Goal: Task Accomplishment & Management: Use online tool/utility

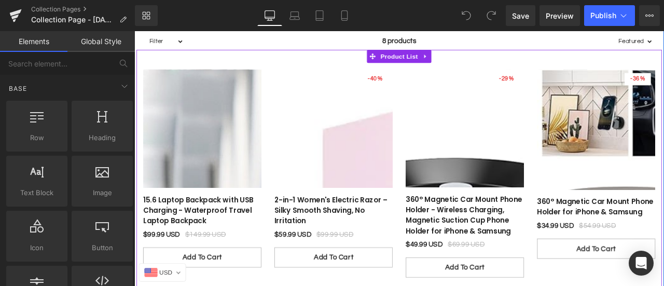
scroll to position [259, 0]
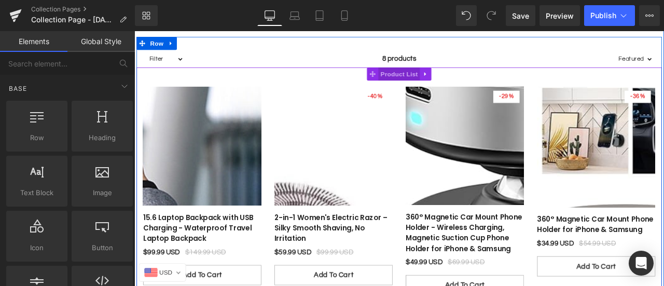
click at [441, 80] on span "Product List" at bounding box center [447, 82] width 49 height 16
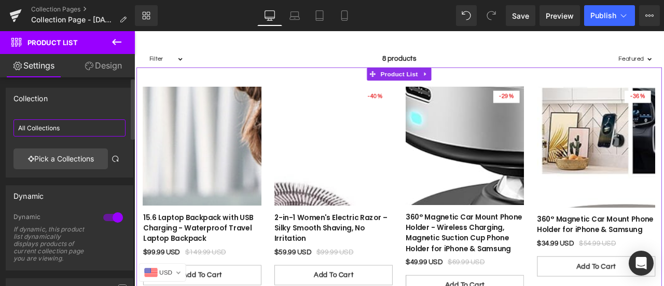
click at [43, 126] on input "All Collections" at bounding box center [69, 127] width 112 height 17
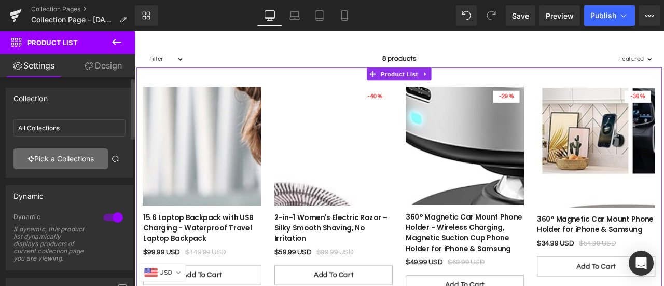
click at [73, 157] on link "Pick a Collections" at bounding box center [60, 158] width 94 height 21
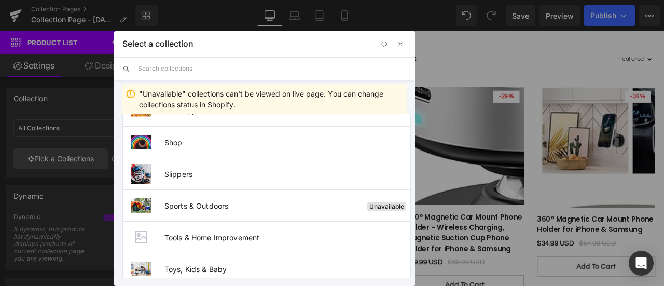
scroll to position [474, 0]
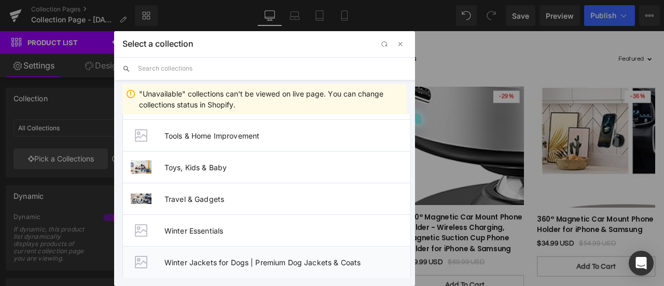
click at [208, 258] on span "Winter Jackets for Dogs | Premium Dog Jackets & Coats" at bounding box center [287, 262] width 246 height 9
type input "Winter Jackets for Dogs | Premium Dog Jackets & Coats"
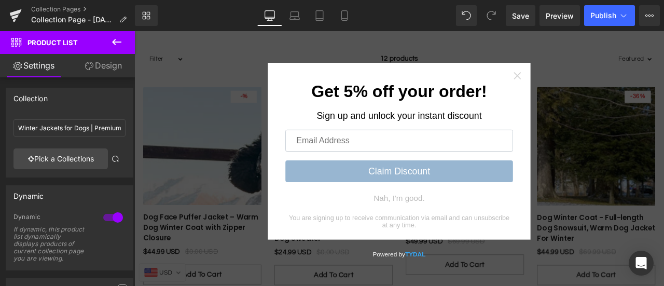
click at [585, 83] on icon "Close widget" at bounding box center [588, 84] width 10 height 10
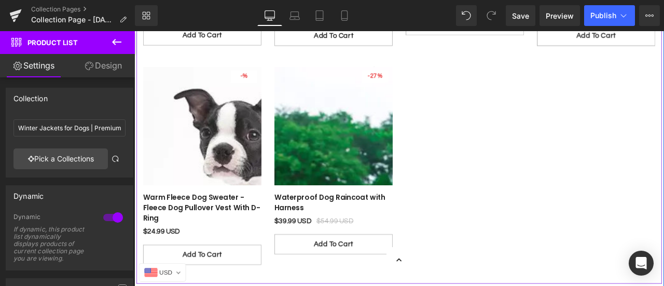
scroll to position [571, 0]
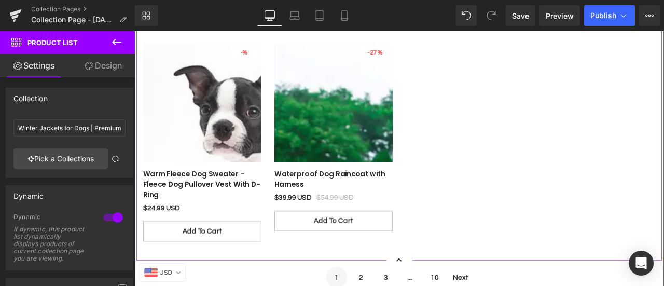
click at [567, 178] on div "- 4499 % Row" at bounding box center [448, 33] width 623 height 540
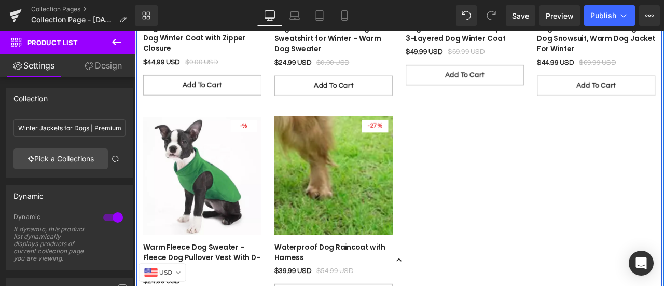
scroll to position [467, 0]
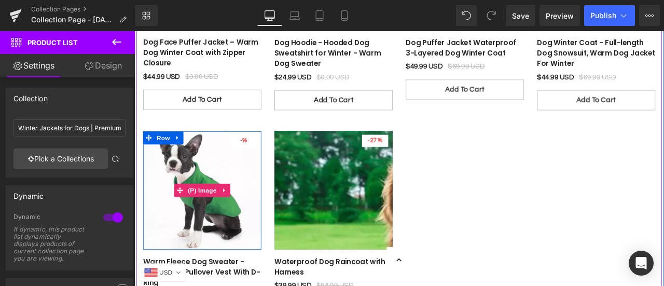
click at [233, 171] on img at bounding box center [215, 219] width 140 height 140
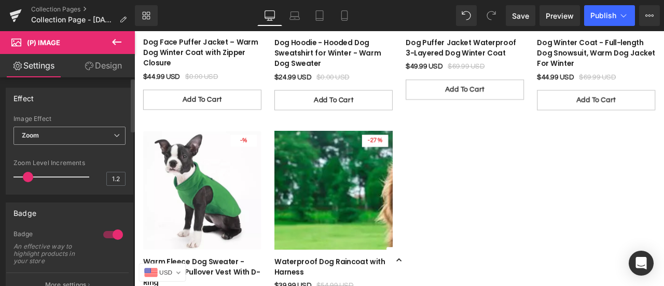
click at [101, 136] on span "Zoom" at bounding box center [69, 136] width 112 height 18
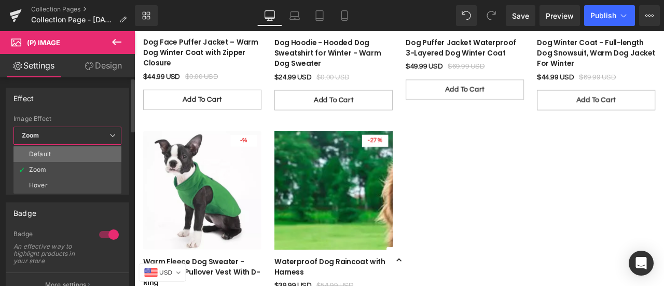
click at [82, 153] on li "Default" at bounding box center [67, 154] width 108 height 16
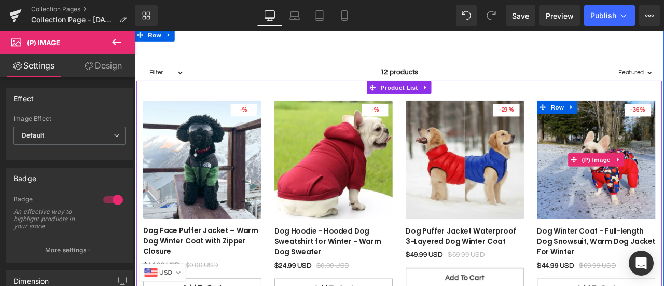
scroll to position [311, 0]
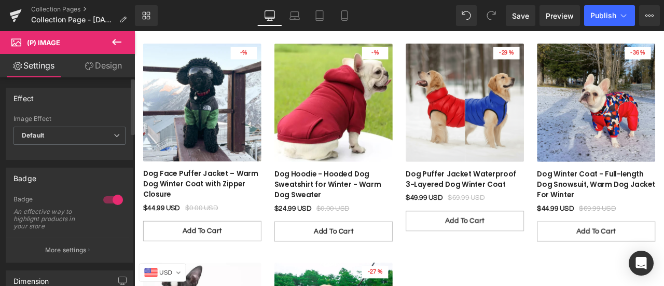
click at [109, 198] on div at bounding box center [113, 199] width 25 height 17
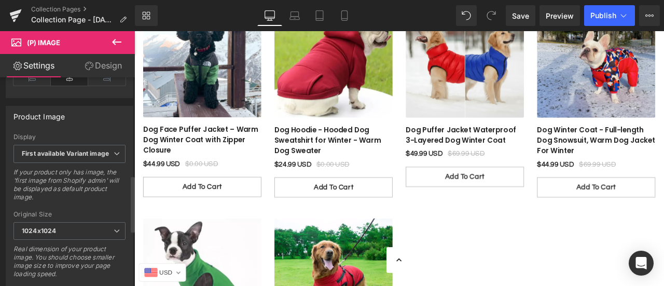
scroll to position [362, 0]
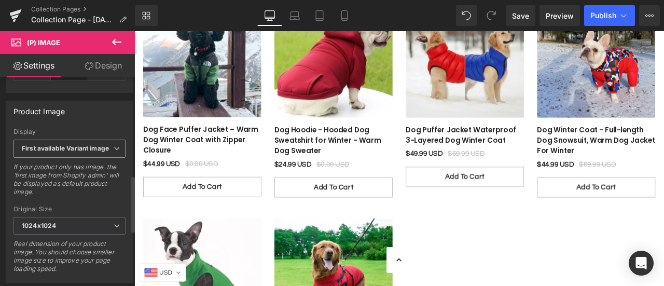
click at [86, 140] on span "First available Variant image" at bounding box center [69, 149] width 112 height 18
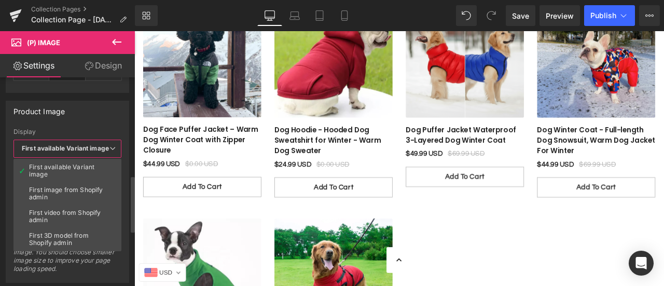
click at [85, 140] on span "First available Variant image" at bounding box center [67, 149] width 108 height 18
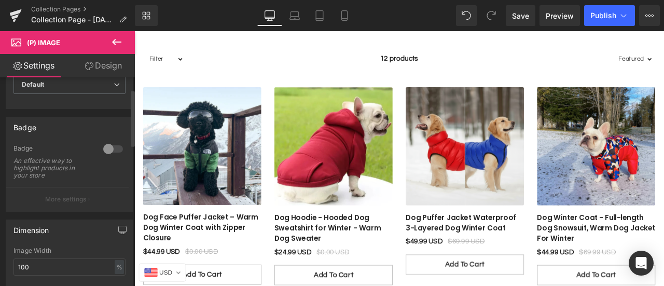
scroll to position [0, 0]
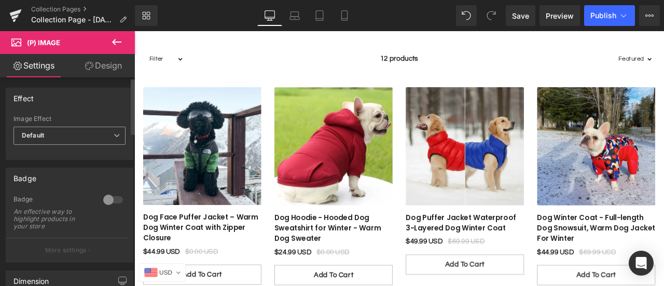
click at [67, 137] on span "Default" at bounding box center [69, 136] width 112 height 18
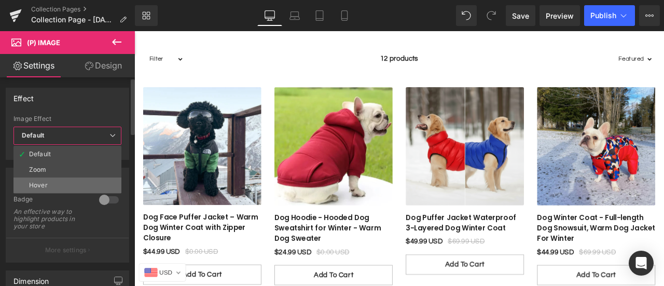
click at [63, 181] on li "Hover" at bounding box center [67, 185] width 108 height 16
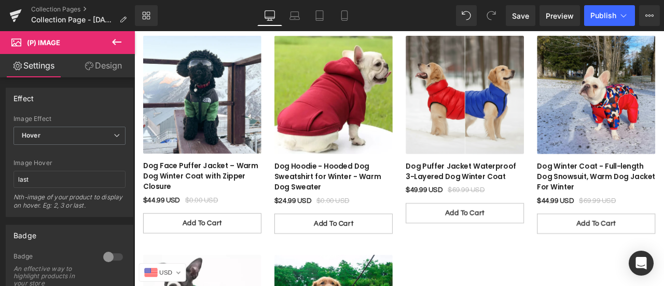
scroll to position [311, 0]
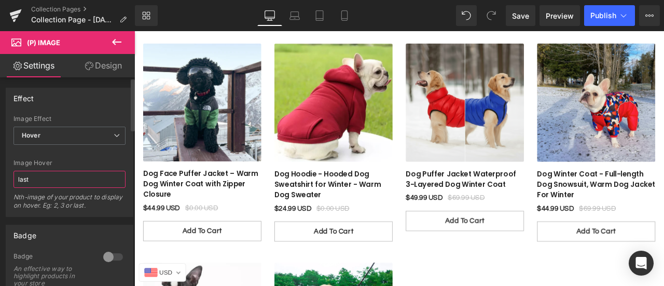
click at [78, 180] on input "last" at bounding box center [69, 179] width 112 height 17
type input "l"
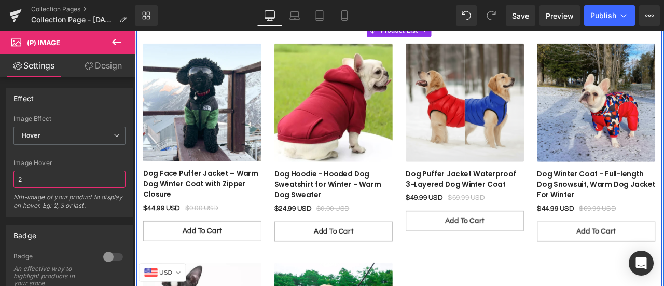
type input "2"
click at [519, 285] on div at bounding box center [448, 167] width 623 height 259
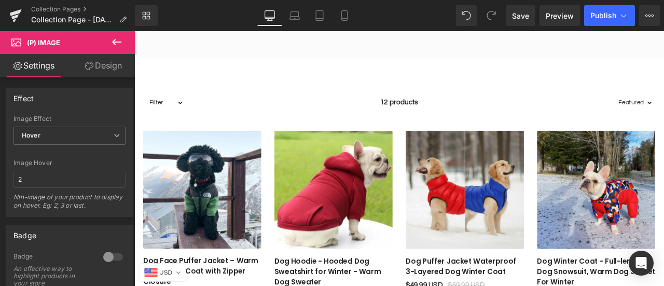
scroll to position [52, 0]
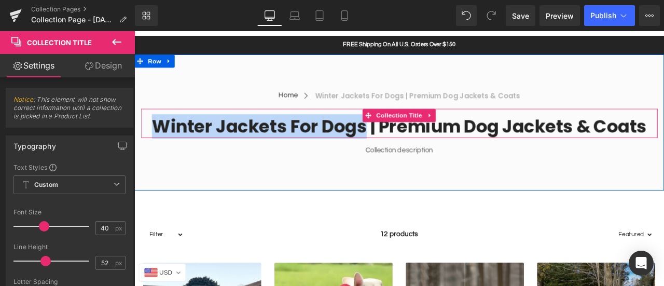
drag, startPoint x: 149, startPoint y: 140, endPoint x: 404, endPoint y: 141, distance: 254.7
click at [404, 141] on h1 "Winter Jackets for Dogs | Premium Dog Jackets & Coats" at bounding box center [448, 143] width 612 height 27
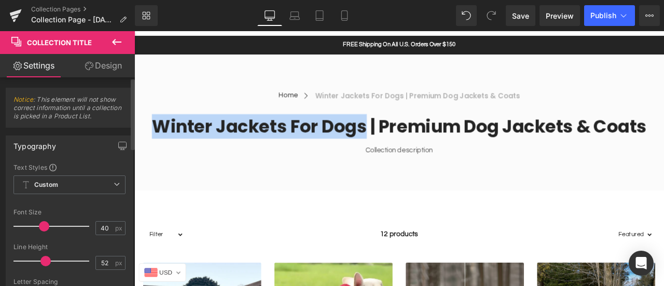
copy h1 "Winter Jackets for Dogs"
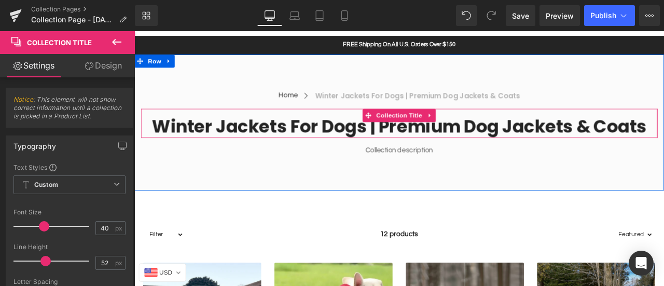
click at [533, 149] on h1 "Winter Jackets for Dogs | Premium Dog Jackets & Coats" at bounding box center [448, 143] width 612 height 27
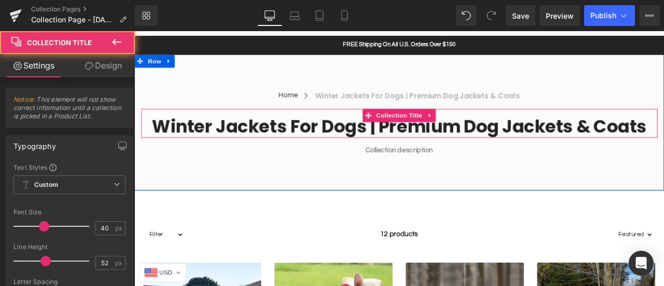
click at [533, 141] on h1 "Winter Jackets for Dogs | Premium Dog Jackets & Coats" at bounding box center [448, 143] width 612 height 27
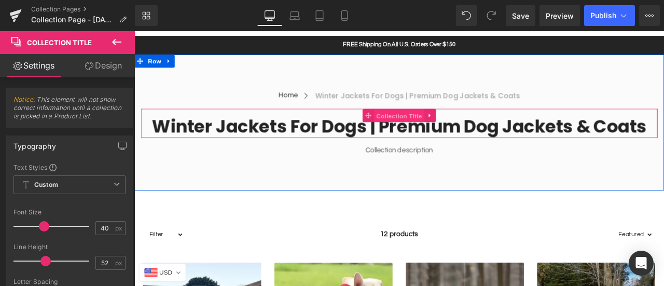
click at [449, 133] on span "Collection Title" at bounding box center [449, 131] width 60 height 16
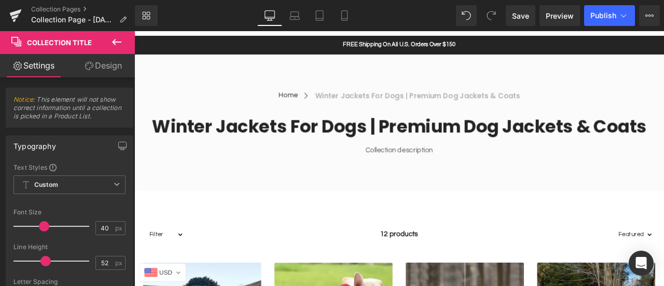
click at [89, 39] on span "Collection Title" at bounding box center [59, 42] width 65 height 8
click at [111, 41] on icon at bounding box center [117, 42] width 12 height 12
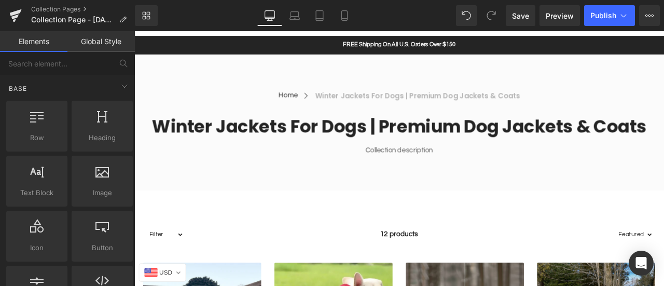
click at [275, 143] on h1 "Winter Jackets for Dogs | Premium Dog Jackets & Coats" at bounding box center [448, 143] width 612 height 27
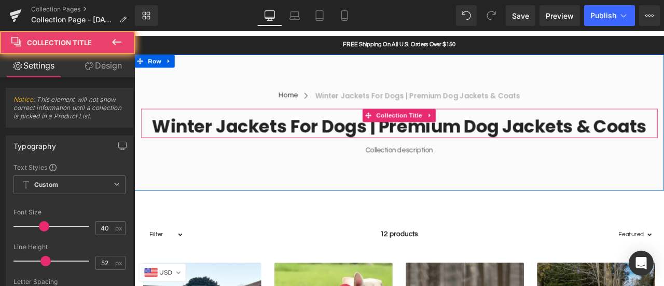
click at [260, 143] on h1 "Winter Jackets for Dogs | Premium Dog Jackets & Coats" at bounding box center [448, 143] width 612 height 27
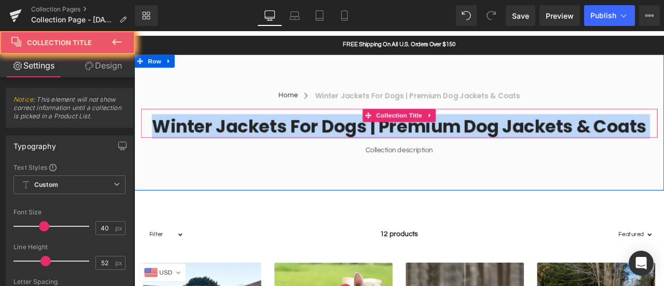
click at [260, 143] on h1 "Winter Jackets for Dogs | Premium Dog Jackets & Coats" at bounding box center [448, 143] width 612 height 27
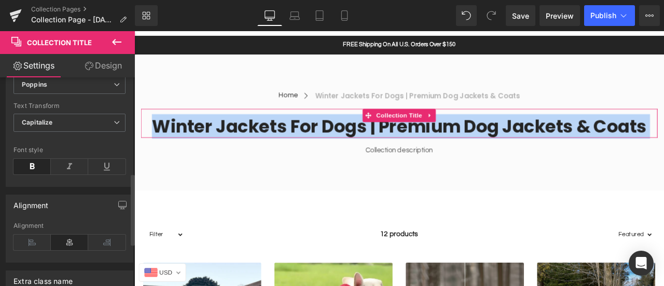
scroll to position [311, 0]
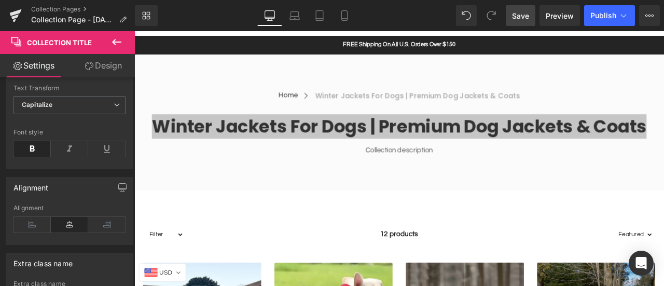
click at [524, 17] on span "Save" at bounding box center [520, 15] width 17 height 11
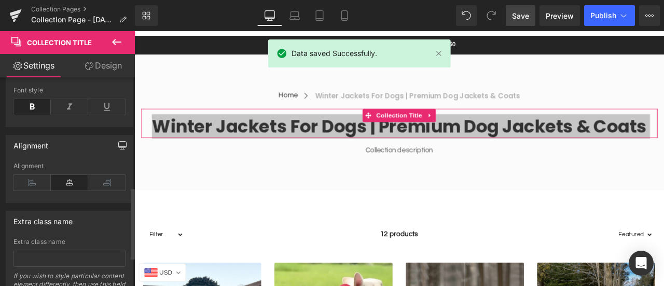
scroll to position [405, 0]
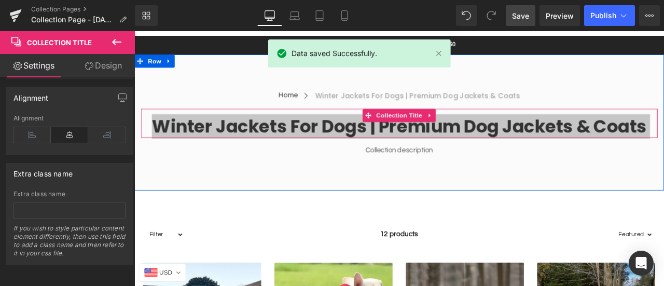
click at [362, 123] on div at bounding box center [448, 126] width 612 height 7
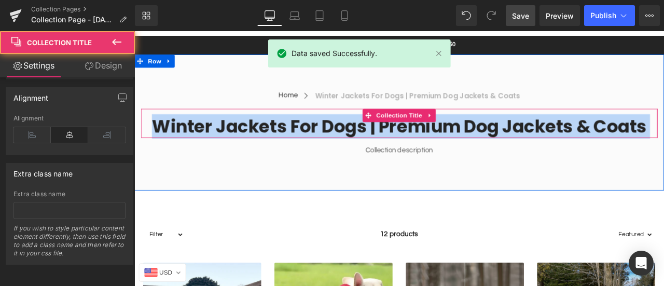
click at [374, 136] on h1 "Winter Jackets for Dogs | Premium Dog Jackets & Coats" at bounding box center [448, 143] width 612 height 27
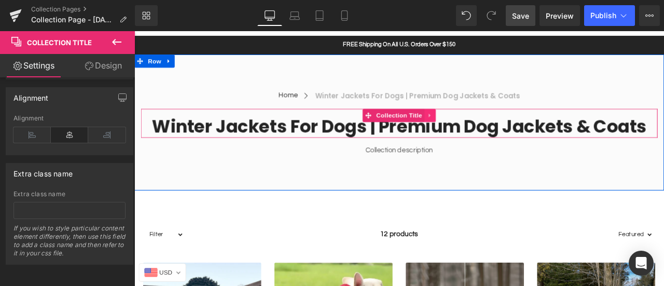
click at [488, 129] on link at bounding box center [484, 131] width 13 height 16
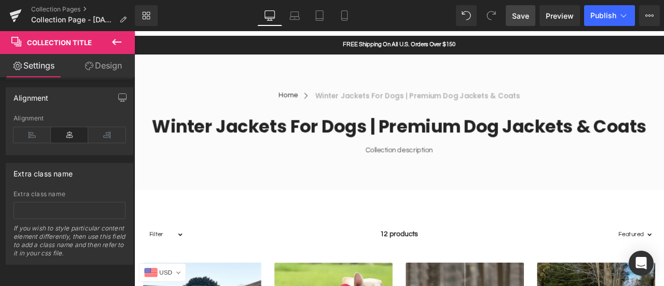
click at [515, 19] on span "Save" at bounding box center [520, 15] width 17 height 11
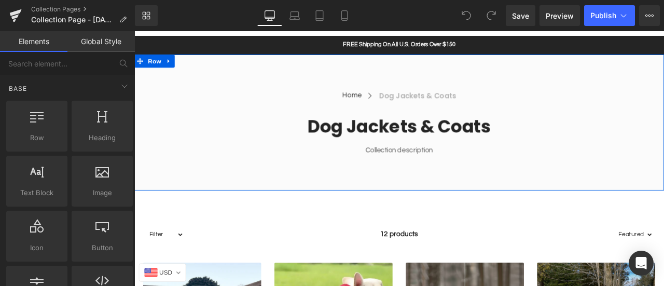
scroll to position [104, 0]
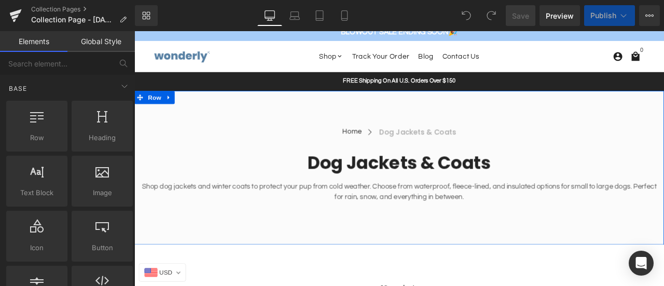
scroll to position [52, 0]
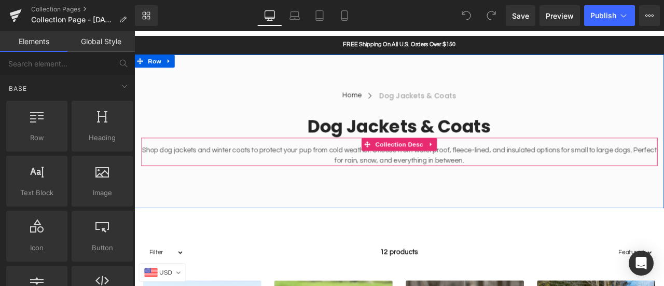
click at [314, 167] on p "Shop dog jackets and winter coats to protect your pup from cold weather. Choose…" at bounding box center [448, 177] width 612 height 25
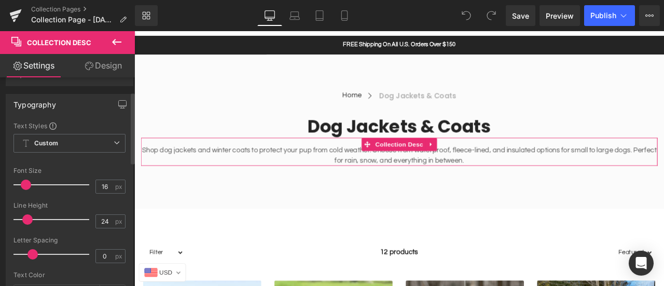
scroll to position [0, 0]
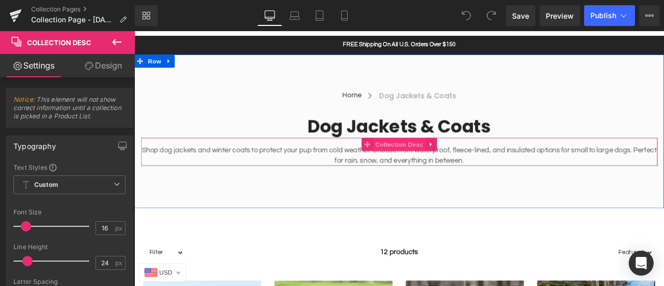
click at [434, 163] on span "Collection Desc" at bounding box center [448, 165] width 62 height 16
click at [246, 165] on p "Shop dog jackets and winter coats to protect your pup from cold weather. Choose…" at bounding box center [448, 177] width 612 height 25
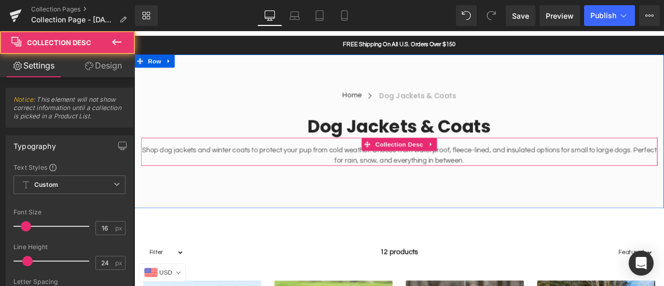
click at [242, 174] on p "Shop dog jackets and winter coats to protect your pup from cold weather. Choose…" at bounding box center [448, 177] width 612 height 25
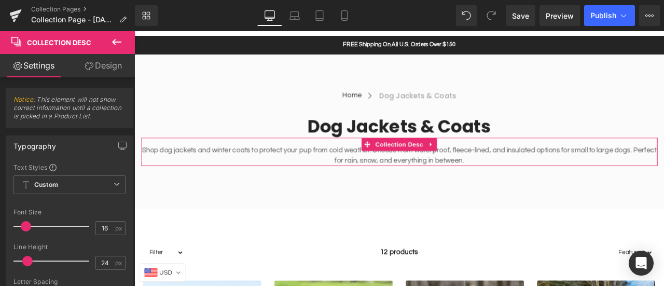
click at [111, 67] on link "Design" at bounding box center [103, 65] width 67 height 23
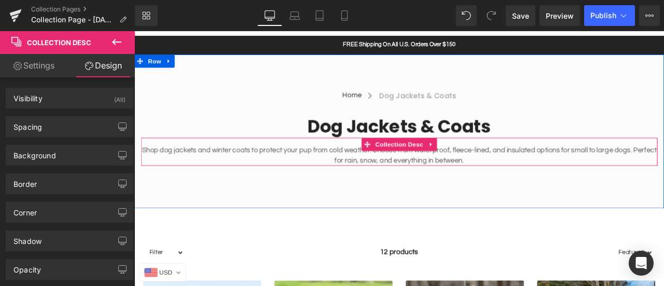
click at [234, 170] on p "Shop dog jackets and winter coats to protect your pup from cold weather. Choose…" at bounding box center [448, 177] width 612 height 25
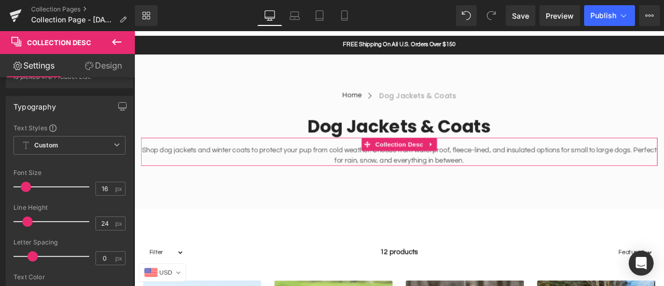
scroll to position [52, 0]
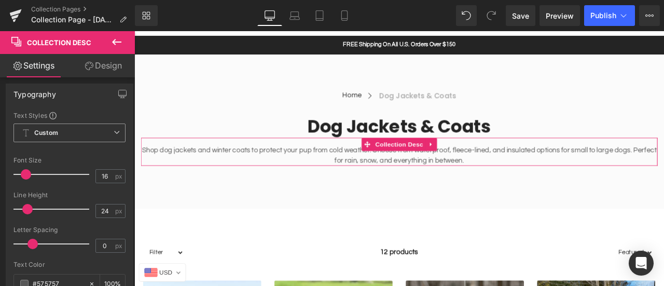
click at [78, 140] on span "Custom Setup Global Style" at bounding box center [69, 132] width 112 height 19
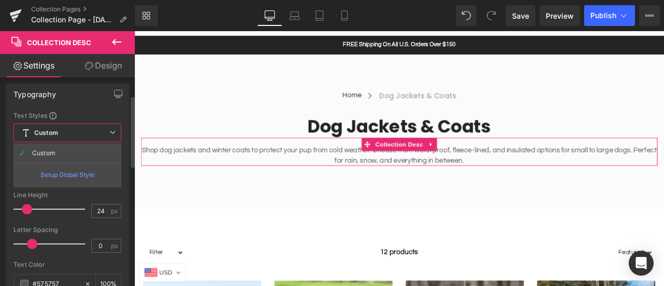
click at [78, 140] on span "Custom Setup Global Style" at bounding box center [67, 132] width 108 height 19
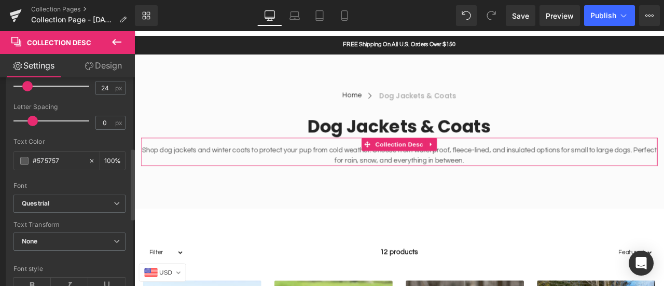
scroll to position [208, 0]
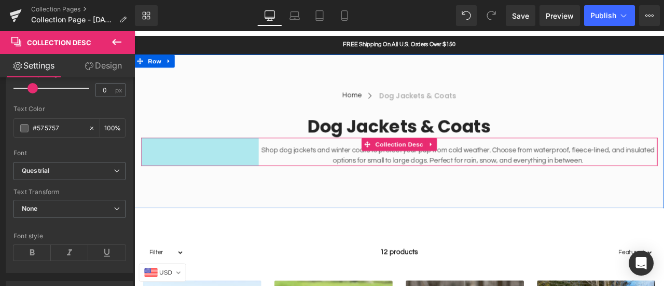
drag, startPoint x: 139, startPoint y: 169, endPoint x: 279, endPoint y: 169, distance: 139.6
click at [279, 169] on div "Shop dog jackets and winter coats to protect your pup from cold weather. Choose…" at bounding box center [448, 173] width 612 height 33
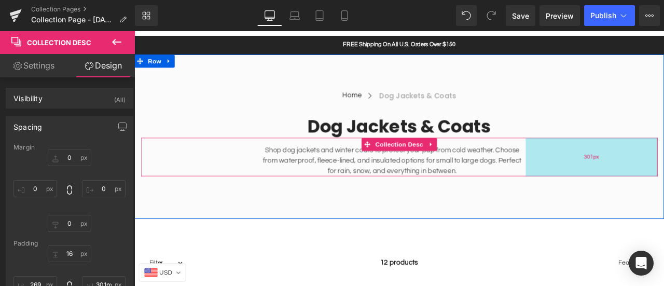
type input "300px"
drag, startPoint x: 750, startPoint y: 169, endPoint x: 595, endPoint y: 172, distance: 155.1
click at [599, 172] on div "300px" at bounding box center [677, 180] width 156 height 46
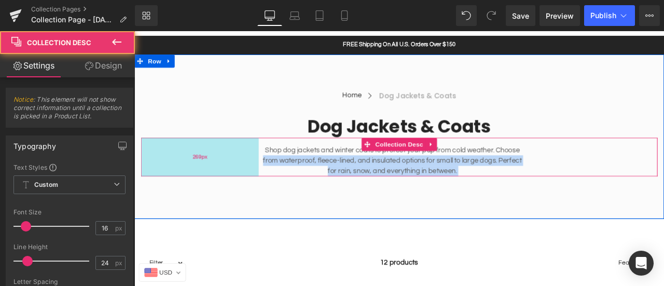
drag, startPoint x: 278, startPoint y: 181, endPoint x: 272, endPoint y: 179, distance: 5.9
click at [272, 179] on div "Shop dog jackets and winter coats to protect your pup from cold weather. Choose…" at bounding box center [448, 180] width 612 height 46
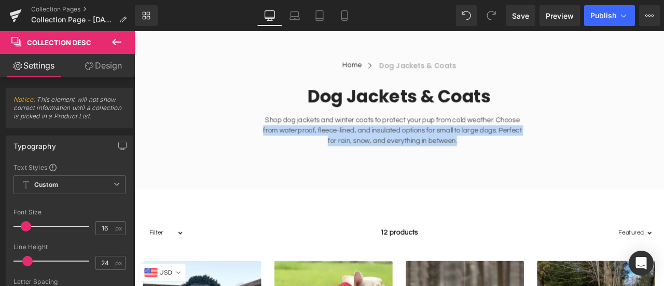
scroll to position [104, 0]
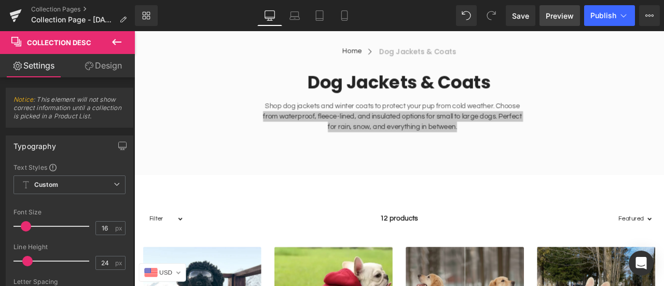
click at [565, 12] on span "Preview" at bounding box center [560, 15] width 28 height 11
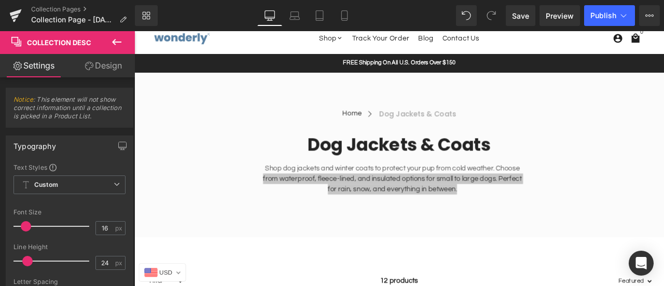
scroll to position [0, 0]
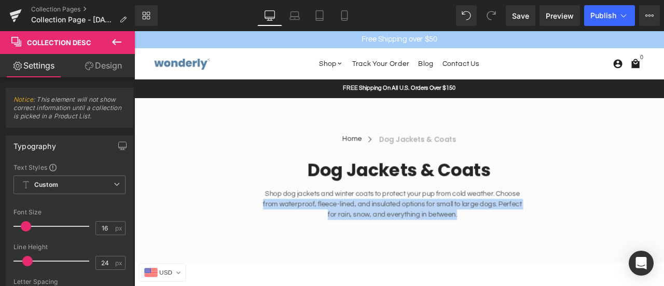
click at [271, 94] on div "FREE Shipping On All U.S. Orders Over $150 Text Block Row" at bounding box center [448, 99] width 628 height 23
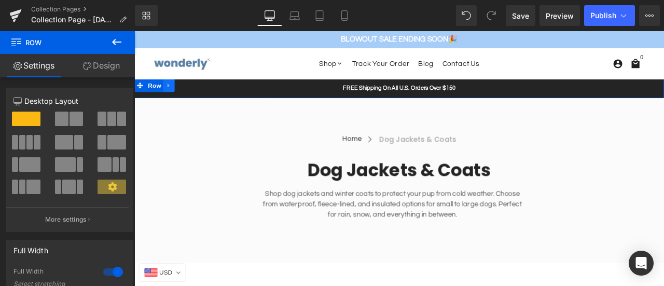
click at [172, 98] on icon at bounding box center [175, 96] width 7 height 8
click at [202, 93] on link at bounding box center [202, 96] width 13 height 16
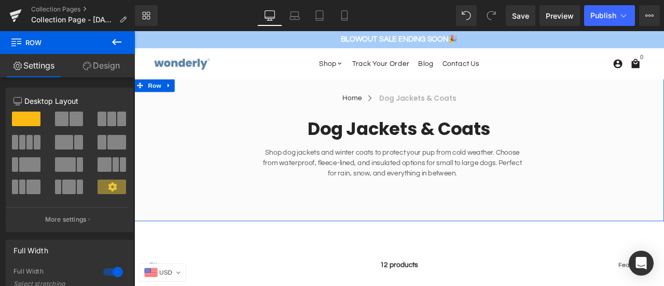
drag, startPoint x: 285, startPoint y: 99, endPoint x: 278, endPoint y: 73, distance: 27.1
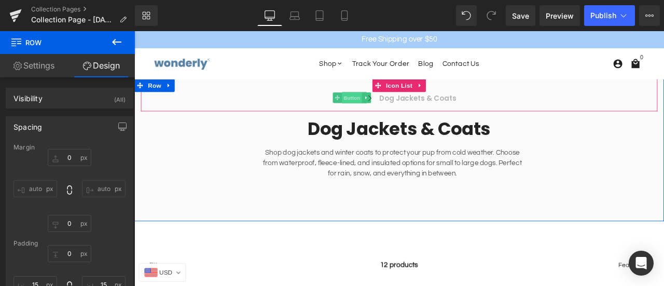
click at [400, 112] on span "Button" at bounding box center [393, 110] width 24 height 12
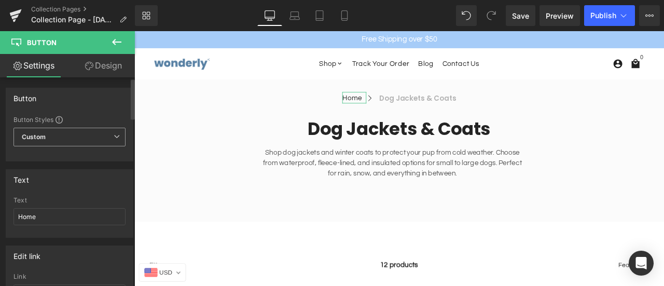
scroll to position [52, 0]
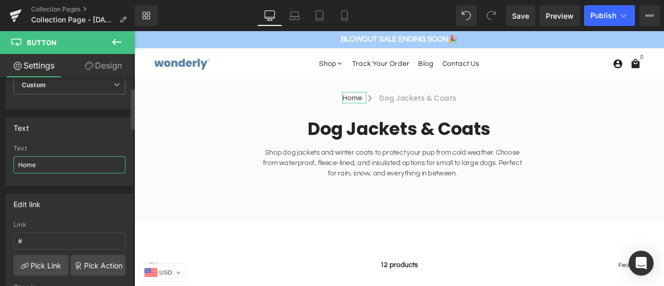
drag, startPoint x: 43, startPoint y: 161, endPoint x: 1, endPoint y: 160, distance: 42.0
click at [1, 160] on div "Text Home Text Home" at bounding box center [70, 147] width 140 height 76
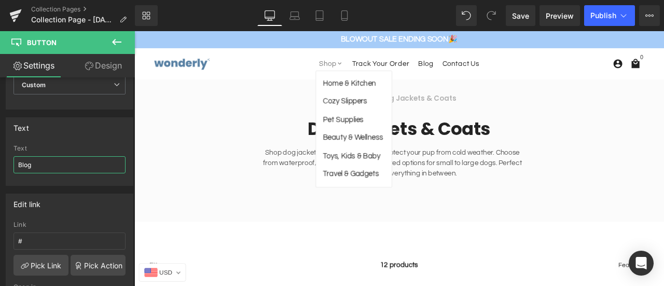
type input "Blog"
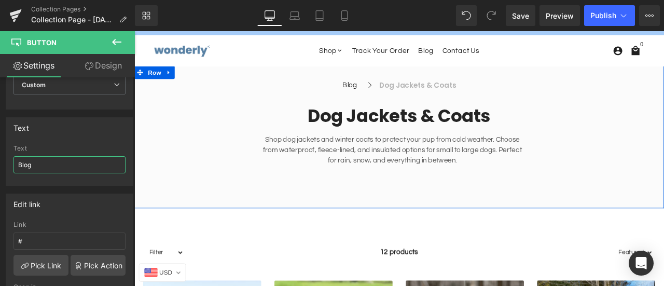
scroll to position [0, 0]
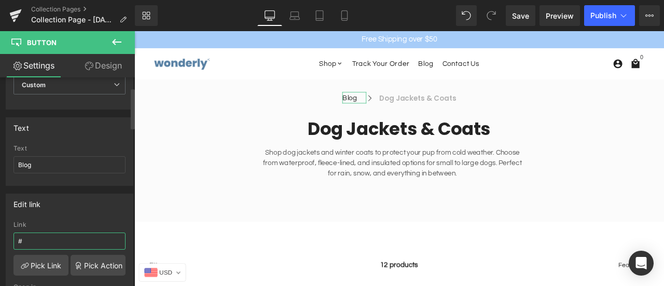
drag, startPoint x: 44, startPoint y: 238, endPoint x: 11, endPoint y: 232, distance: 33.7
click at [11, 232] on div "# Link # Pick Link Pick Action Current Tab New Tab Open in Current Tab Current …" at bounding box center [69, 274] width 127 height 106
type input "https://www.wonderlyy.com/pages/blog"
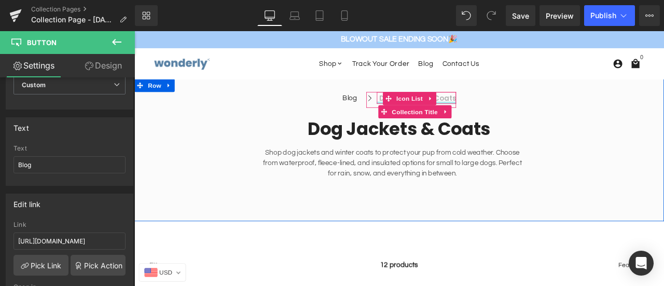
click at [501, 115] on div at bounding box center [469, 116] width 94 height 3
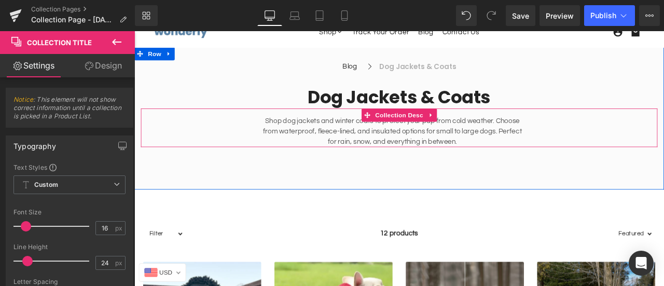
scroll to position [52, 0]
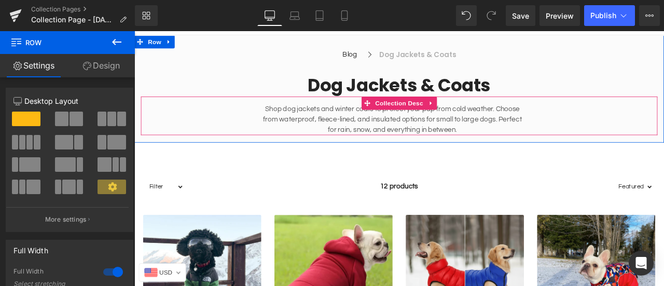
drag, startPoint x: 527, startPoint y: 196, endPoint x: 530, endPoint y: 152, distance: 43.7
click at [530, 152] on div "Blog Button Icon Dog Jackets & Coats Collection Title Icon List Icon List Dog J…" at bounding box center [448, 99] width 628 height 127
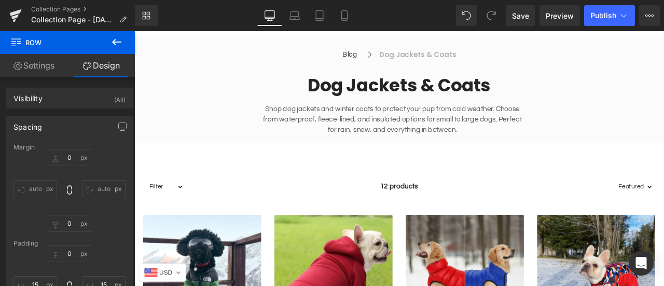
scroll to position [0, 0]
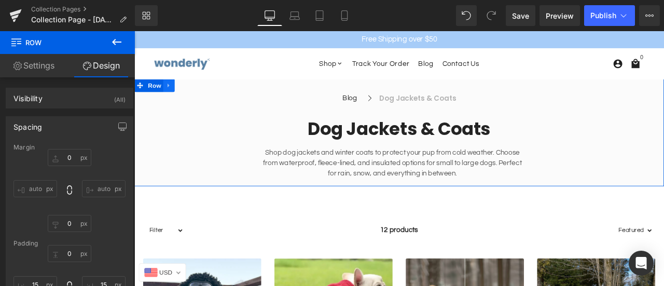
click at [174, 98] on icon at bounding box center [175, 96] width 7 height 8
click at [201, 96] on icon at bounding box center [202, 95] width 7 height 7
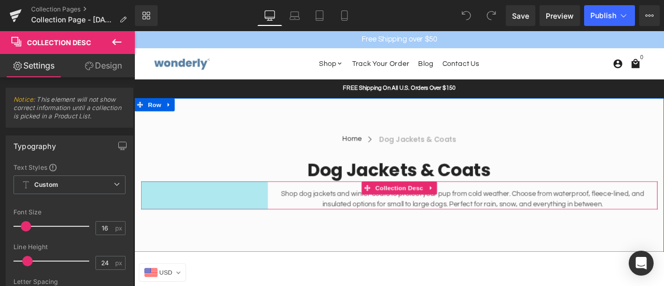
drag, startPoint x: 139, startPoint y: 222, endPoint x: 289, endPoint y: 222, distance: 150.4
click at [289, 222] on div "Shop dog jackets and winter coats to protect your pup from cold weather. Choose…" at bounding box center [448, 225] width 612 height 33
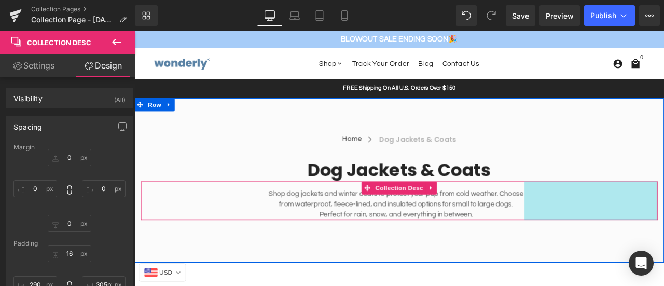
type input "304px"
drag, startPoint x: 750, startPoint y: 223, endPoint x: 592, endPoint y: 230, distance: 157.9
click at [592, 230] on div "Shop dog jackets and winter coats to protect your pup from cold weather. Choose…" at bounding box center [448, 232] width 612 height 46
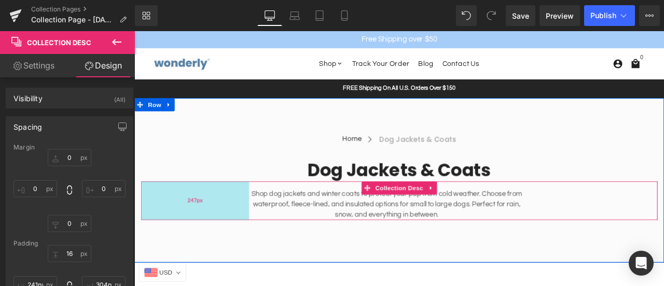
type input "240px"
drag, startPoint x: 259, startPoint y: 228, endPoint x: 233, endPoint y: 228, distance: 25.9
click at [233, 228] on div "240px" at bounding box center [204, 232] width 125 height 46
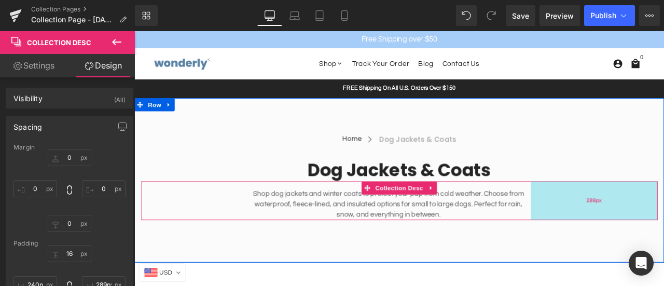
type input "290px"
drag, startPoint x: 657, startPoint y: 238, endPoint x: 664, endPoint y: 241, distance: 8.1
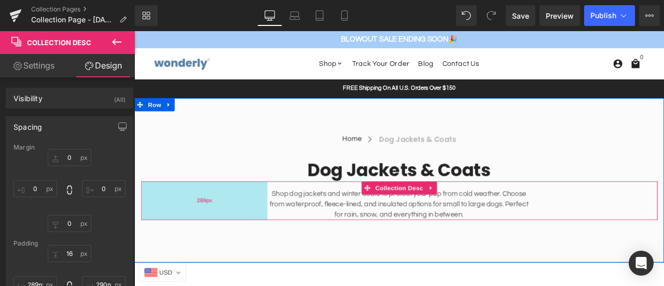
type input "290px"
drag, startPoint x: 228, startPoint y: 227, endPoint x: 254, endPoint y: 229, distance: 26.0
click at [254, 229] on div "290px" at bounding box center [217, 232] width 150 height 46
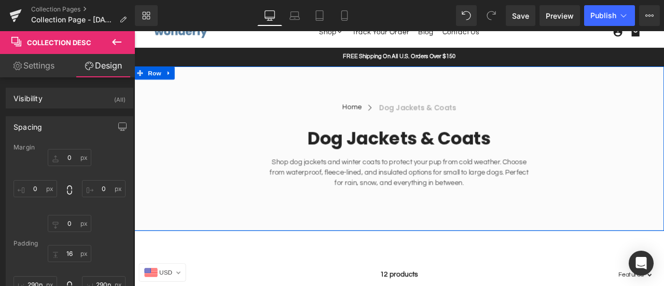
scroll to position [52, 0]
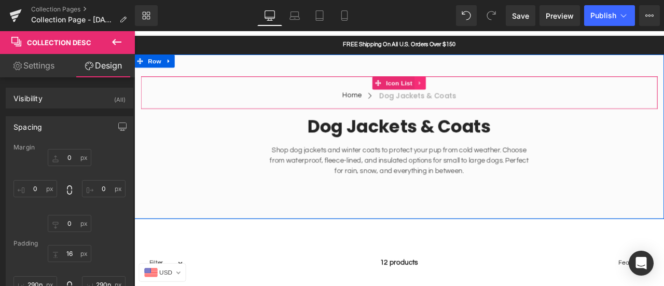
click at [470, 92] on icon at bounding box center [473, 92] width 7 height 8
click at [476, 94] on icon at bounding box center [479, 92] width 7 height 7
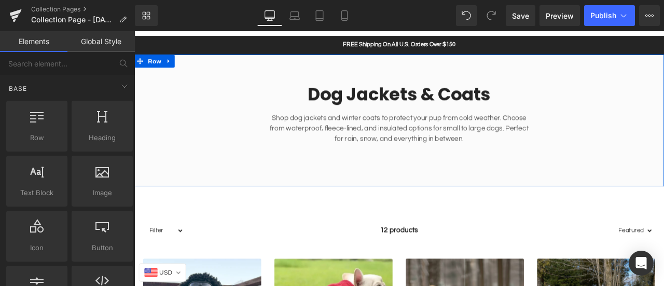
scroll to position [0, 0]
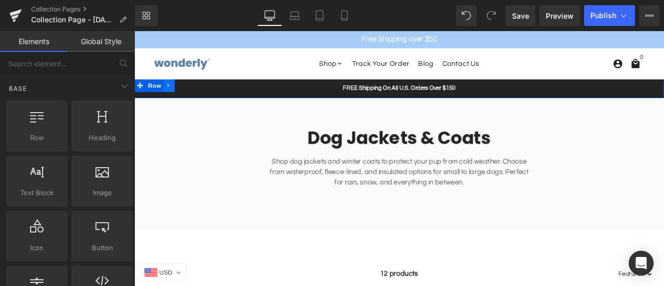
click at [172, 95] on icon at bounding box center [175, 96] width 7 height 8
click at [199, 96] on icon at bounding box center [202, 95] width 7 height 7
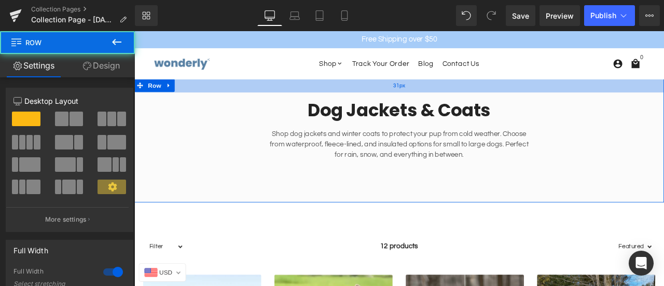
drag, startPoint x: 423, startPoint y: 102, endPoint x: 425, endPoint y: 92, distance: 10.0
click at [425, 92] on div "31px" at bounding box center [448, 96] width 628 height 16
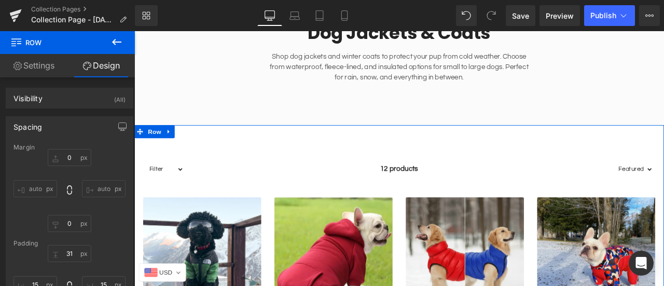
scroll to position [104, 0]
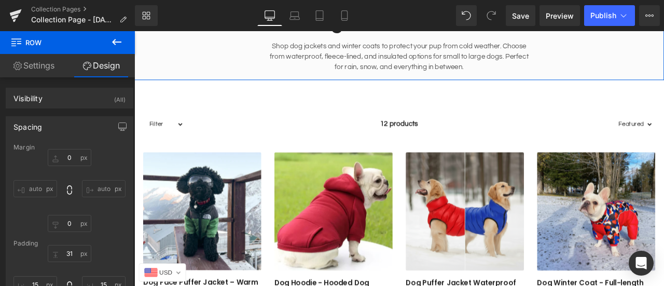
type input "0px"
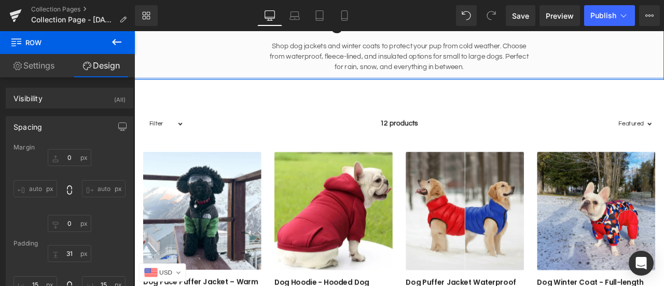
drag, startPoint x: 415, startPoint y: 123, endPoint x: 413, endPoint y: 81, distance: 42.0
click at [413, 81] on div "Dog Jackets & Coats Collection Title Shop dog jackets and winter coats to prote…" at bounding box center [448, 36] width 628 height 105
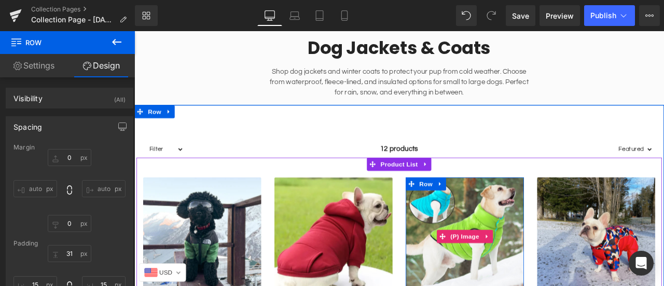
scroll to position [52, 0]
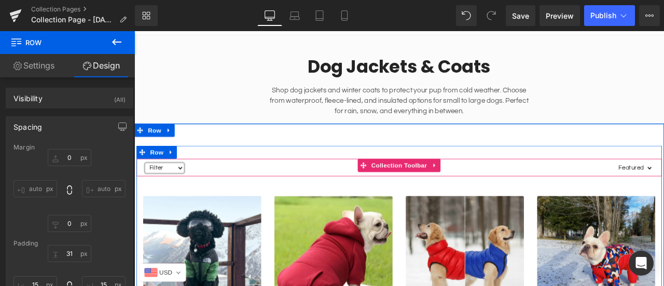
click at [184, 189] on select "Filter dog coat dog coats puffer dog jacket dog jacket for winter dog jacket wi…" at bounding box center [170, 192] width 46 height 11
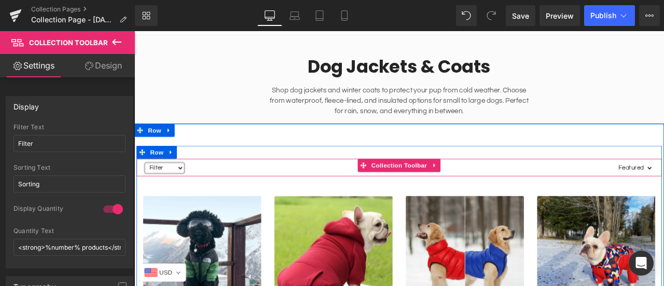
click at [184, 189] on select "Filter dog coat dog coats puffer dog jacket dog jacket for winter dog jacket wi…" at bounding box center [170, 192] width 46 height 11
click at [184, 196] on select "Filter dog coat dog coats puffer dog jacket dog jacket for winter dog jacket wi…" at bounding box center [170, 192] width 46 height 11
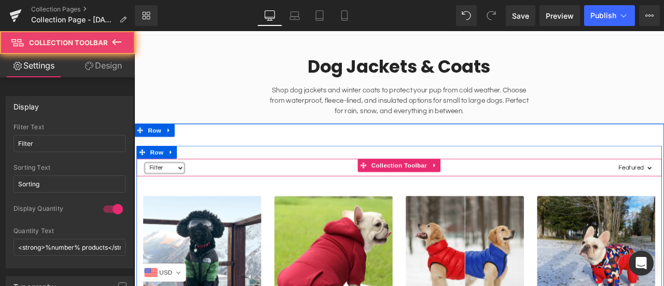
click at [184, 196] on select "Filter dog coat dog coats puffer dog jacket dog jacket for winter dog jacket wi…" at bounding box center [170, 192] width 46 height 11
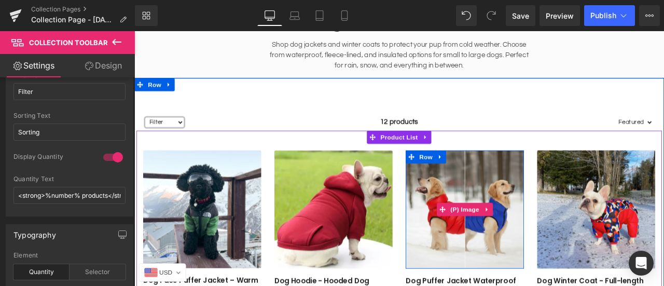
scroll to position [104, 0]
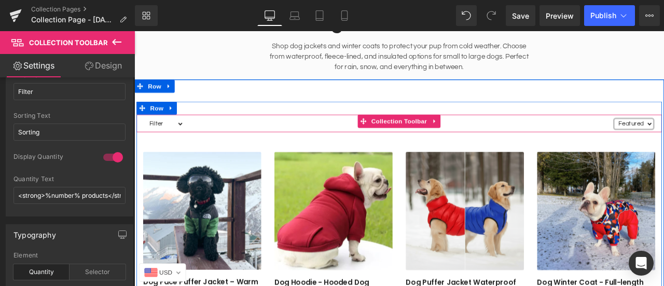
click at [435, 141] on span "Collection Toolbar" at bounding box center [447, 138] width 71 height 16
click at [489, 140] on icon at bounding box center [490, 138] width 7 height 8
click at [218, 147] on div "12 products" at bounding box center [448, 140] width 510 height 21
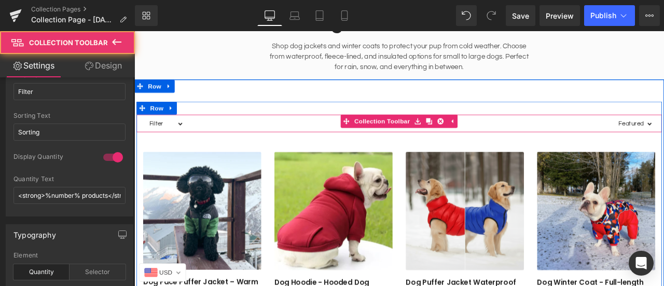
click at [217, 141] on div "12 products" at bounding box center [448, 140] width 510 height 21
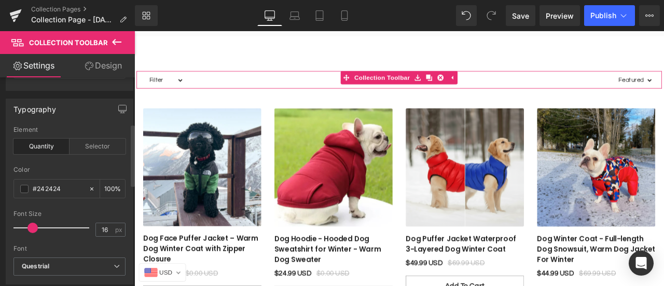
scroll to position [156, 0]
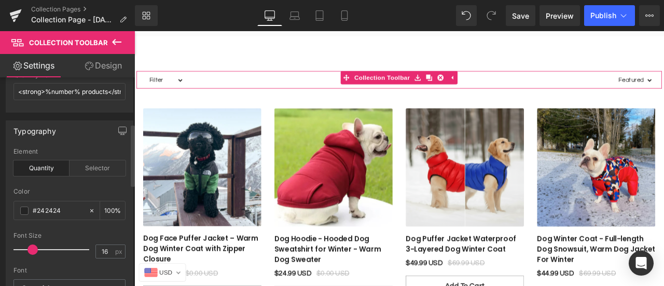
click at [113, 168] on div "Selector" at bounding box center [98, 168] width 56 height 16
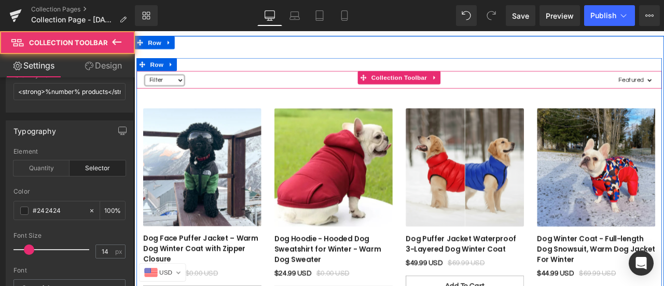
click at [165, 88] on select "Filter dog coat dog coats puffer dog jacket dog jacket for winter dog jacket wi…" at bounding box center [170, 89] width 46 height 11
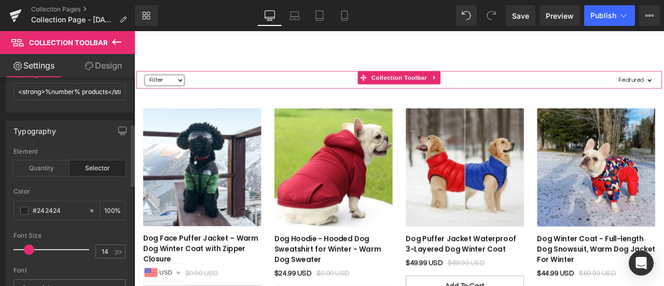
scroll to position [0, 0]
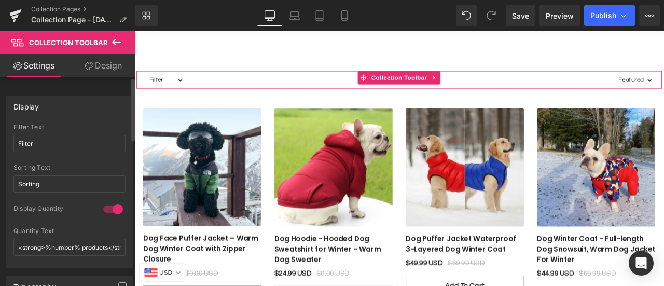
click at [113, 206] on div at bounding box center [113, 209] width 25 height 17
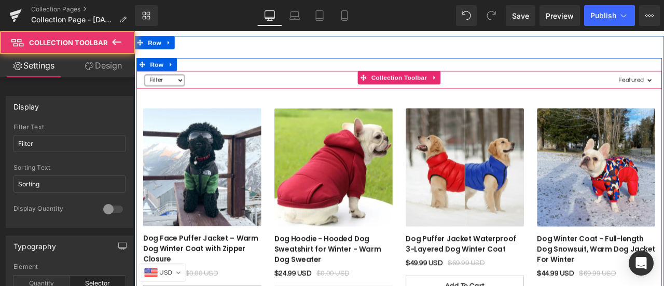
click at [182, 89] on select "Filter dog coat dog coats puffer dog jacket dog jacket for winter dog jacket wi…" at bounding box center [170, 89] width 46 height 11
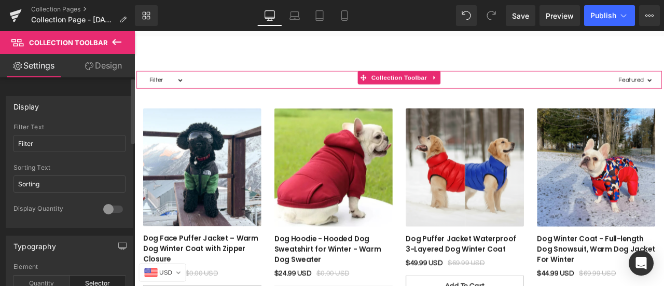
click at [108, 204] on div at bounding box center [113, 209] width 25 height 17
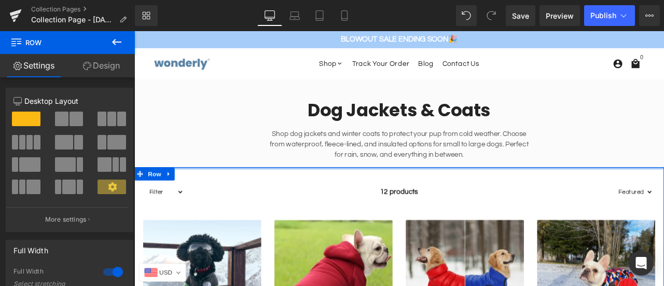
drag, startPoint x: 441, startPoint y: 214, endPoint x: 440, endPoint y: 190, distance: 23.9
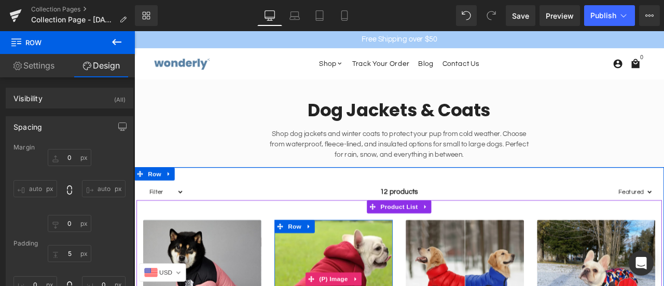
scroll to position [52, 0]
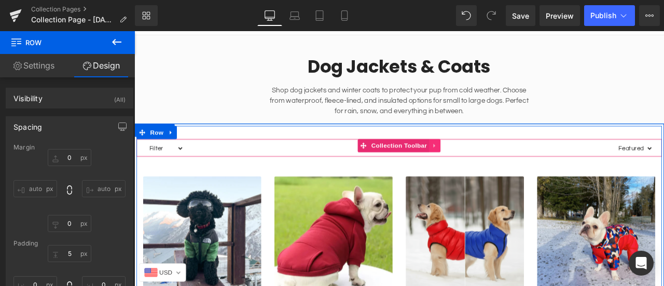
click at [488, 169] on icon at bounding box center [490, 167] width 7 height 8
click at [436, 168] on span "Collection Toolbar" at bounding box center [427, 167] width 71 height 16
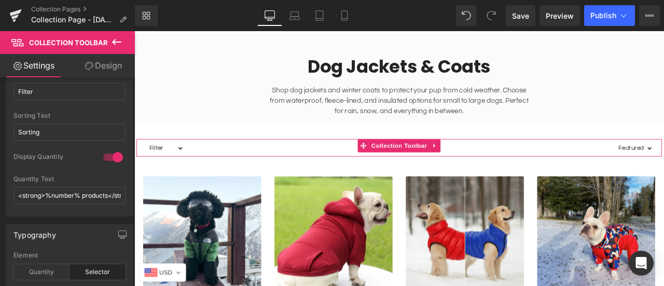
click at [109, 71] on link "Design" at bounding box center [103, 65] width 67 height 23
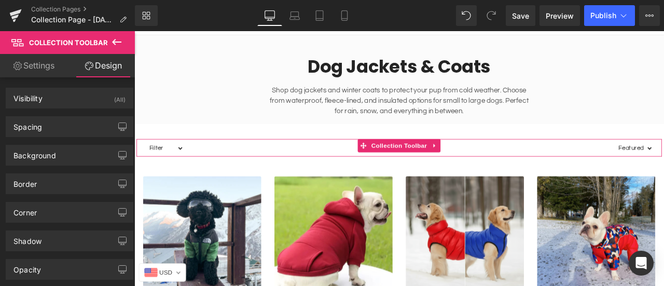
click at [43, 70] on link "Settings" at bounding box center [33, 65] width 67 height 23
type input "100"
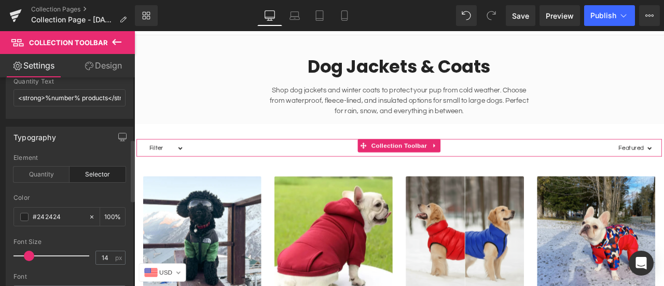
scroll to position [208, 0]
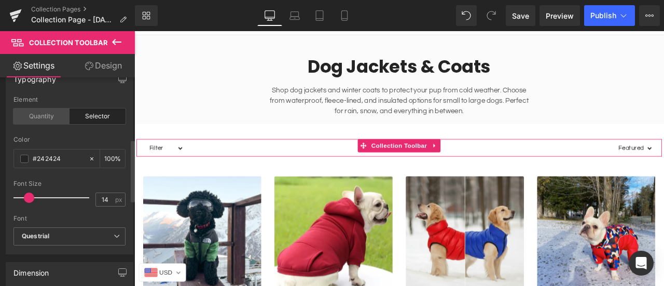
click at [39, 108] on div "Quantity" at bounding box center [41, 116] width 56 height 16
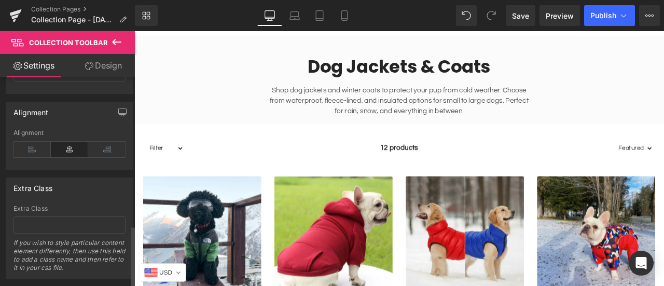
scroll to position [499, 0]
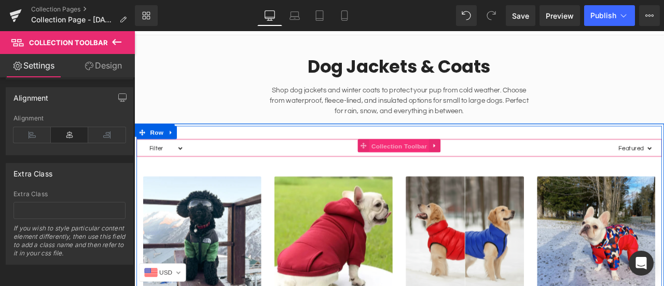
click at [449, 168] on span "Collection Toolbar" at bounding box center [447, 167] width 71 height 16
click at [489, 169] on icon at bounding box center [490, 167] width 7 height 8
click at [491, 169] on link at bounding box center [497, 167] width 13 height 16
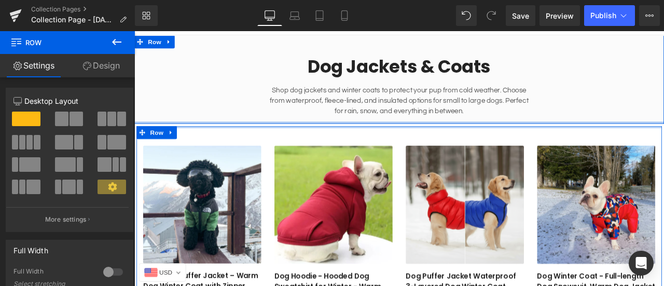
drag, startPoint x: 386, startPoint y: 157, endPoint x: 382, endPoint y: 137, distance: 19.5
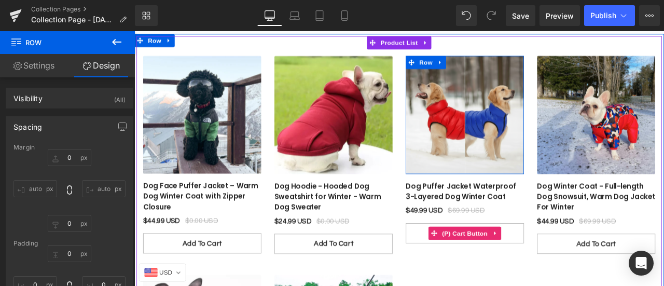
scroll to position [156, 0]
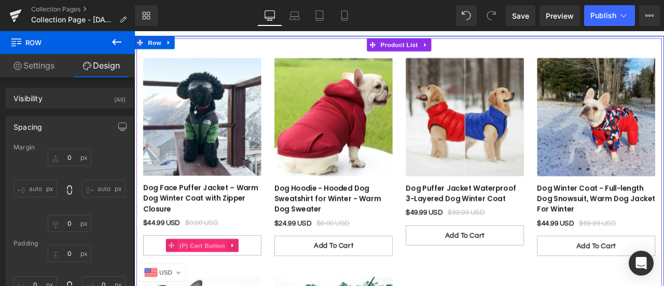
click at [225, 285] on span "(P) Cart Button" at bounding box center [214, 286] width 59 height 16
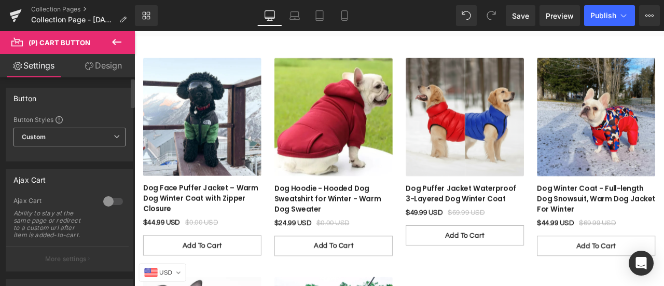
click at [103, 141] on span "Custom Setup Global Style" at bounding box center [69, 137] width 112 height 19
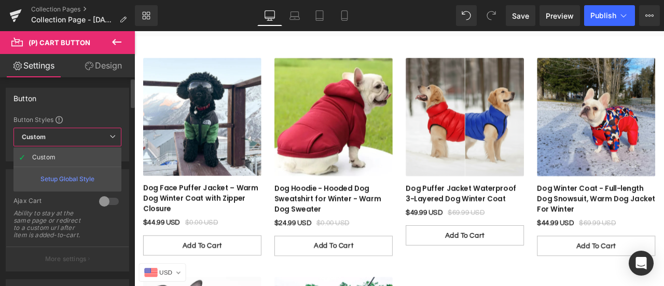
click at [103, 141] on span "Custom Setup Global Style" at bounding box center [67, 137] width 108 height 19
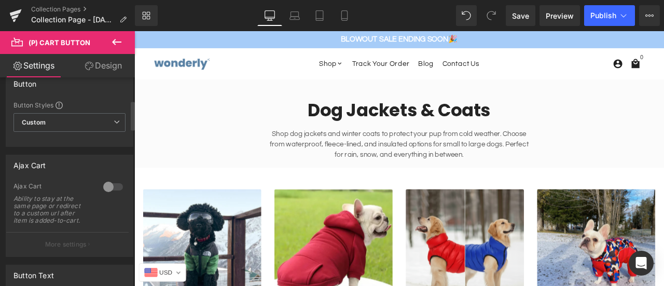
scroll to position [0, 0]
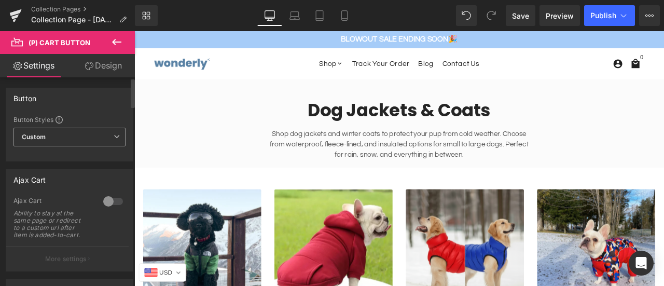
click at [84, 142] on span "Custom Setup Global Style" at bounding box center [69, 137] width 112 height 19
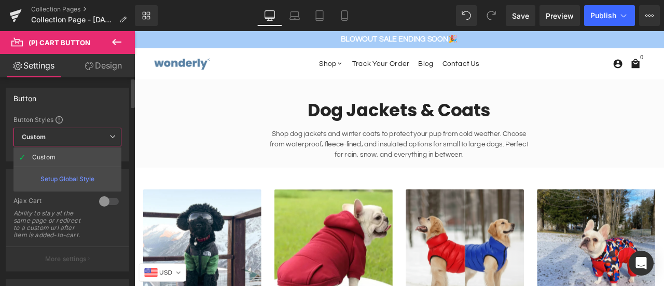
click at [84, 142] on span "Custom Setup Global Style" at bounding box center [67, 137] width 108 height 19
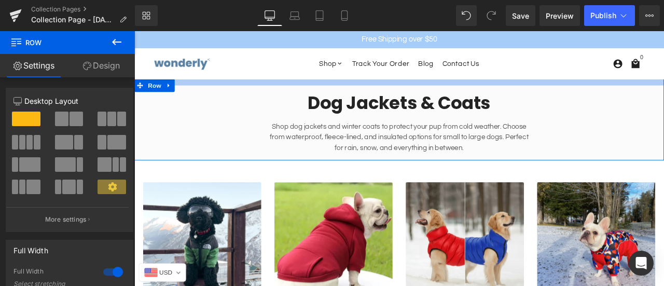
drag, startPoint x: 481, startPoint y: 103, endPoint x: 479, endPoint y: 94, distance: 8.4
click at [479, 94] on div at bounding box center [448, 92] width 628 height 8
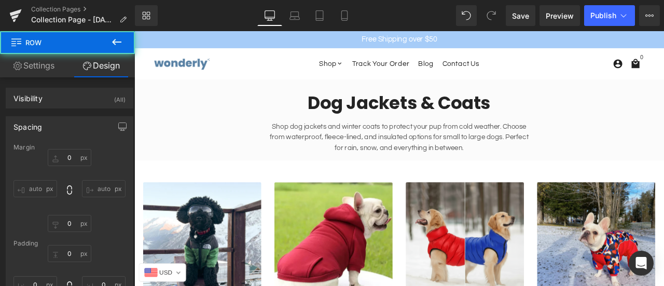
type input "0"
type input "15"
type input "0"
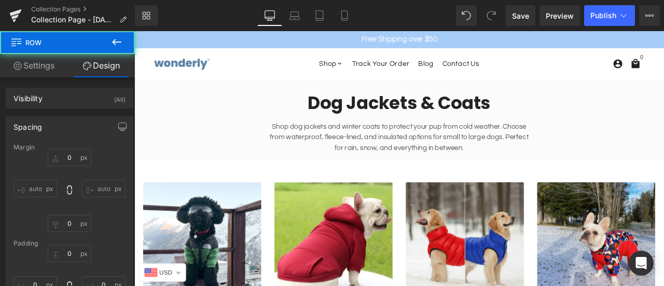
type input "15"
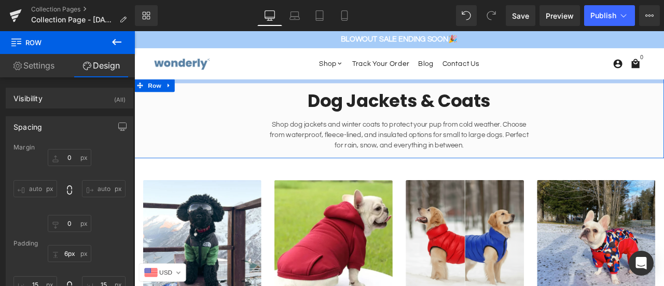
type input "4px"
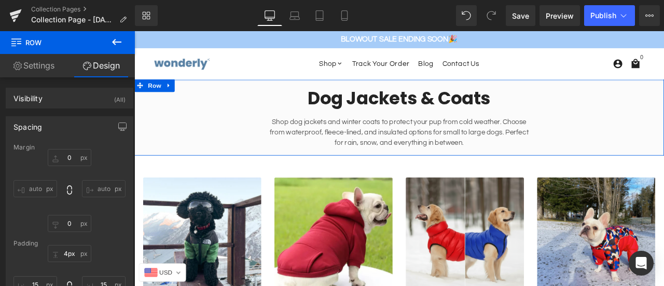
drag, startPoint x: 516, startPoint y: 91, endPoint x: 514, endPoint y: 86, distance: 6.1
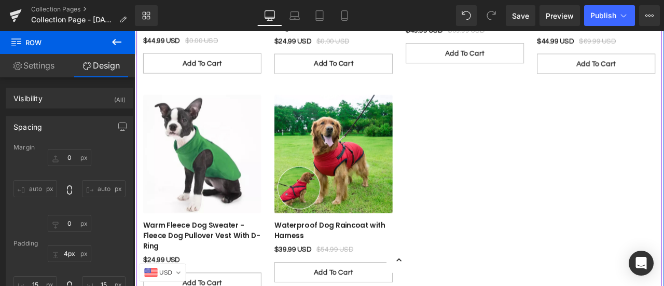
scroll to position [415, 0]
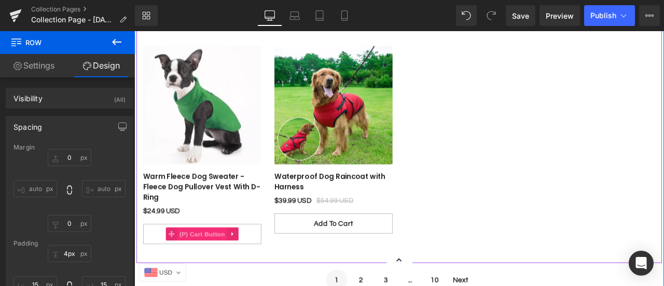
click at [213, 267] on span "(P) Cart Button" at bounding box center [214, 272] width 59 height 16
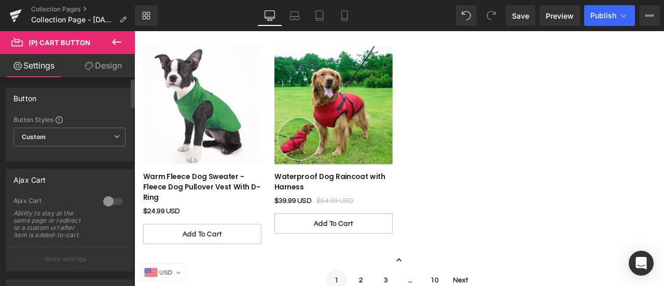
click at [101, 200] on div at bounding box center [113, 201] width 25 height 17
click at [111, 203] on div at bounding box center [113, 201] width 25 height 17
click at [118, 64] on link "Design" at bounding box center [103, 65] width 67 height 23
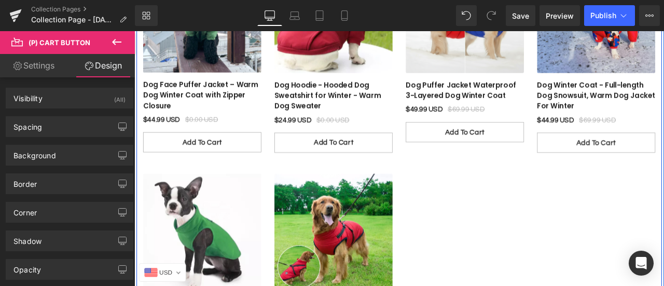
scroll to position [259, 0]
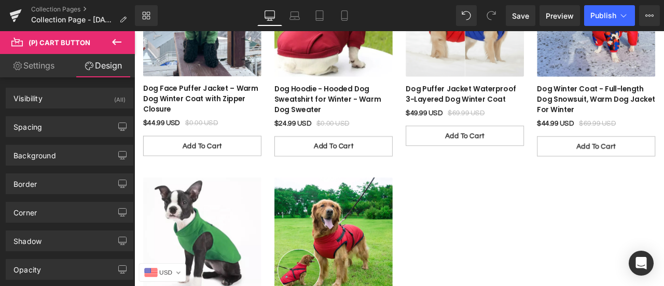
click at [26, 65] on link "Settings" at bounding box center [33, 65] width 67 height 23
type input "100"
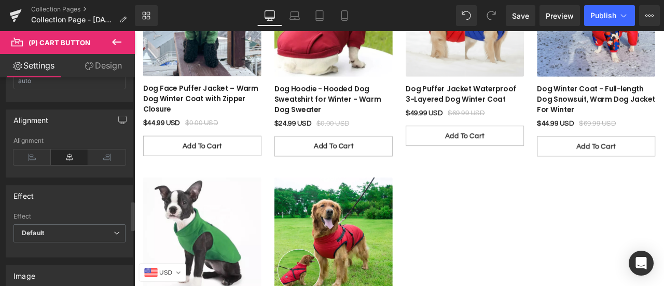
scroll to position [934, 0]
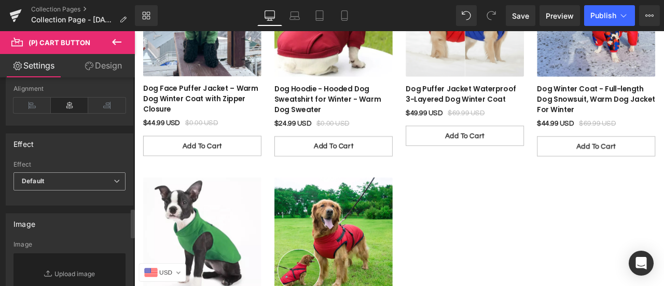
click at [62, 175] on span "Default" at bounding box center [69, 181] width 112 height 18
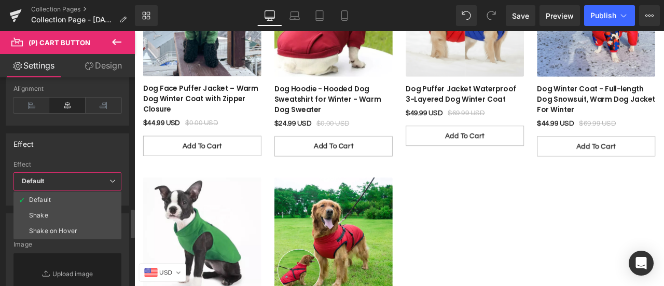
click at [62, 175] on span "Default" at bounding box center [67, 181] width 108 height 18
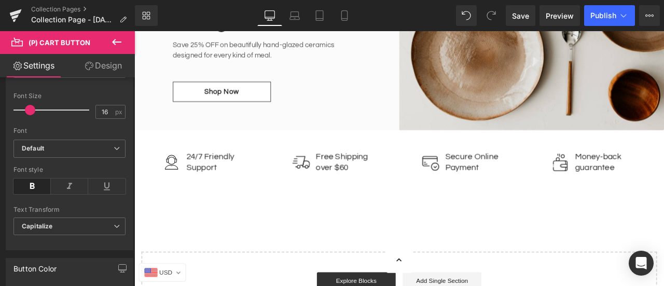
scroll to position [882, 0]
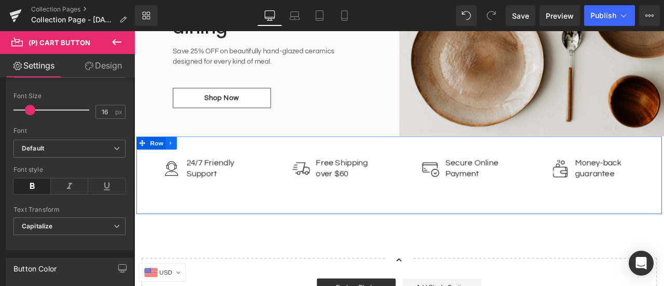
click at [179, 159] on link at bounding box center [177, 164] width 13 height 16
click at [205, 162] on icon at bounding box center [204, 163] width 7 height 7
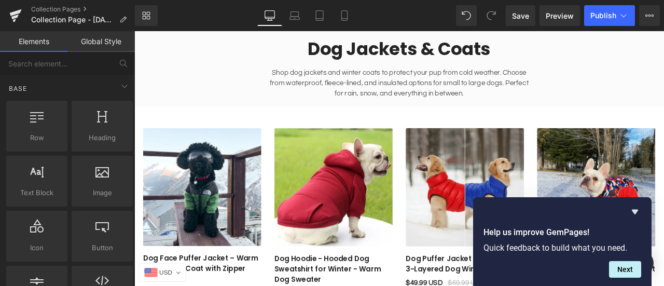
scroll to position [0, 0]
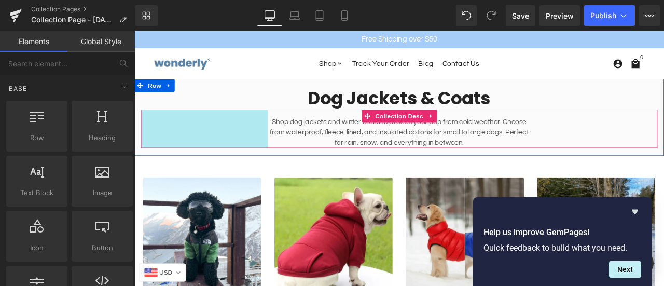
drag, startPoint x: 282, startPoint y: 144, endPoint x: 350, endPoint y: 154, distance: 69.1
click at [282, 144] on div "290px" at bounding box center [217, 147] width 150 height 46
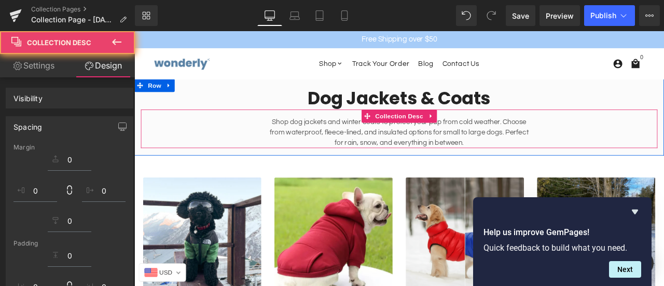
click at [355, 154] on p "Shop dog jackets and winter coats to protect your pup from cold weather. Choose…" at bounding box center [448, 150] width 311 height 37
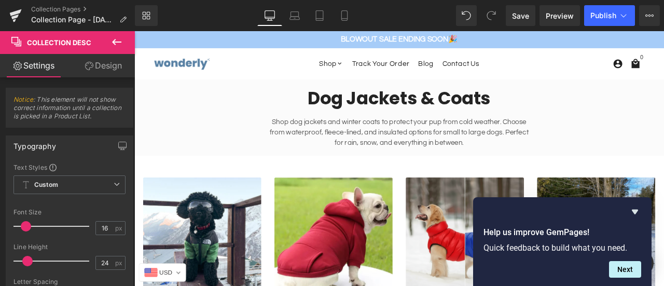
click at [119, 39] on icon at bounding box center [117, 42] width 12 height 12
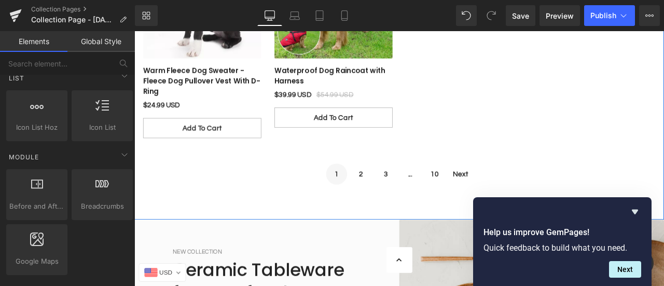
scroll to position [571, 0]
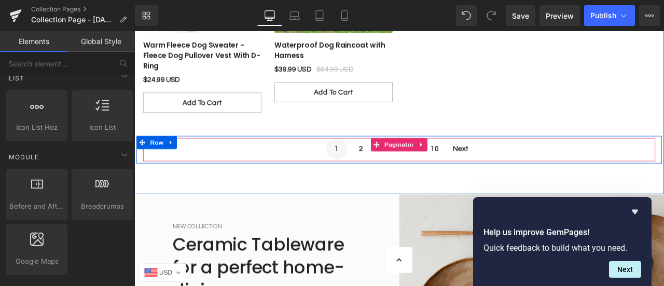
click at [399, 168] on span "2" at bounding box center [403, 170] width 25 height 25
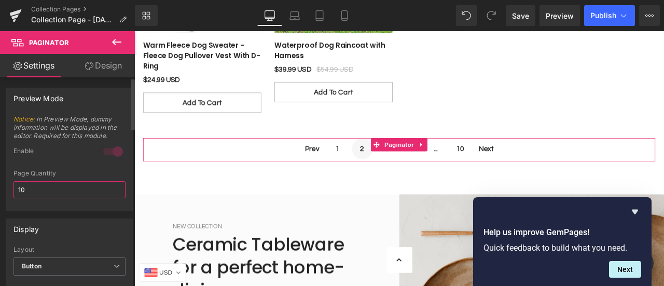
click at [77, 190] on input "10" at bounding box center [69, 189] width 112 height 17
type input "1"
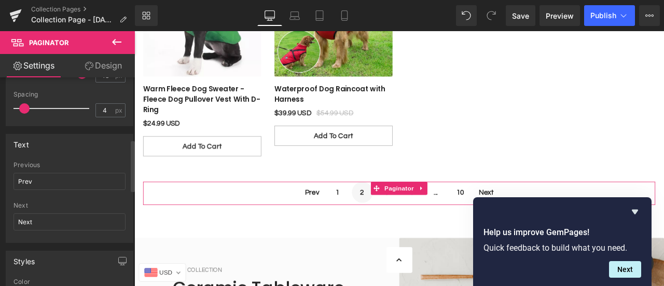
scroll to position [0, 0]
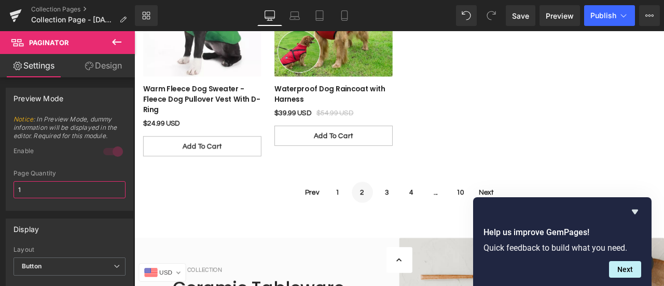
type input "1"
click at [114, 43] on icon at bounding box center [116, 42] width 9 height 6
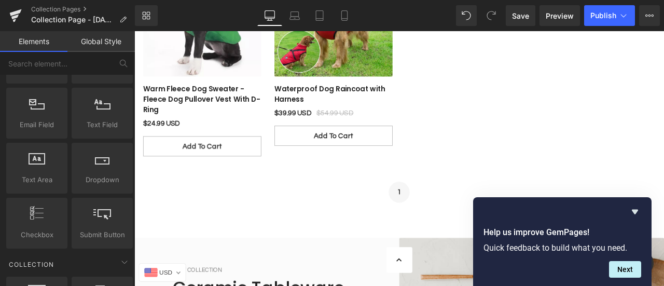
scroll to position [1608, 0]
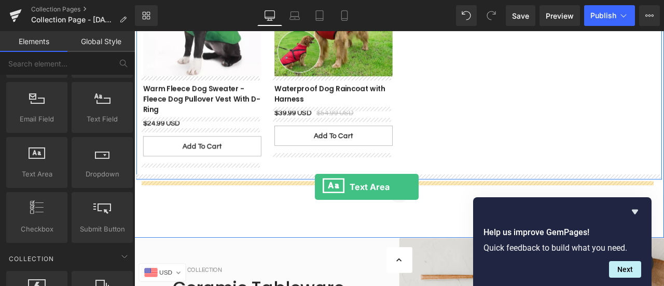
drag, startPoint x: 176, startPoint y: 191, endPoint x: 349, endPoint y: 215, distance: 174.4
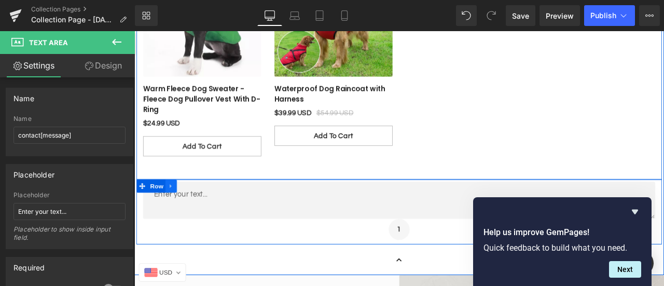
click at [177, 217] on icon at bounding box center [177, 215] width 7 height 8
click at [201, 216] on icon at bounding box center [204, 214] width 7 height 7
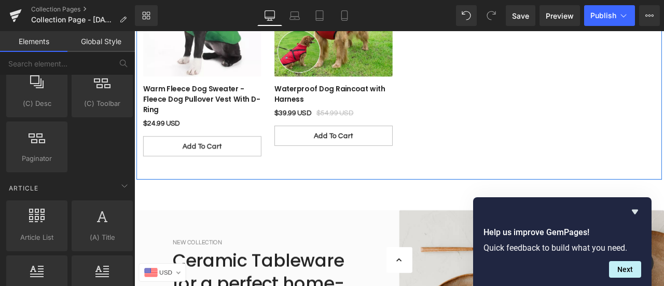
scroll to position [1971, 0]
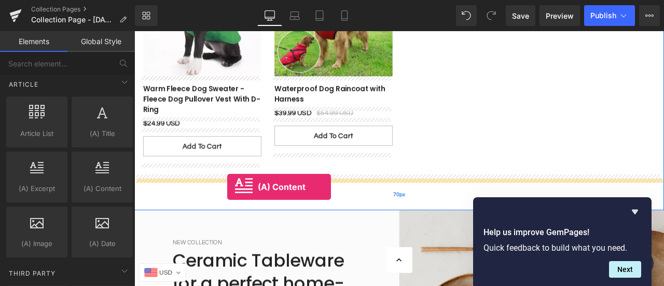
drag, startPoint x: 230, startPoint y: 198, endPoint x: 244, endPoint y: 215, distance: 22.9
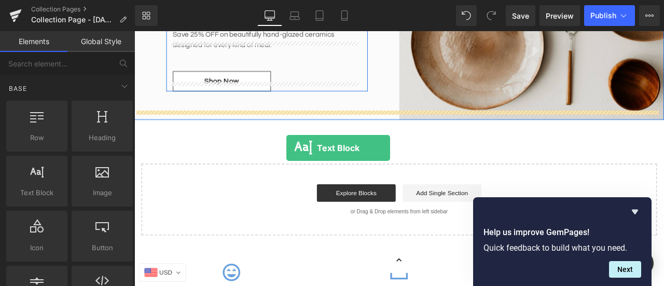
scroll to position [882, 0]
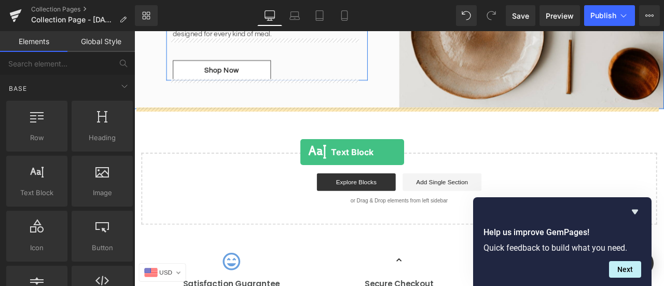
drag, startPoint x: 181, startPoint y: 209, endPoint x: 331, endPoint y: 174, distance: 154.3
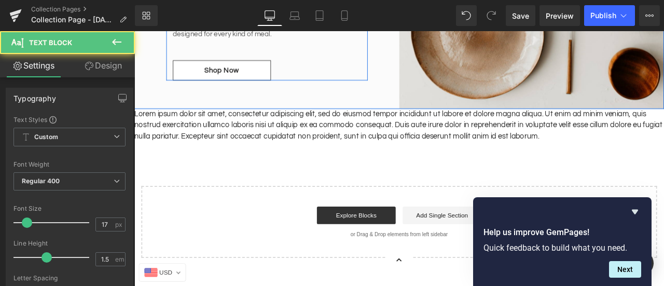
click at [394, 151] on p "Lorem ipsum dolor sit amet, consectetur adipiscing elit, sed do eiusmod tempor …" at bounding box center [448, 143] width 628 height 40
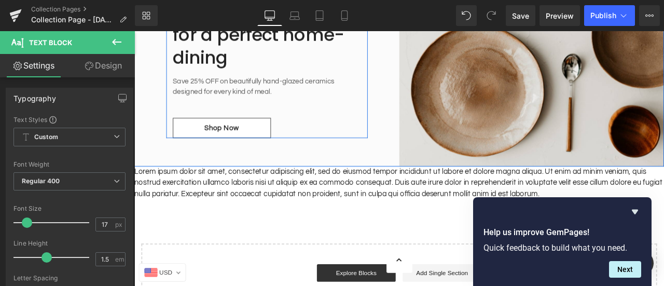
scroll to position [830, 0]
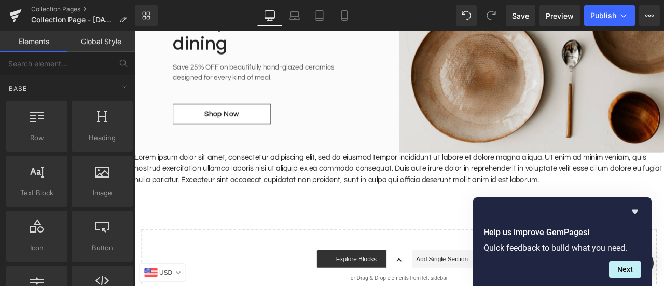
click at [633, 211] on icon "Hide survey" at bounding box center [635, 212] width 6 height 5
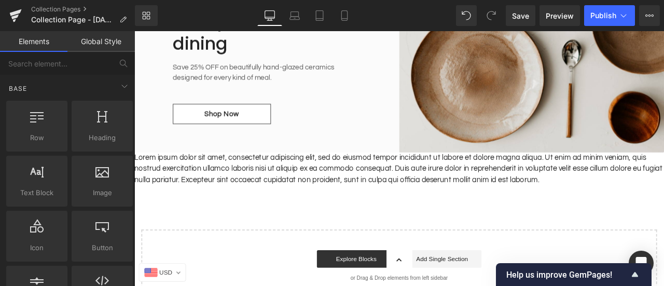
click at [641, 210] on p "Lorem ipsum dolor sit amet, consectetur adipiscing elit, sed do eiusmod tempor …" at bounding box center [448, 195] width 628 height 40
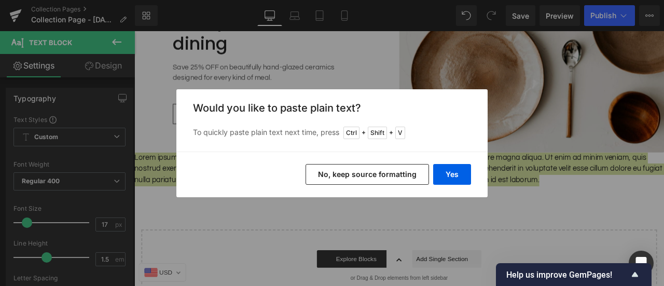
click at [393, 175] on button "No, keep source formatting" at bounding box center [367, 174] width 123 height 21
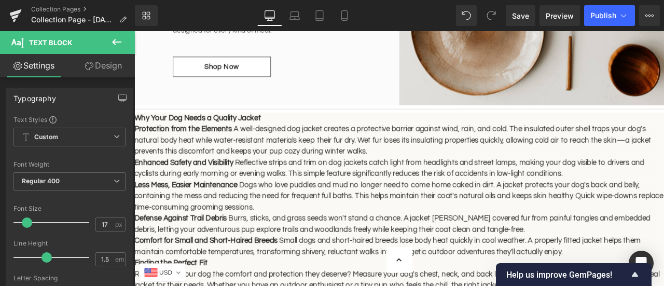
scroll to position [882, 0]
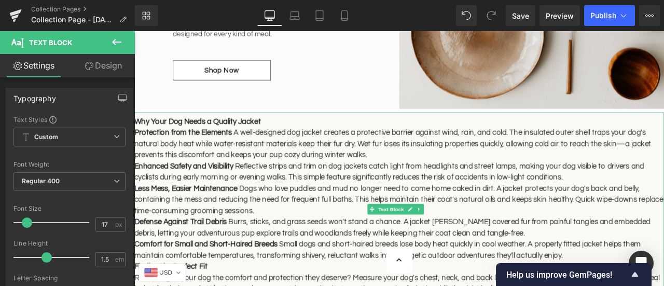
click at [299, 140] on p "Why Your Dog Needs a Quality Jacket" at bounding box center [448, 138] width 628 height 13
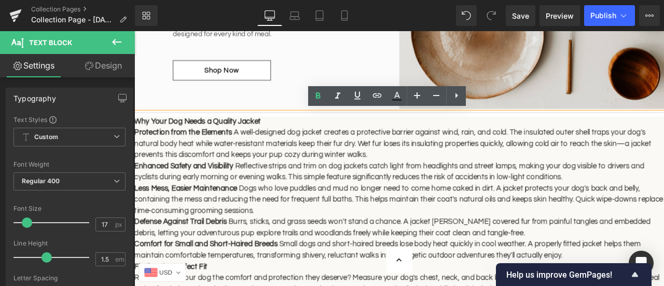
click at [260, 137] on span "Why Your Dog Needs a Quality Jacket" at bounding box center [209, 137] width 150 height 9
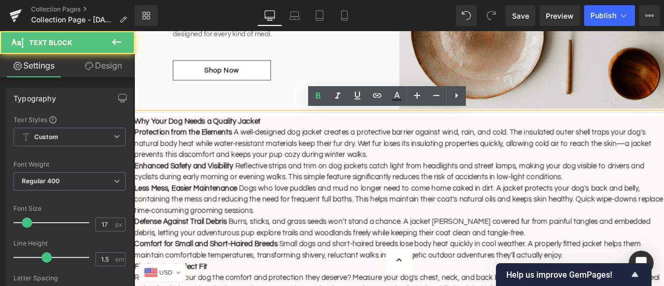
click at [258, 135] on span "Why Your Dog Needs a Quality Jacket" at bounding box center [209, 137] width 150 height 9
click at [441, 174] on p "Protection from the Elements A well-designed dog jacket creates a protective ba…" at bounding box center [448, 165] width 628 height 40
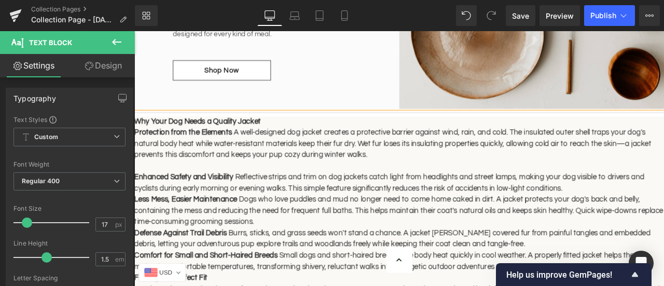
scroll to position [934, 0]
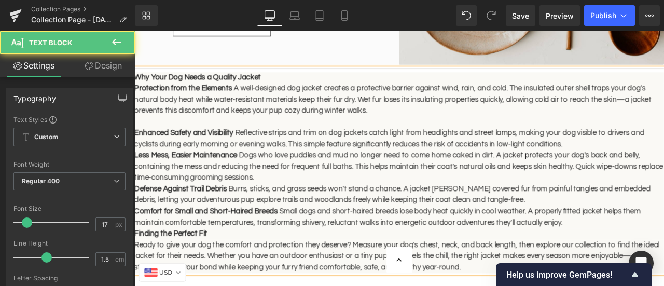
click at [327, 205] on p "Less Mess, Easier Maintenance Dogs who love puddles and mud no longer need to c…" at bounding box center [448, 192] width 628 height 40
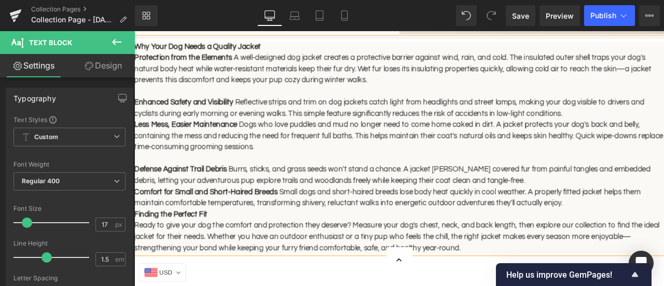
scroll to position [986, 0]
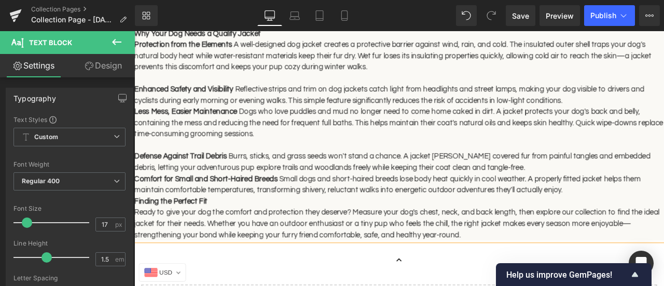
click at [575, 189] on p "Defense Against Trail Debris Burrs, sticks, and grass seeds won't stand a chanc…" at bounding box center [448, 186] width 628 height 26
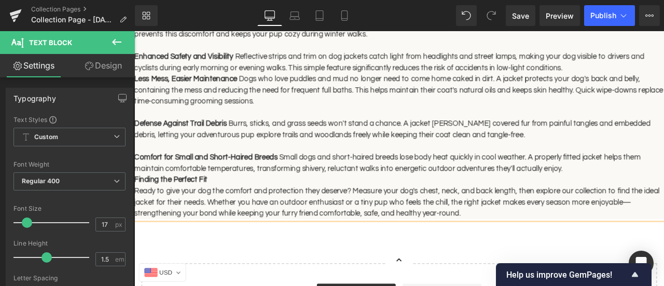
scroll to position [1038, 0]
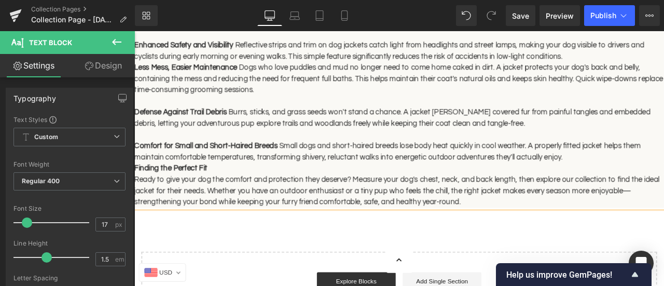
click at [376, 194] on p "Finding the Perfect Fit" at bounding box center [448, 194] width 628 height 13
click at [641, 180] on p "Comfort for Small and Short-Haired Breeds Small dogs and short-haired breeds lo…" at bounding box center [448, 174] width 628 height 26
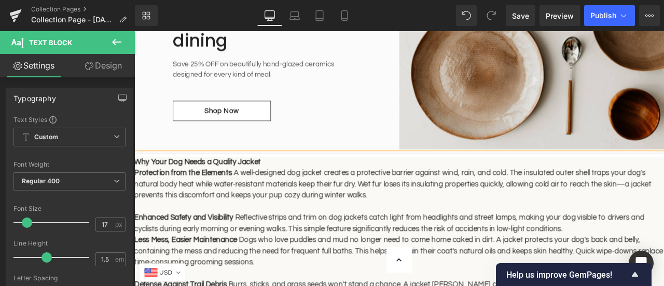
scroll to position [830, 0]
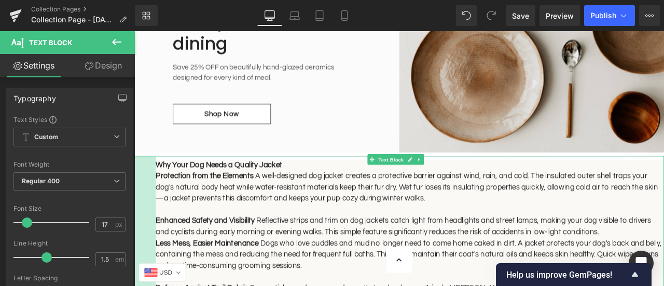
drag, startPoint x: 136, startPoint y: 211, endPoint x: 162, endPoint y: 219, distance: 27.2
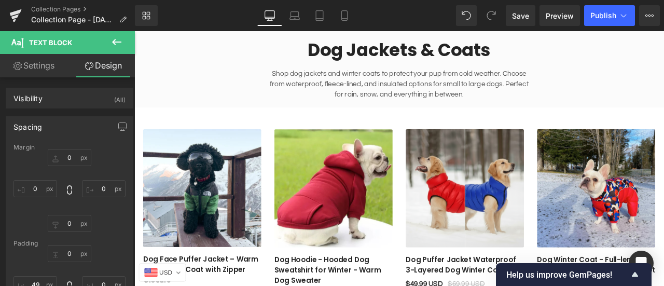
scroll to position [52, 0]
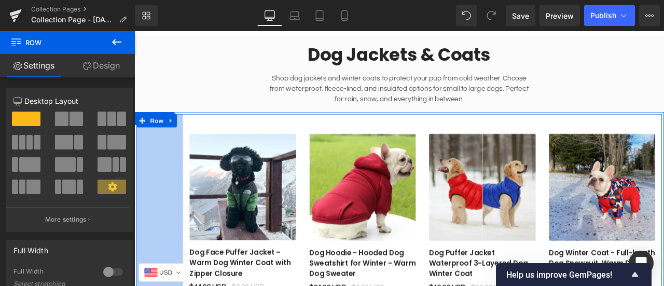
drag, startPoint x: 135, startPoint y: 153, endPoint x: 190, endPoint y: 154, distance: 55.0
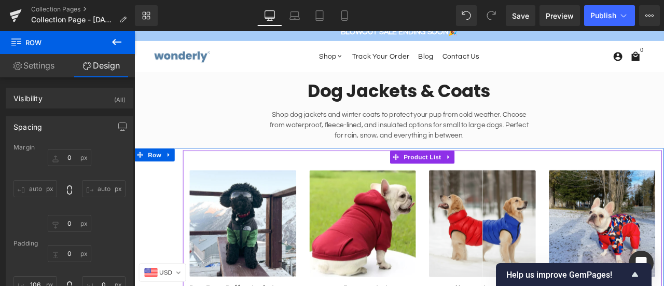
scroll to position [0, 0]
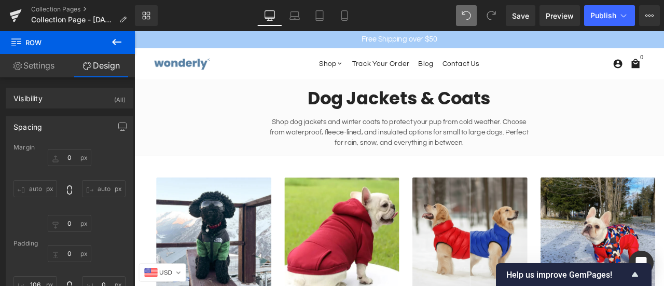
type input "0"
type input "10"
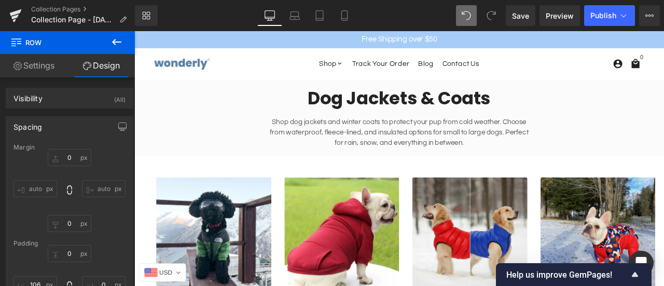
type input "30"
click at [551, 19] on span "Preview" at bounding box center [560, 15] width 28 height 11
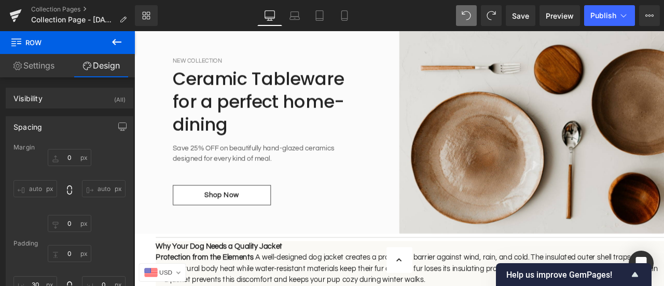
scroll to position [623, 0]
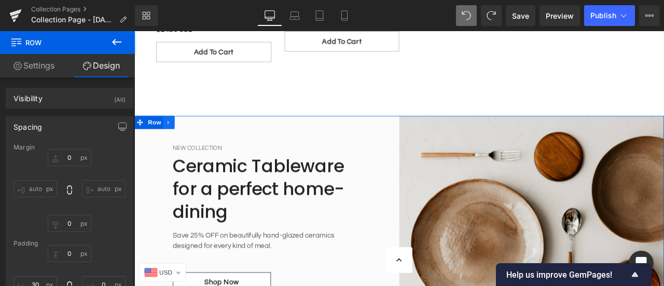
click at [174, 139] on icon at bounding box center [175, 139] width 2 height 5
click at [200, 140] on icon at bounding box center [202, 139] width 7 height 7
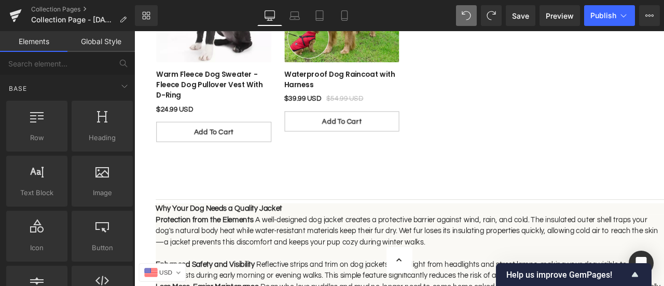
scroll to position [519, 0]
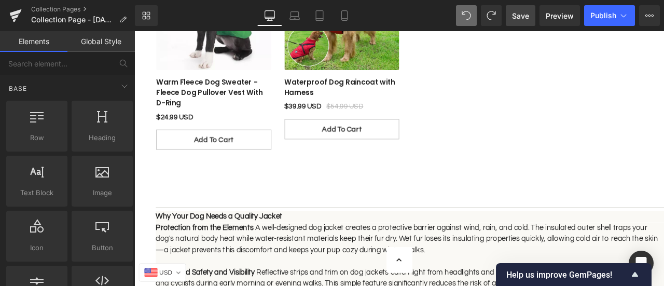
click at [528, 20] on span "Save" at bounding box center [520, 15] width 17 height 11
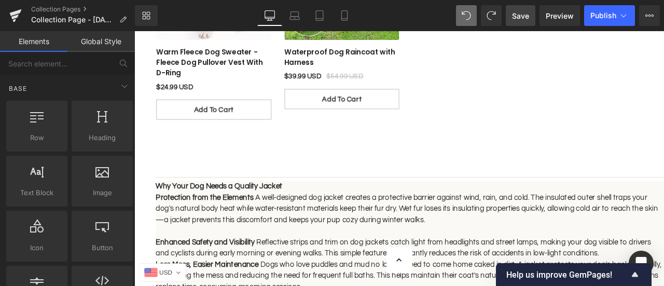
scroll to position [571, 0]
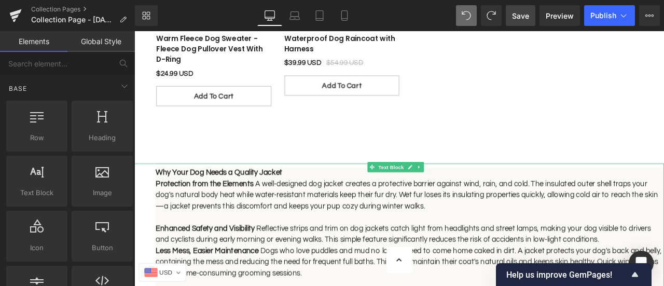
click at [310, 196] on p "Why Your Dog Needs a Quality Jacket" at bounding box center [461, 198] width 602 height 13
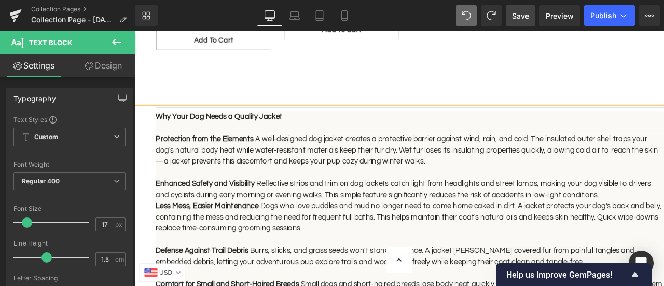
scroll to position [623, 0]
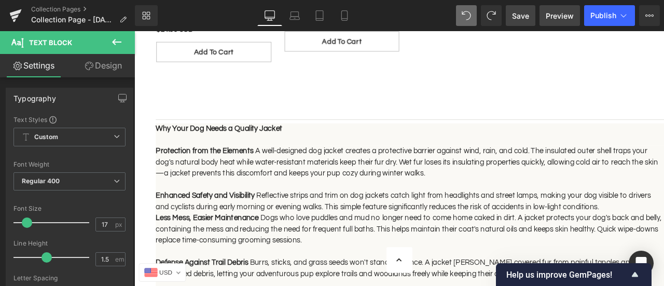
click at [545, 15] on link "Preview" at bounding box center [560, 15] width 40 height 21
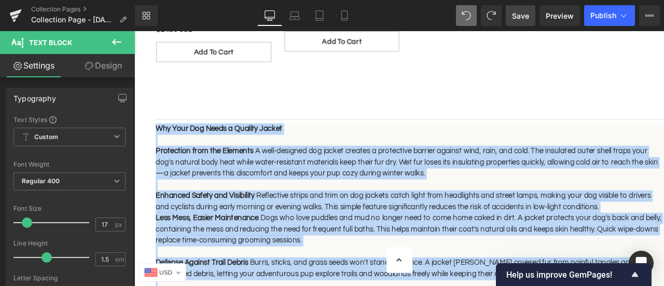
drag, startPoint x: 601, startPoint y: 159, endPoint x: 158, endPoint y: 126, distance: 444.3
click at [158, 126] on div "Dog Jackets & Coats Collection Title Shop dog jackets and winter coats to prote…" at bounding box center [448, 16] width 628 height 1103
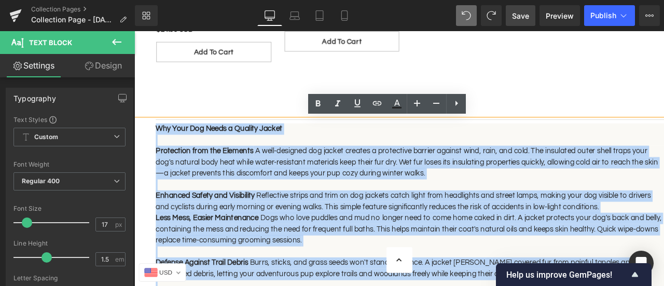
copy div "Why Your Dog Needs a Quality Jacket Protection from the Elements A well-designe…"
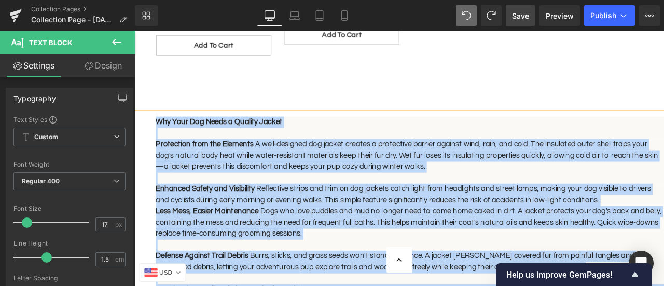
scroll to position [726, 0]
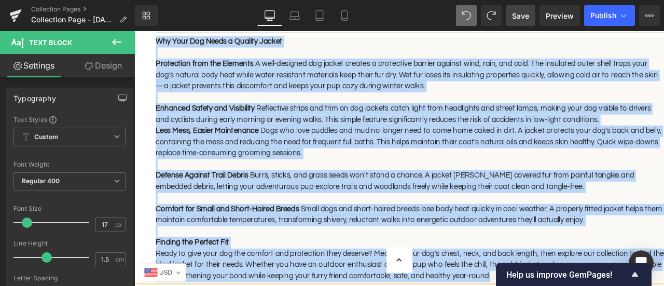
click at [309, 154] on p "Less Mess, Easier Maintenance Dogs who love puddles and mud no longer need to c…" at bounding box center [461, 169] width 602 height 53
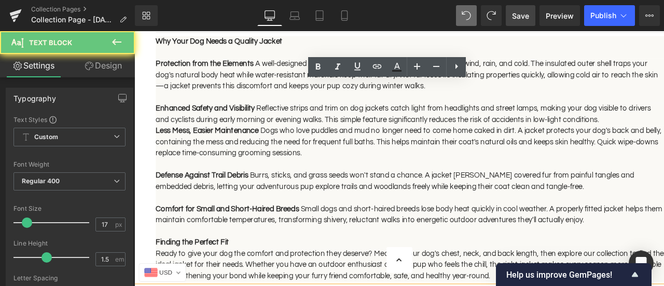
click at [162, 149] on span "Less Mess, Easier Maintenance" at bounding box center [221, 148] width 122 height 9
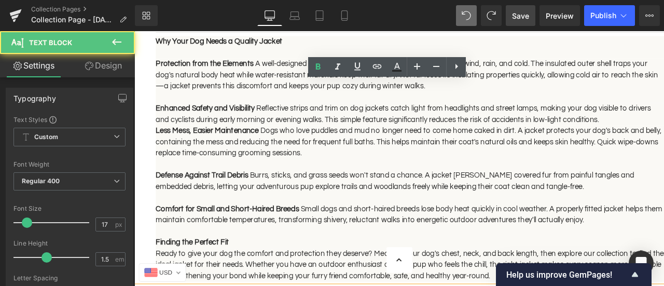
click at [160, 148] on span "Less Mess, Easier Maintenance" at bounding box center [221, 148] width 122 height 9
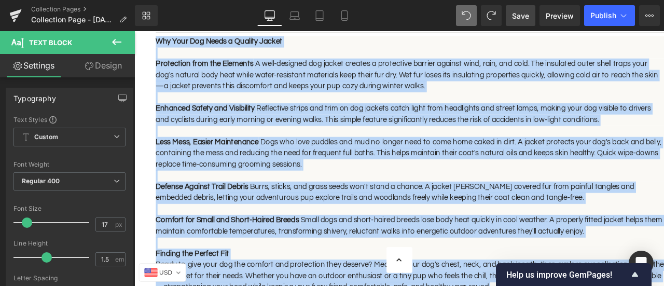
copy div "Why Your Dog Needs a Quality Jacket Protection from the Elements A well-designe…"
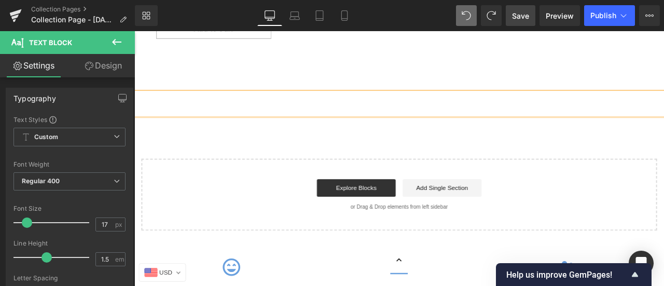
scroll to position [567, 0]
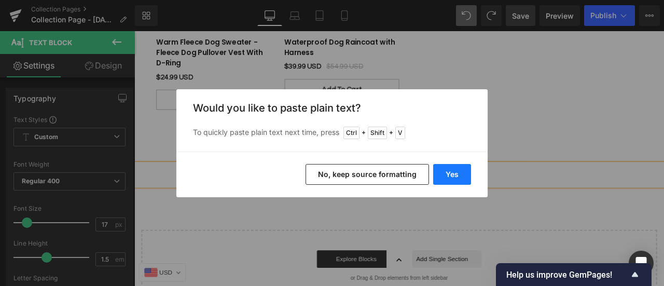
click at [451, 177] on button "Yes" at bounding box center [452, 174] width 38 height 21
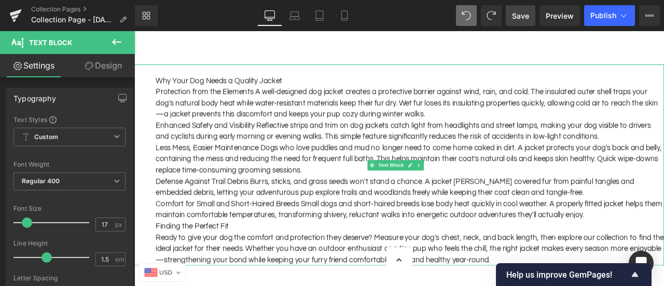
scroll to position [670, 0]
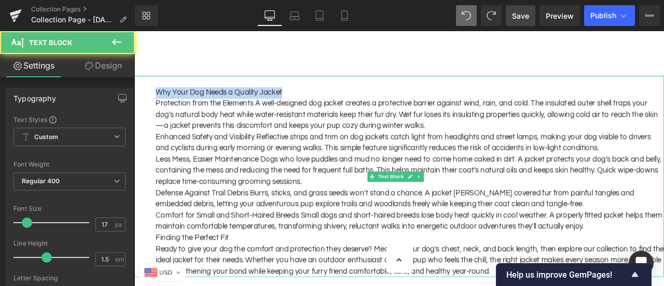
drag, startPoint x: 328, startPoint y: 106, endPoint x: 160, endPoint y: 100, distance: 168.2
click at [160, 100] on div "Why Your Dog Needs a Quality Jacket" at bounding box center [461, 104] width 602 height 13
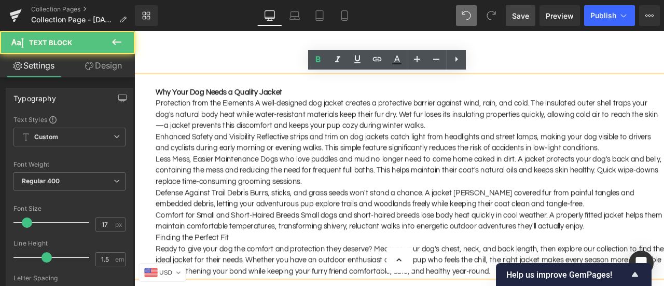
click at [505, 143] on div "Protection from the Elements A well-designed dog jacket creates a protective ba…" at bounding box center [461, 131] width 602 height 40
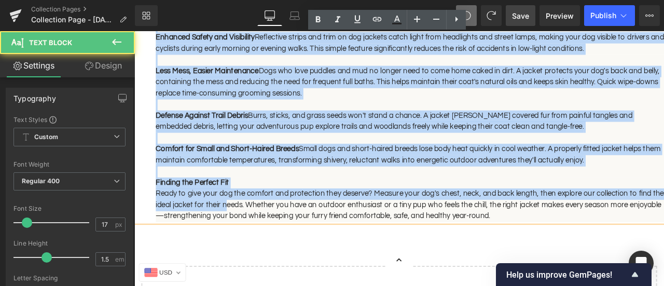
scroll to position [830, 0]
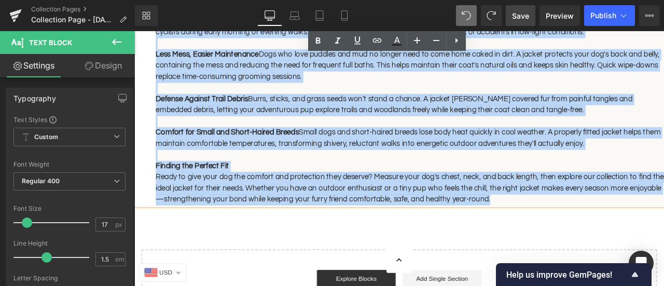
drag, startPoint x: 160, startPoint y: 147, endPoint x: 598, endPoint y: 235, distance: 447.2
click at [598, 235] on div "Why Your Dog Needs a Quality Jacket Protection from the Elements A well-designe…" at bounding box center [448, 82] width 628 height 309
copy div "Why Your Dog Needs a Quality Jacket Protection from the Elements A well-designe…"
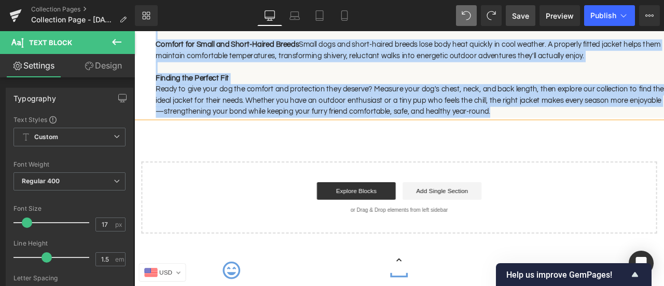
scroll to position [674, 0]
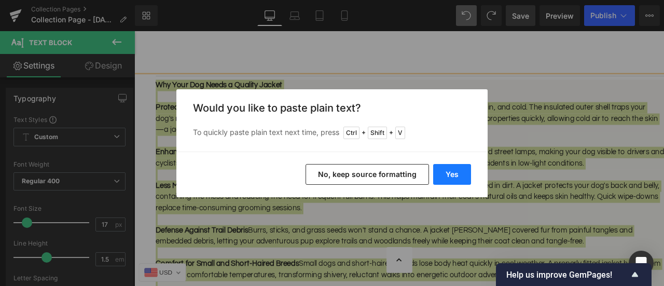
click at [434, 170] on button "Yes" at bounding box center [452, 174] width 38 height 21
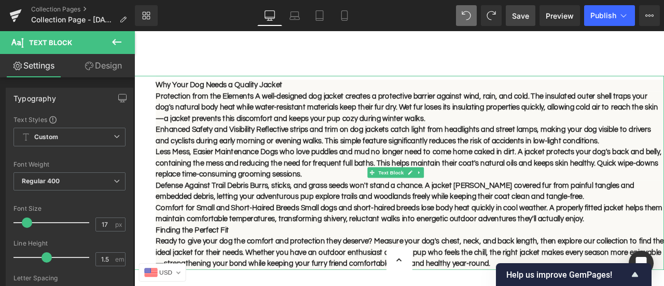
click at [338, 96] on p "Why Your Dog Needs a Quality Jacket" at bounding box center [461, 95] width 602 height 13
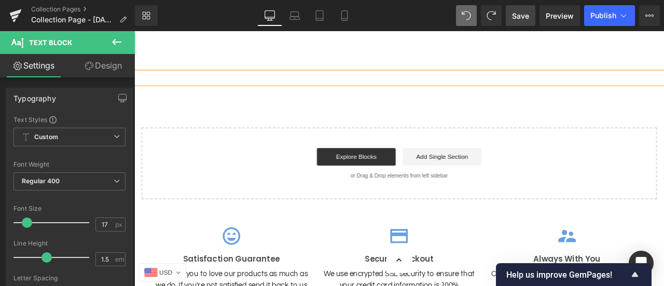
scroll to position [670, 0]
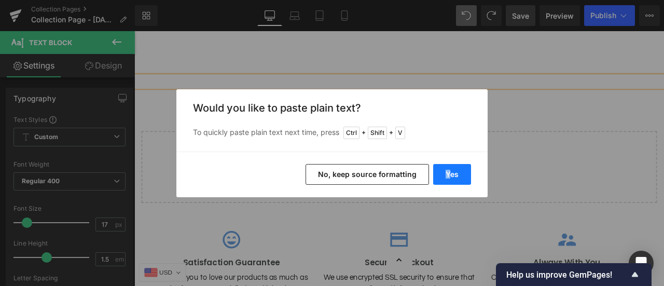
click at [448, 172] on button "Yes" at bounding box center [452, 174] width 38 height 21
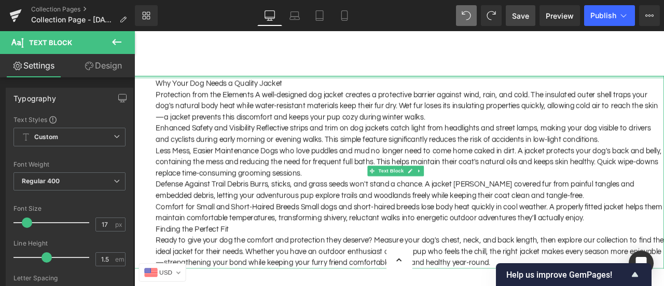
drag, startPoint x: 343, startPoint y: 85, endPoint x: 362, endPoint y: 105, distance: 27.2
click at [162, 89] on div "Why Your Dog Needs a Quality Jacket Protection from the Elements A well-designe…" at bounding box center [448, 198] width 628 height 228
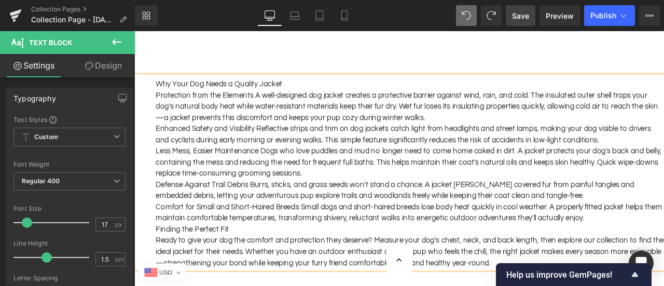
click at [351, 99] on div "Why Your Dog Needs a Quality Jacket Protection from the Elements A well-designe…" at bounding box center [448, 198] width 628 height 229
click at [162, 92] on div "Why Your Dog Needs a Quality Jacket Protection from the Elements A well-designe…" at bounding box center [448, 198] width 628 height 229
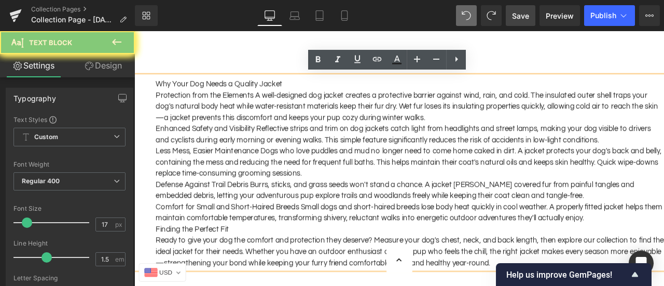
click at [162, 92] on div "Why Your Dog Needs a Quality Jacket Protection from the Elements A well-designe…" at bounding box center [448, 198] width 628 height 229
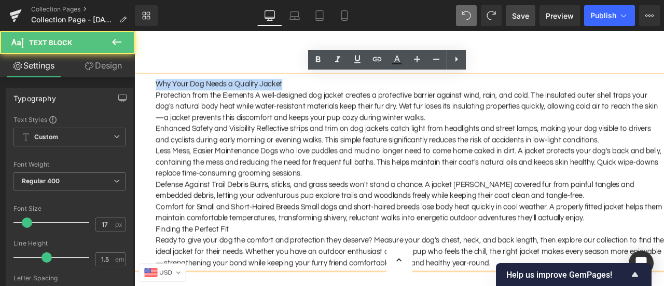
drag, startPoint x: 162, startPoint y: 92, endPoint x: 352, endPoint y: 92, distance: 189.4
click at [352, 92] on div "Why Your Dog Needs a Quality Jacket Protection from the Elements A well-designe…" at bounding box center [448, 198] width 628 height 229
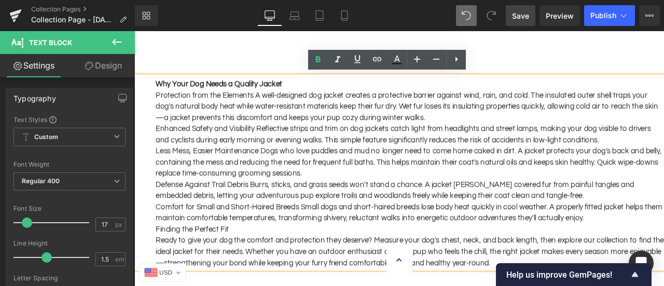
click at [496, 132] on div "Protection from the Elements A well-designed dog jacket creates a protective ba…" at bounding box center [461, 121] width 602 height 40
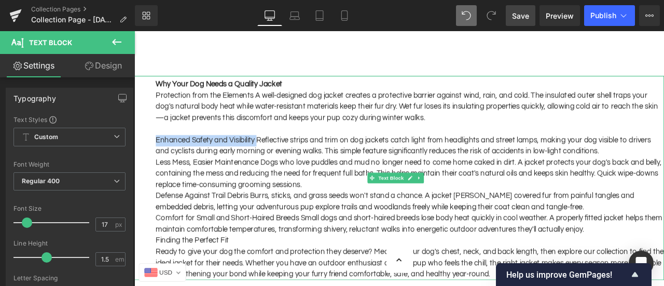
drag, startPoint x: 161, startPoint y: 160, endPoint x: 280, endPoint y: 160, distance: 118.3
click at [280, 160] on div "Enhanced Safety and Visibility Reflective strips and trim on dog jackets catch …" at bounding box center [461, 167] width 602 height 26
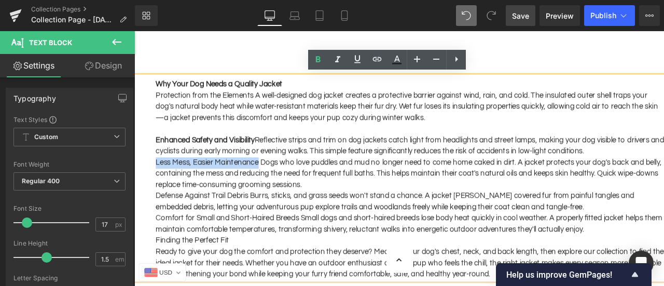
drag, startPoint x: 160, startPoint y: 186, endPoint x: 282, endPoint y: 184, distance: 121.9
click at [282, 184] on div "Less Mess, Easier Maintenance Dogs who love puddles and mud no longer need to c…" at bounding box center [461, 201] width 602 height 40
click at [161, 186] on strong "Less Mess, Easier Maintenance" at bounding box center [221, 186] width 122 height 9
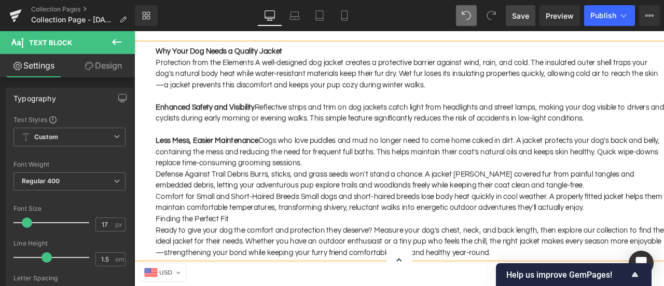
scroll to position [722, 0]
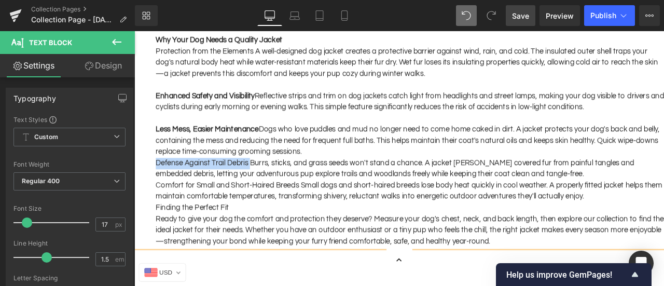
drag, startPoint x: 159, startPoint y: 188, endPoint x: 271, endPoint y: 186, distance: 112.6
click at [271, 186] on div "Why Your Dog Needs a Quality Jacket Protection from the Elements A well-designe…" at bounding box center [448, 159] width 628 height 255
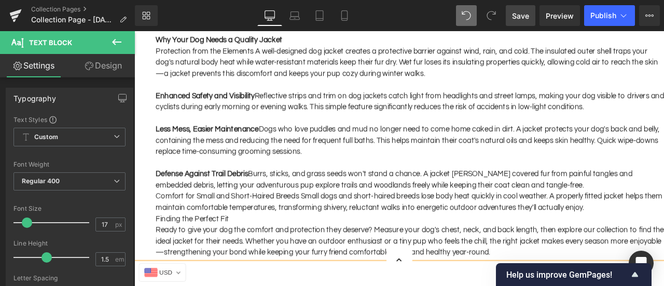
scroll to position [774, 0]
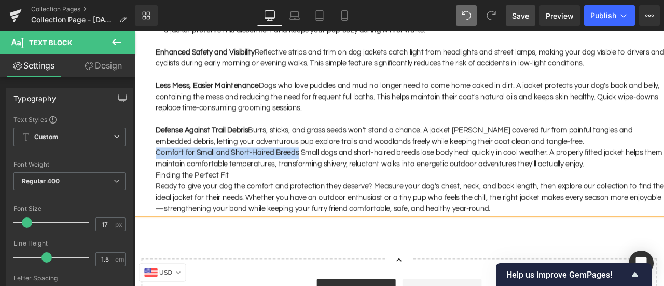
drag, startPoint x: 159, startPoint y: 174, endPoint x: 327, endPoint y: 175, distance: 168.1
click at [327, 175] on div "Why Your Dog Needs a Quality Jacket Protection from the Elements A well-designe…" at bounding box center [448, 114] width 628 height 268
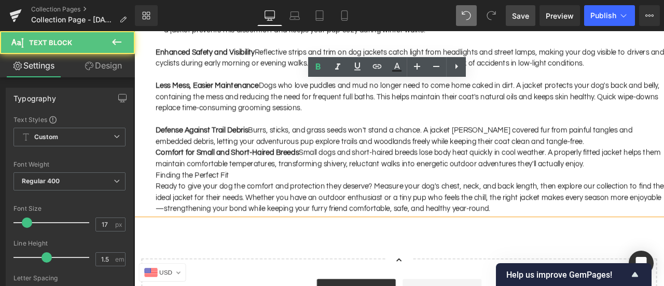
click at [157, 174] on div "Why Your Dog Needs a Quality Jacket Protection from the Elements A well-designe…" at bounding box center [448, 114] width 628 height 268
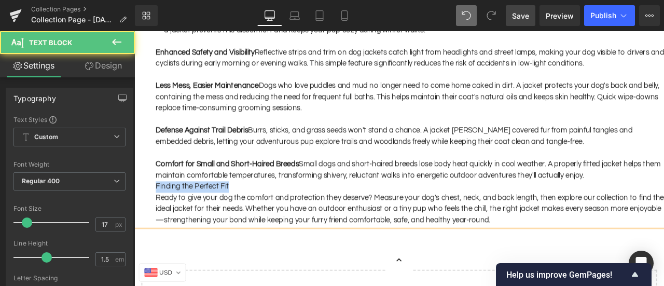
drag, startPoint x: 252, startPoint y: 210, endPoint x: 155, endPoint y: 216, distance: 97.2
click at [155, 216] on div "Why Your Dog Needs a Quality Jacket Protection from the Elements A well-designe…" at bounding box center [448, 121] width 628 height 282
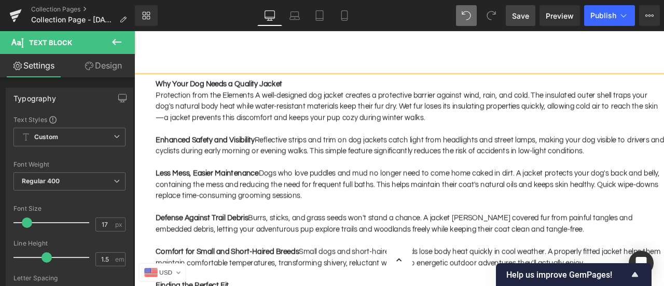
scroll to position [618, 0]
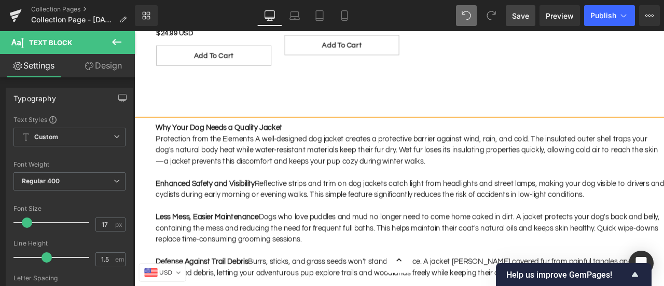
click at [333, 139] on div "Why Your Dog Needs a Quality Jacket Protection from the Elements A well-designe…" at bounding box center [448, 283] width 628 height 295
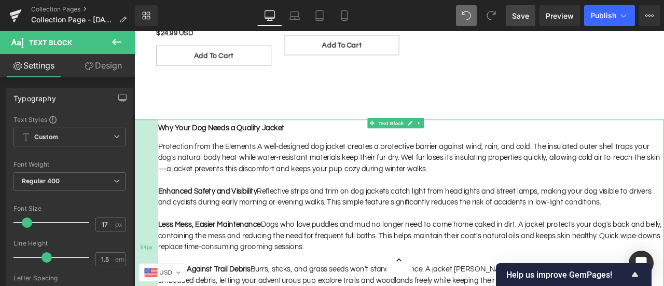
click at [160, 168] on div "54px" at bounding box center [148, 287] width 28 height 303
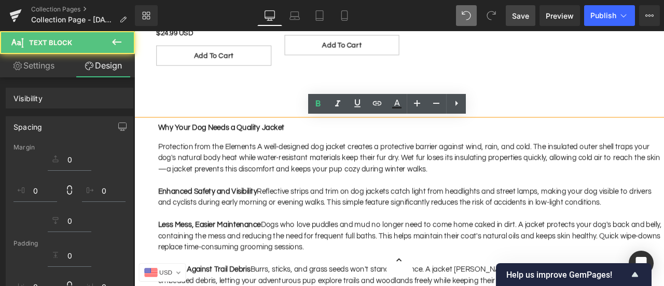
drag, startPoint x: 162, startPoint y: 163, endPoint x: 285, endPoint y: 167, distance: 123.5
click at [285, 167] on div "Why Your Dog Needs a Quality Jacket Protection from the Elements A well-designe…" at bounding box center [448, 287] width 628 height 303
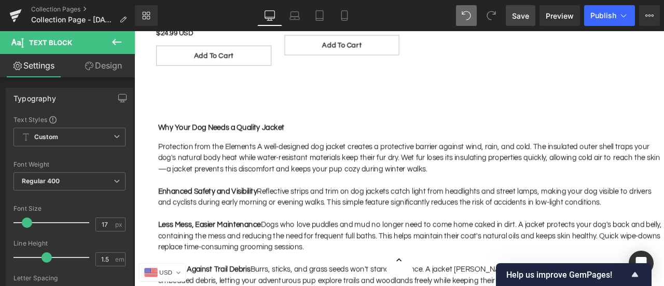
click at [285, 210] on div at bounding box center [462, 207] width 600 height 13
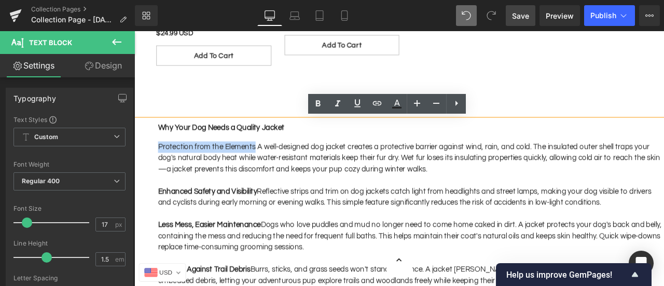
drag, startPoint x: 274, startPoint y: 168, endPoint x: 161, endPoint y: 164, distance: 113.1
click at [161, 164] on div "Why Your Dog Needs a Quality Jacket Protection from the Elements A well-designe…" at bounding box center [448, 287] width 628 height 303
click at [326, 142] on div "Why Your Dog Needs a Quality Jacket Protection from the Elements A well-designe…" at bounding box center [448, 287] width 628 height 303
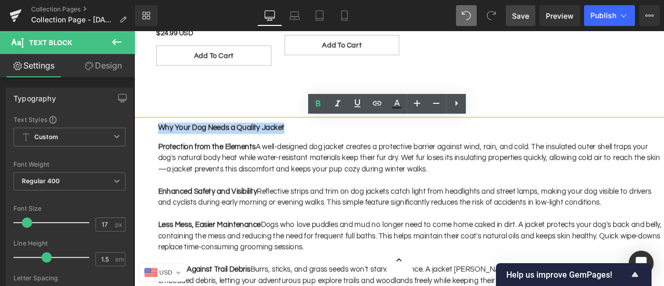
drag, startPoint x: 326, startPoint y: 143, endPoint x: 165, endPoint y: 142, distance: 160.3
click at [165, 142] on div "Why Your Dog Needs a Quality Jacket Protection from the Elements A well-designe…" at bounding box center [448, 287] width 628 height 303
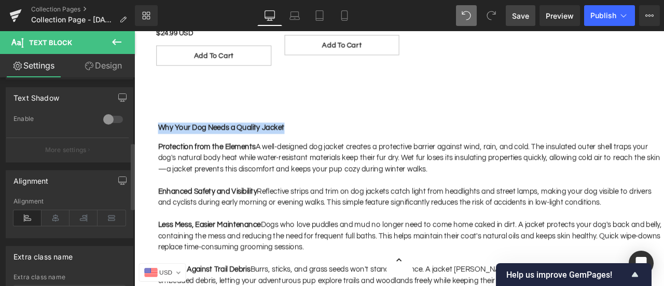
scroll to position [363, 0]
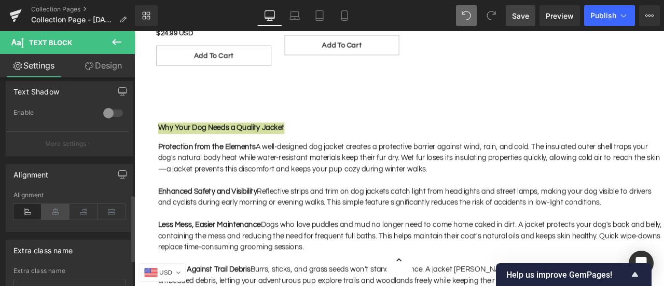
click at [65, 209] on icon at bounding box center [56, 212] width 28 height 16
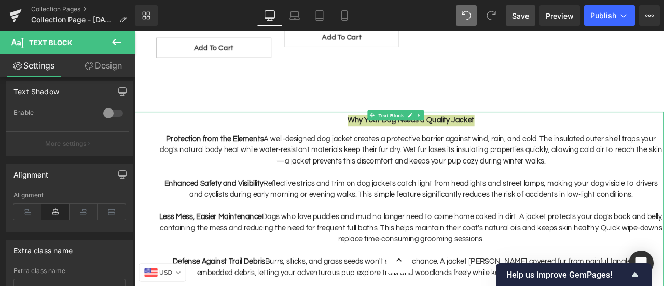
scroll to position [618, 0]
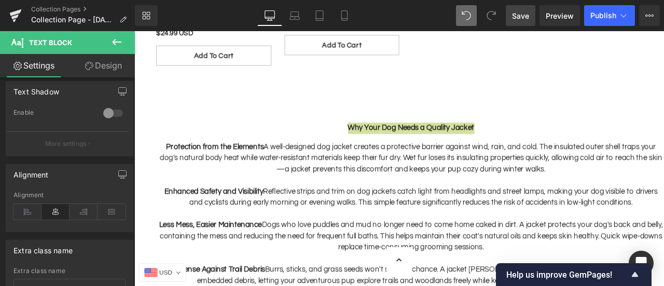
click at [529, 15] on span "Save" at bounding box center [520, 15] width 17 height 11
click at [571, 15] on span "Preview" at bounding box center [560, 15] width 28 height 11
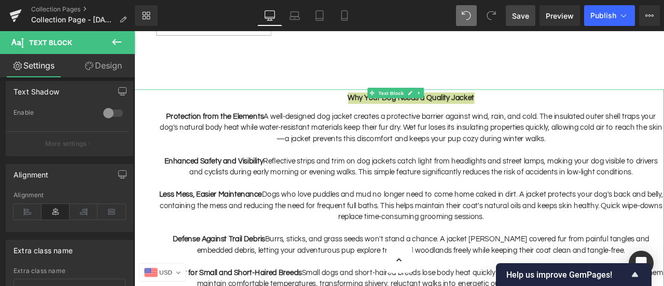
scroll to position [670, 0]
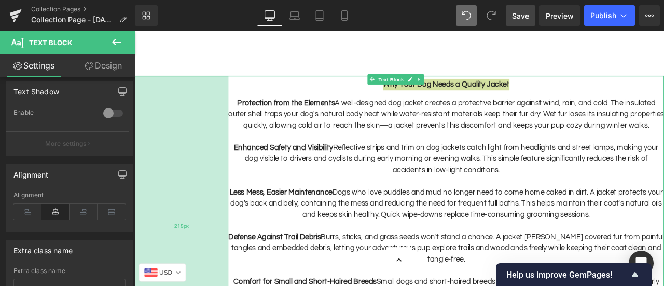
drag, startPoint x: 142, startPoint y: 167, endPoint x: 225, endPoint y: 166, distance: 83.5
click at [225, 166] on div "215px" at bounding box center [190, 262] width 112 height 356
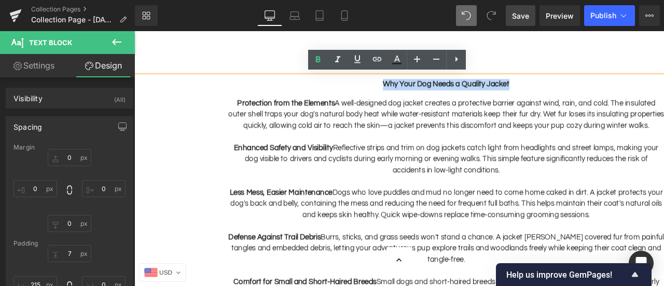
click at [487, 163] on div at bounding box center [504, 155] width 516 height 13
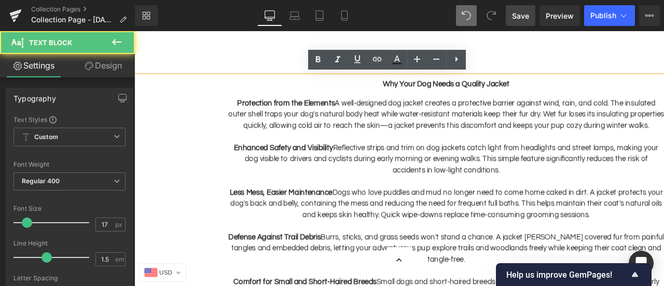
drag, startPoint x: 231, startPoint y: 156, endPoint x: 194, endPoint y: 153, distance: 37.5
click at [194, 153] on div "Why Your Dog Needs a Quality Jacket Protection from the Elements A well-designe…" at bounding box center [448, 262] width 628 height 356
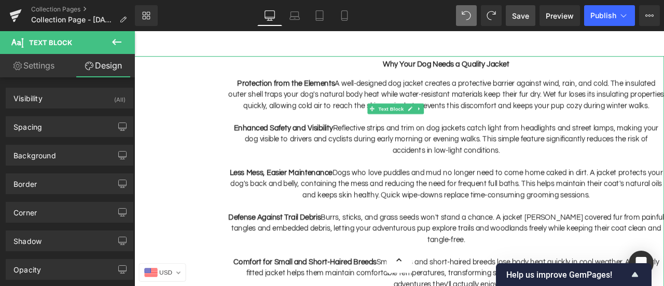
scroll to position [636, 0]
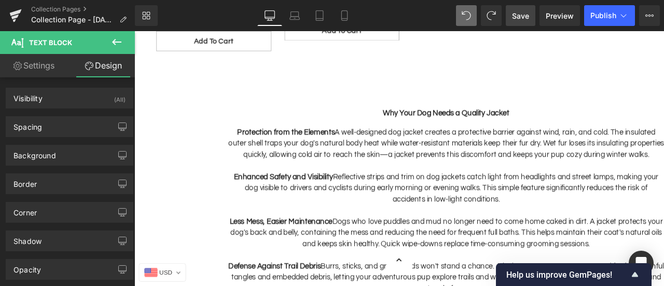
type input "100"
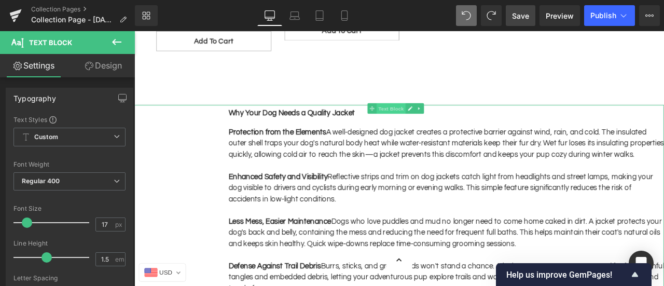
click at [445, 120] on span "Text Block" at bounding box center [439, 123] width 34 height 12
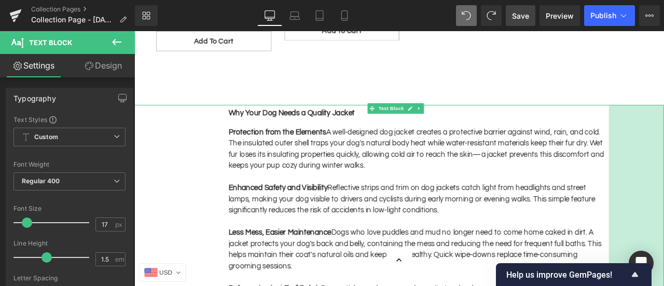
drag, startPoint x: 753, startPoint y: 131, endPoint x: 687, endPoint y: 140, distance: 66.0
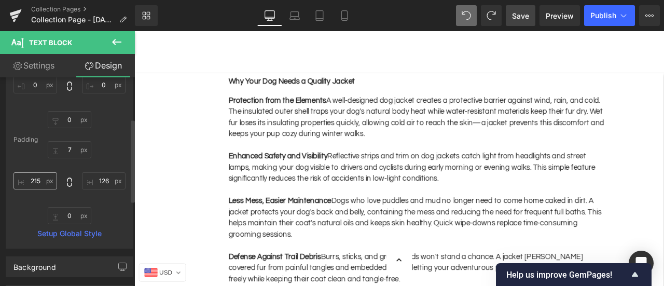
scroll to position [674, 0]
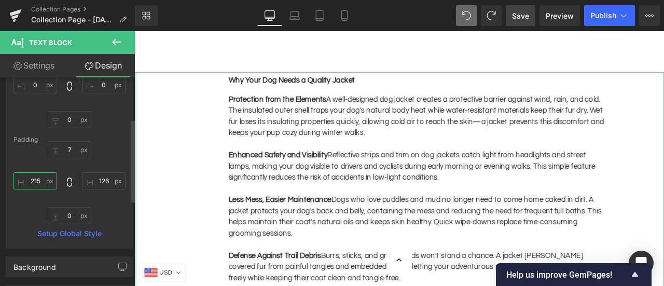
click at [38, 182] on input "215" at bounding box center [35, 180] width 44 height 17
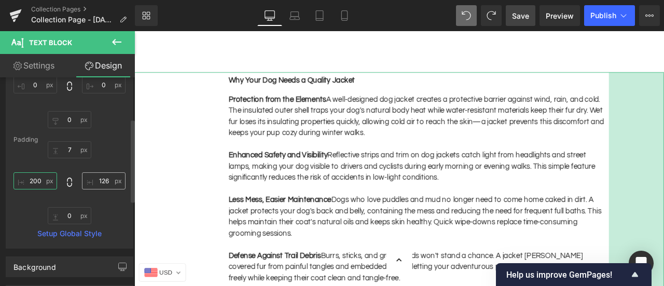
type input "200"
click at [102, 179] on input "126" at bounding box center [104, 180] width 44 height 17
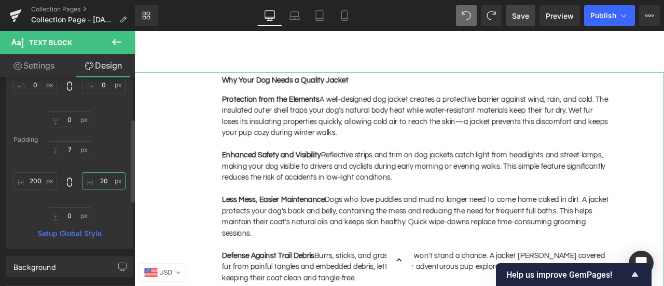
type input "200"
click at [373, 202] on div "Enhanced Safety and Visibility Reflective strips and trim on dog jackets catch …" at bounding box center [467, 192] width 459 height 40
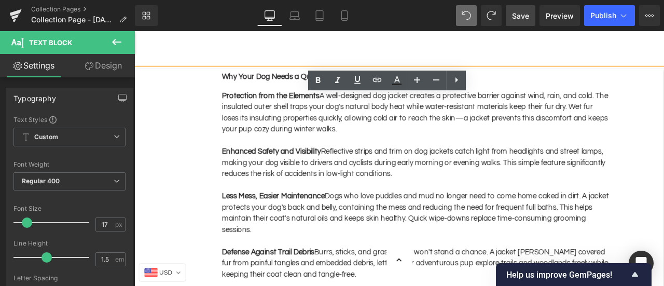
scroll to position [623, 0]
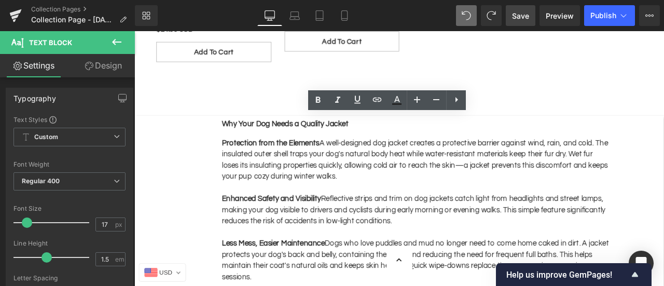
click at [517, 20] on span "Save" at bounding box center [520, 15] width 17 height 11
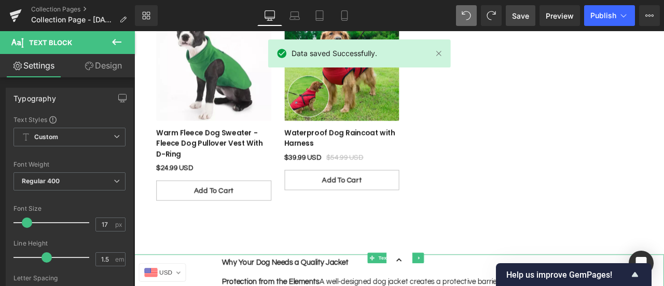
scroll to position [259, 0]
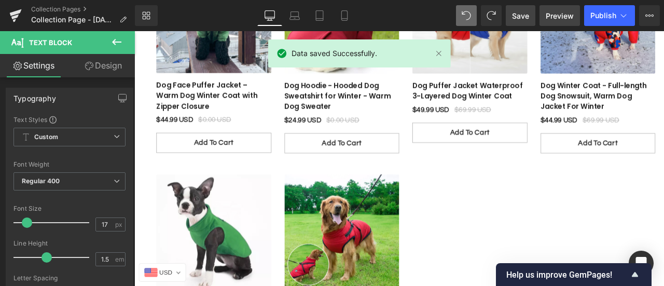
click at [553, 14] on span "Preview" at bounding box center [560, 15] width 28 height 11
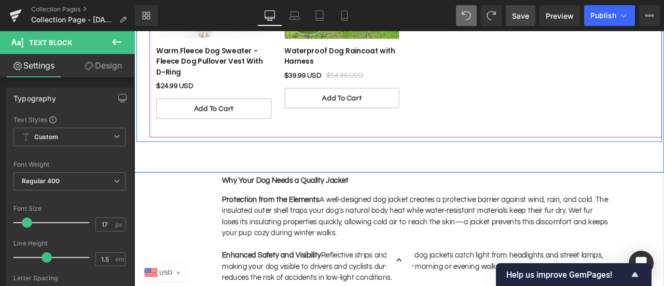
scroll to position [571, 0]
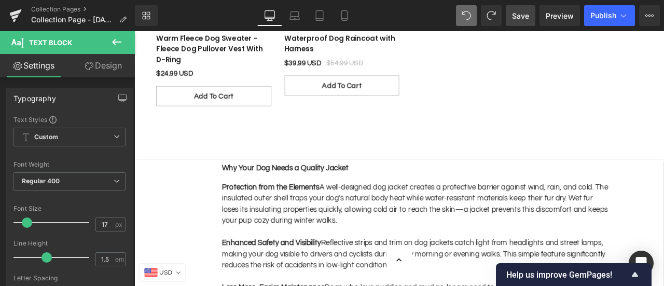
click at [344, 215] on strong "Protection from the Elements" at bounding box center [296, 215] width 116 height 9
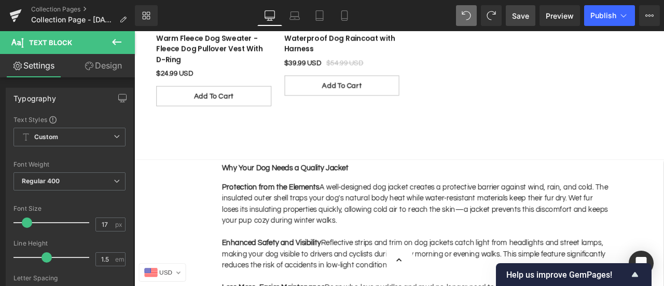
click at [116, 39] on icon at bounding box center [117, 42] width 12 height 12
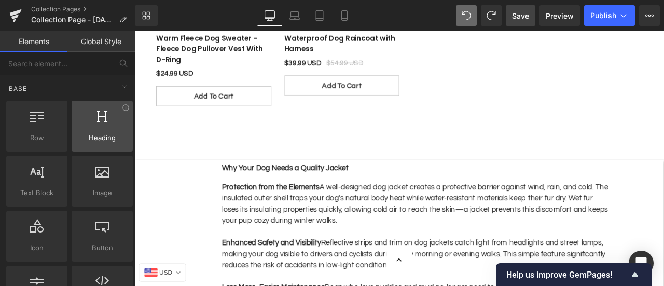
click at [93, 141] on span "Heading" at bounding box center [102, 137] width 55 height 11
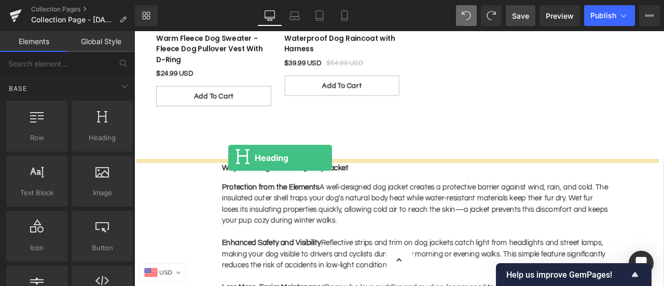
drag, startPoint x: 246, startPoint y: 161, endPoint x: 245, endPoint y: 181, distance: 19.7
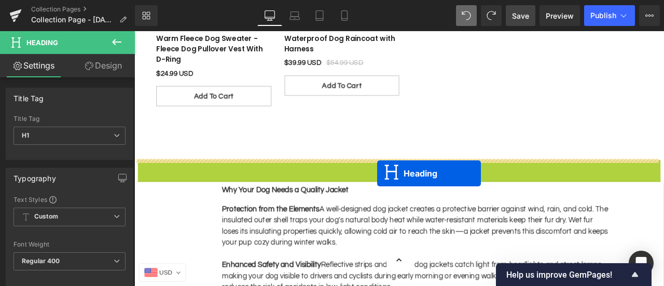
drag, startPoint x: 418, startPoint y: 192, endPoint x: 422, endPoint y: 200, distance: 8.8
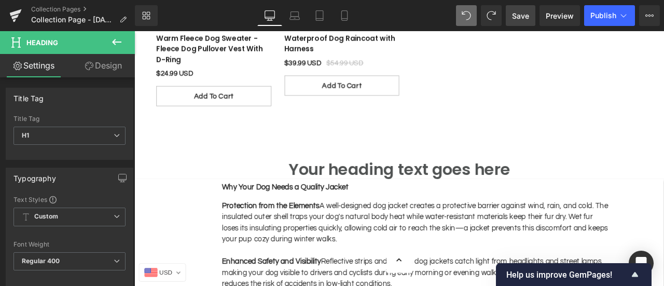
click at [111, 39] on icon at bounding box center [117, 42] width 12 height 12
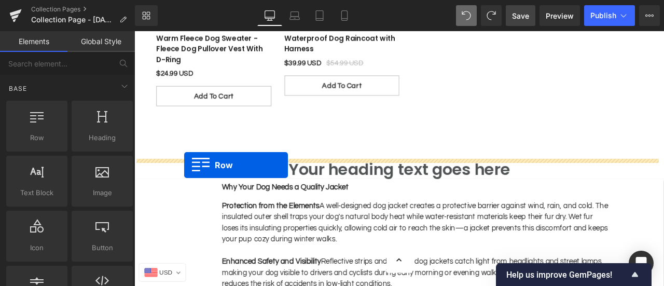
drag, startPoint x: 176, startPoint y: 163, endPoint x: 194, endPoint y: 190, distance: 31.8
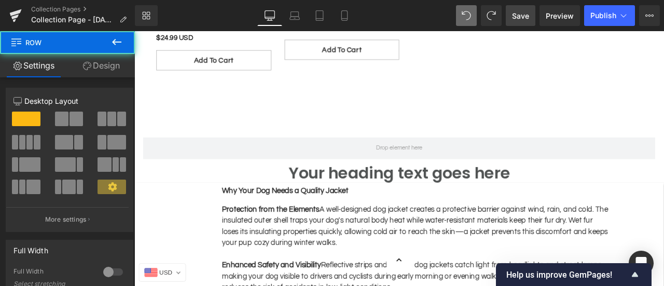
scroll to position [623, 0]
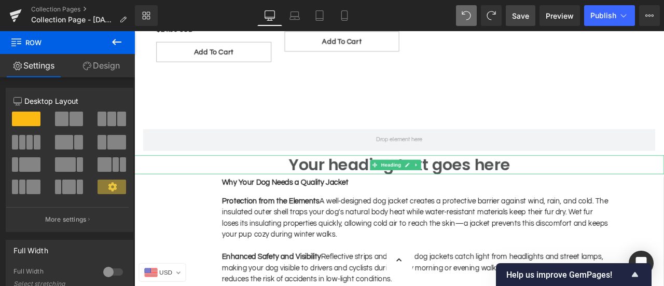
drag, startPoint x: 328, startPoint y: 189, endPoint x: 394, endPoint y: 196, distance: 65.7
click at [328, 181] on h1 "Your heading text goes here" at bounding box center [448, 189] width 628 height 22
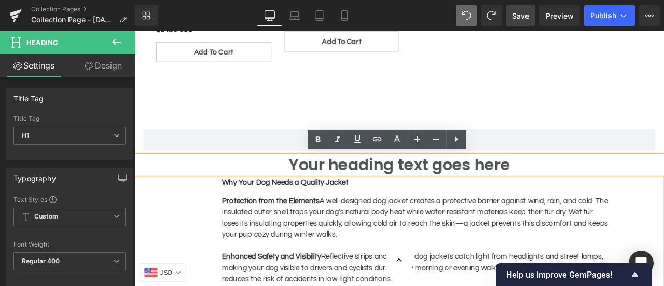
click at [370, 250] on div "Protection from the Elements A well-designed dog jacket creates a protective ba…" at bounding box center [467, 253] width 459 height 53
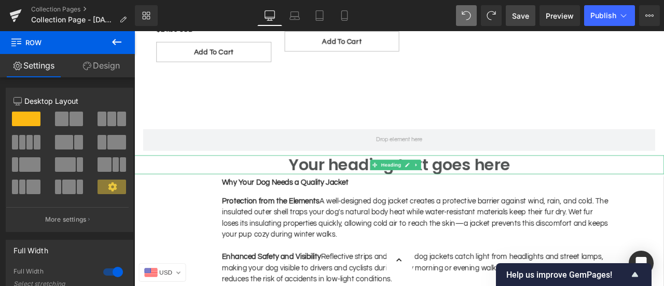
click at [433, 180] on h1 "Your heading text goes here" at bounding box center [448, 189] width 628 height 22
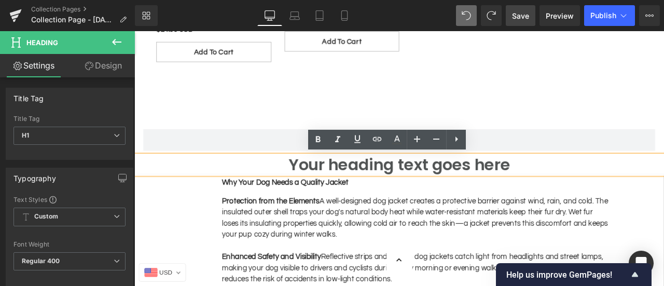
click at [491, 247] on div "Protection from the Elements A well-designed dog jacket creates a protective ba…" at bounding box center [467, 253] width 459 height 53
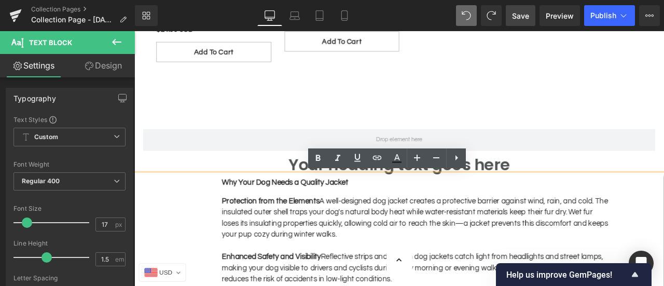
drag, startPoint x: 637, startPoint y: 97, endPoint x: 339, endPoint y: 196, distance: 313.3
click at [134, 31] on div "70px" at bounding box center [134, 31] width 0 height 0
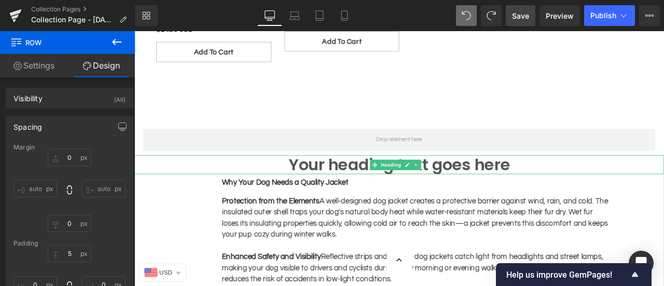
click at [339, 189] on h1 "Your heading text goes here" at bounding box center [448, 189] width 628 height 22
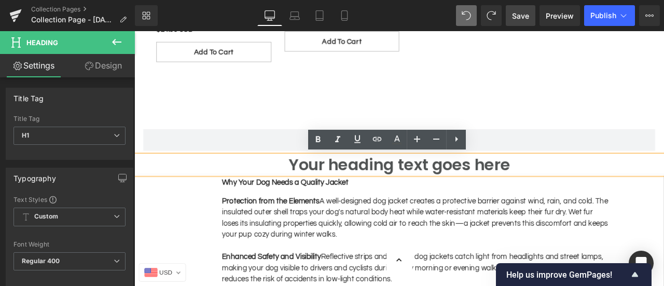
click at [310, 257] on div "Protection from the Elements A well-designed dog jacket creates a protective ba…" at bounding box center [467, 253] width 459 height 53
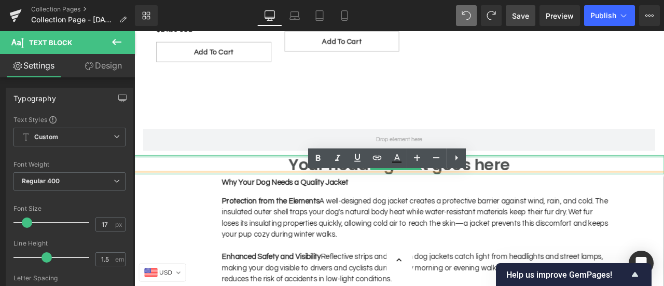
drag, startPoint x: 302, startPoint y: 179, endPoint x: 560, endPoint y: 140, distance: 260.8
click at [302, 179] on div "Your heading text goes here Heading" at bounding box center [448, 189] width 628 height 22
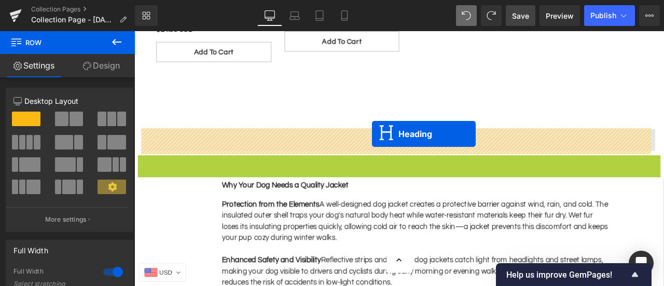
drag, startPoint x: 420, startPoint y: 187, endPoint x: 416, endPoint y: 153, distance: 34.5
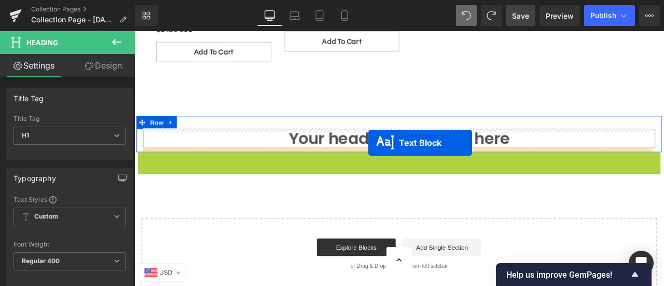
drag, startPoint x: 415, startPoint y: 172, endPoint x: 412, endPoint y: 163, distance: 9.4
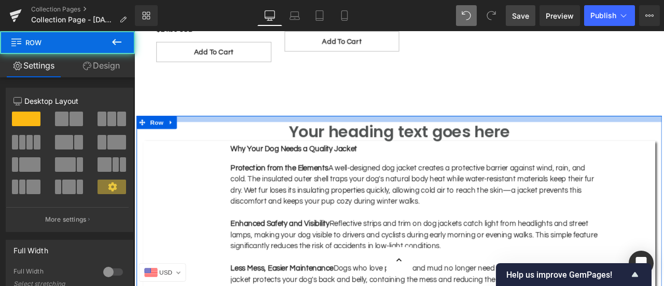
drag, startPoint x: 506, startPoint y: 138, endPoint x: 506, endPoint y: 130, distance: 8.3
click at [506, 130] on div "Dog Jackets & Coats Collection Title Shop dog jackets and winter coats to prote…" at bounding box center [448, 75] width 628 height 1221
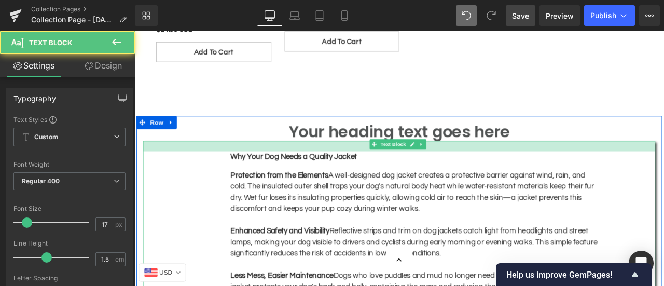
drag, startPoint x: 264, startPoint y: 161, endPoint x: 264, endPoint y: 170, distance: 8.8
click at [264, 170] on div at bounding box center [448, 167] width 607 height 12
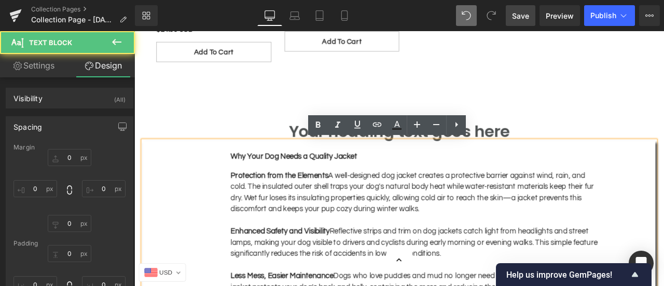
type input "0"
type input "24"
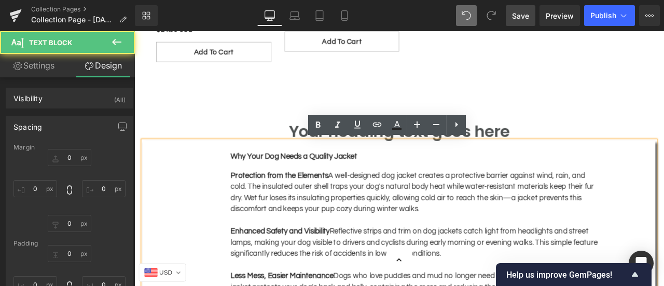
type input "126"
type input "0"
type input "200"
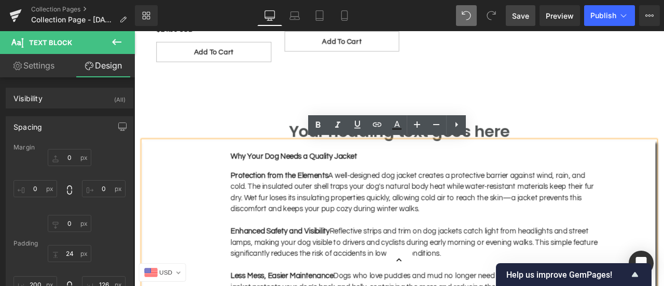
drag, startPoint x: 283, startPoint y: 130, endPoint x: 399, endPoint y: 179, distance: 126.7
click at [134, 31] on div "70px" at bounding box center [134, 31] width 0 height 0
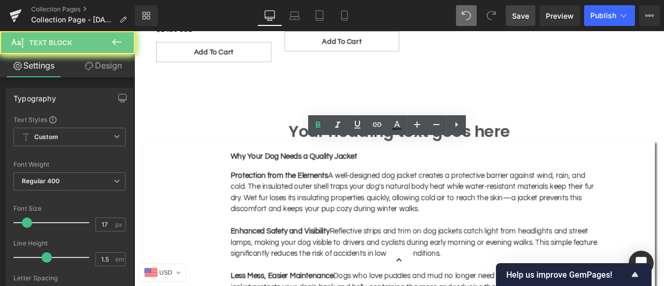
drag, startPoint x: 399, startPoint y: 179, endPoint x: 266, endPoint y: 182, distance: 133.9
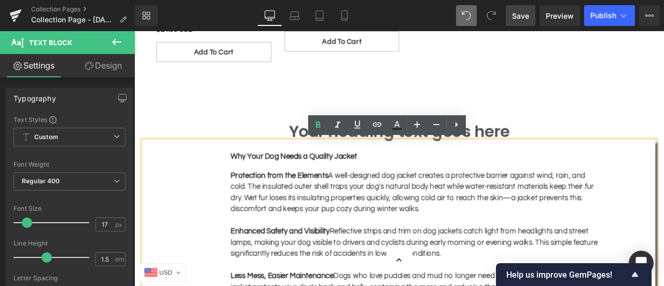
click at [249, 180] on strong "Why Your Dog Needs a Quality Jacket" at bounding box center [323, 179] width 150 height 9
drag, startPoint x: 242, startPoint y: 180, endPoint x: 398, endPoint y: 178, distance: 155.6
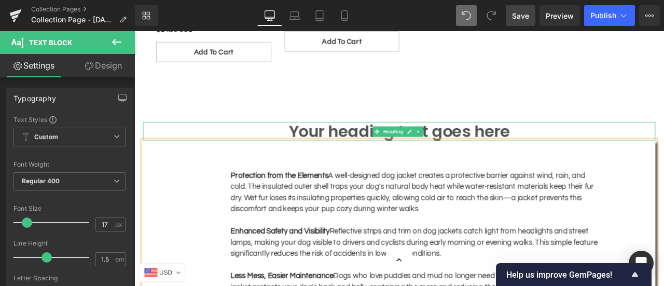
click at [513, 148] on h1 "Your heading text goes here" at bounding box center [448, 150] width 607 height 22
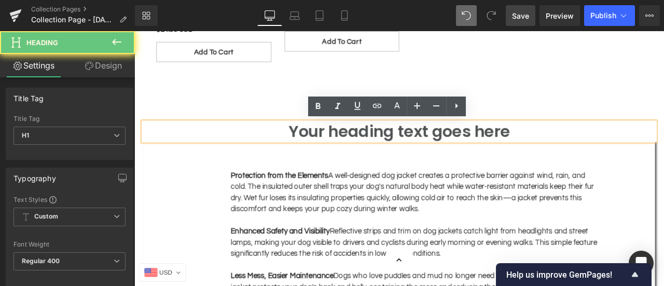
click at [513, 148] on h1 "Your heading text goes here" at bounding box center [448, 150] width 607 height 22
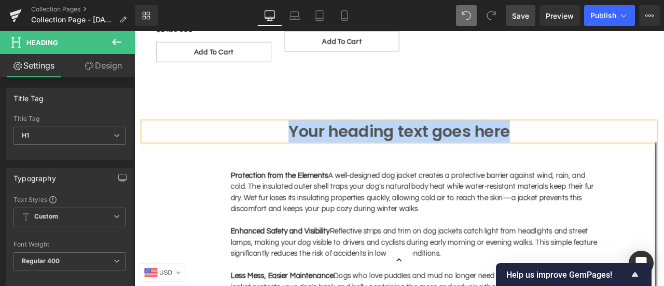
paste div
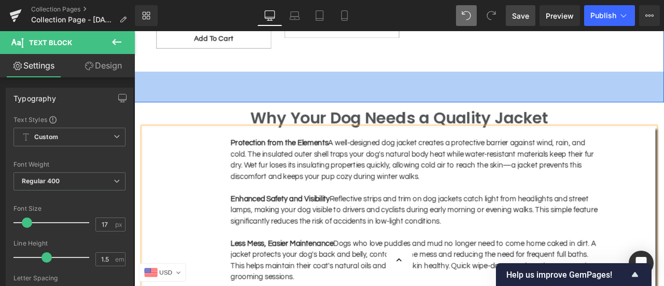
scroll to position [652, 0]
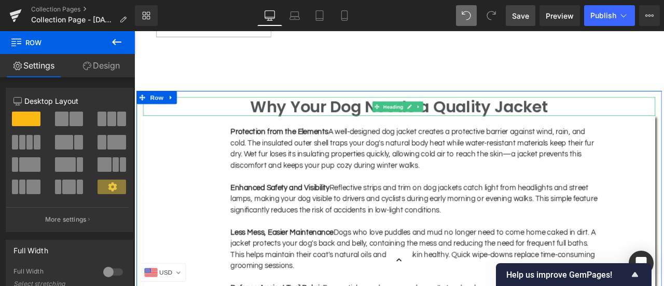
click at [561, 116] on h1 "Why Your Dog Needs a Quality Jacket" at bounding box center [448, 120] width 607 height 22
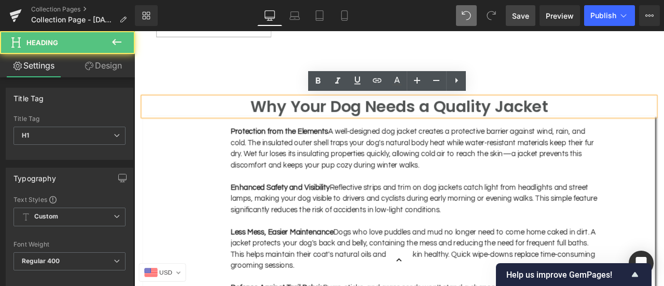
click at [559, 116] on h1 "Why Your Dog Needs a Quality Jacket" at bounding box center [448, 120] width 607 height 22
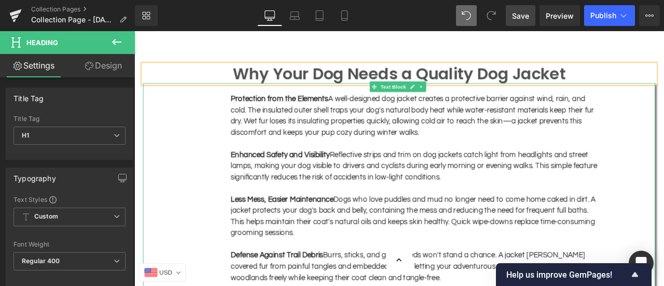
scroll to position [704, 0]
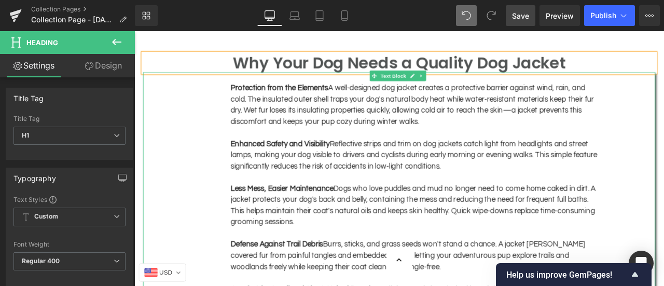
drag, startPoint x: 278, startPoint y: 101, endPoint x: 298, endPoint y: 105, distance: 21.1
click at [278, 101] on strong "Protection from the Elements" at bounding box center [306, 98] width 116 height 9
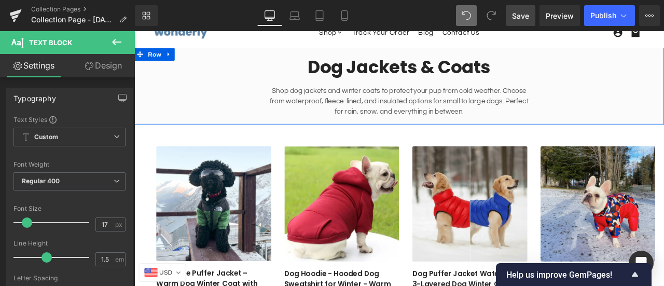
scroll to position [30, 0]
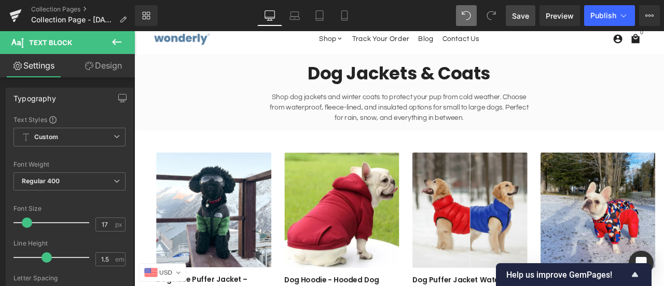
click at [522, 18] on span "Save" at bounding box center [520, 15] width 17 height 11
click at [555, 15] on span "Preview" at bounding box center [560, 15] width 28 height 11
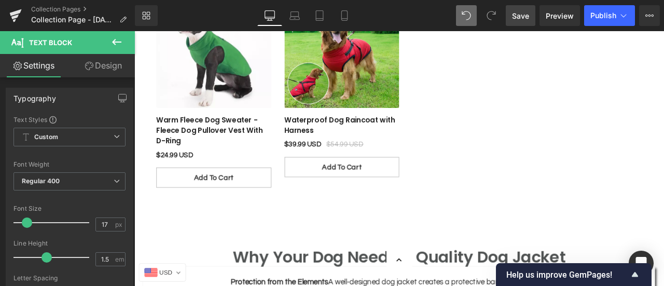
scroll to position [600, 0]
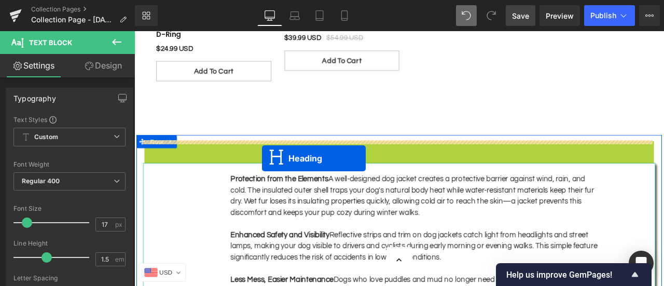
drag, startPoint x: 421, startPoint y: 173, endPoint x: 286, endPoint y: 182, distance: 135.2
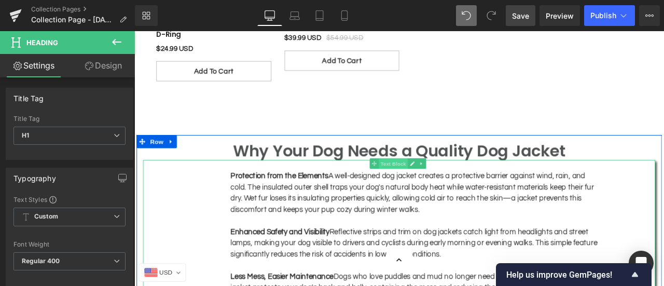
click at [440, 189] on span "Text Block" at bounding box center [441, 188] width 34 height 12
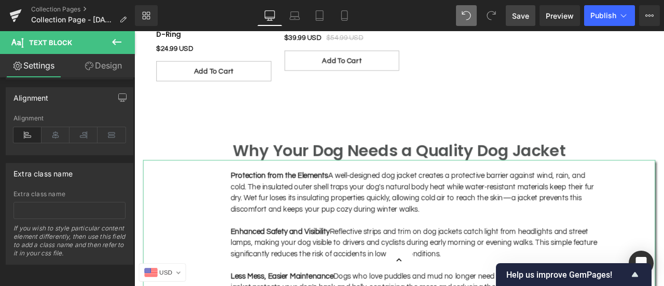
scroll to position [392, 0]
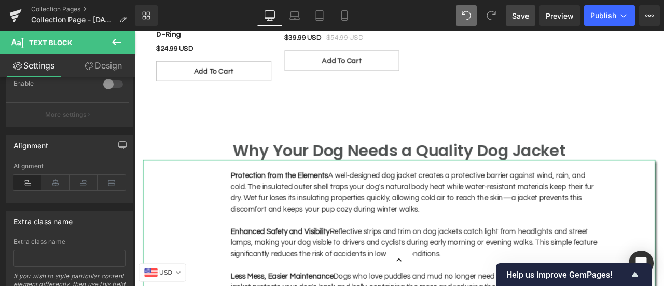
drag, startPoint x: 90, startPoint y: 68, endPoint x: 102, endPoint y: 158, distance: 90.5
click at [90, 68] on icon at bounding box center [89, 66] width 8 height 8
click at [0, 0] on div "Background" at bounding box center [0, 0] width 0 height 0
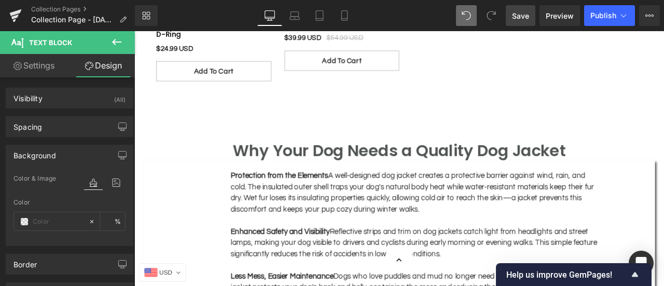
type input "transparent"
type input "0"
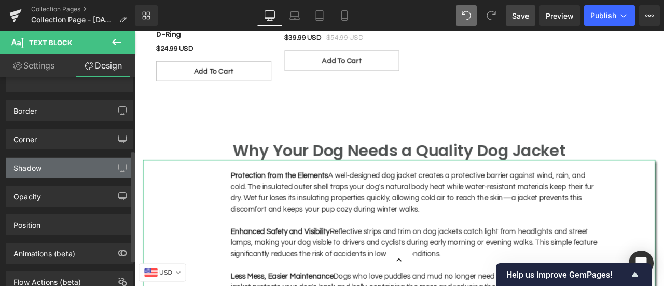
scroll to position [133, 0]
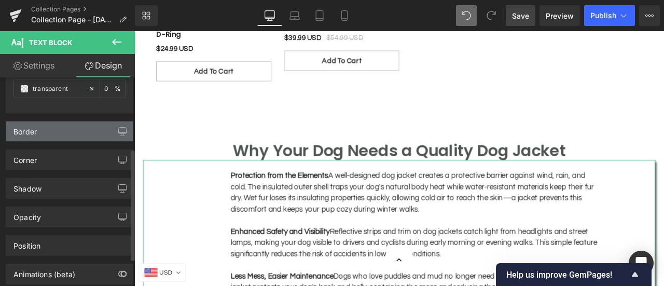
click at [58, 135] on div "Border" at bounding box center [69, 131] width 127 height 20
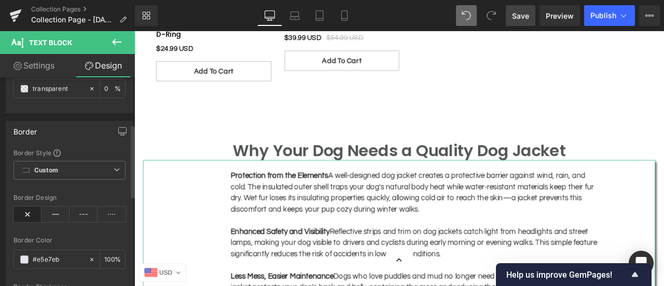
click at [72, 131] on div "Border" at bounding box center [69, 131] width 127 height 20
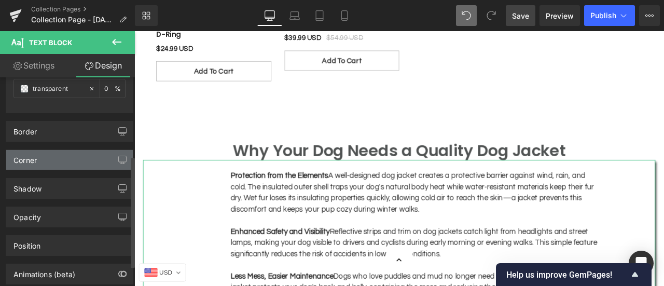
scroll to position [185, 0]
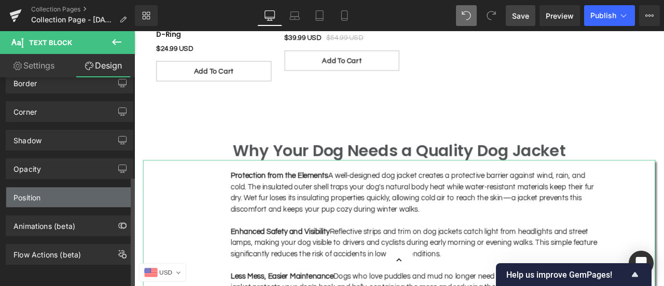
click at [73, 188] on div "Position" at bounding box center [69, 197] width 127 height 20
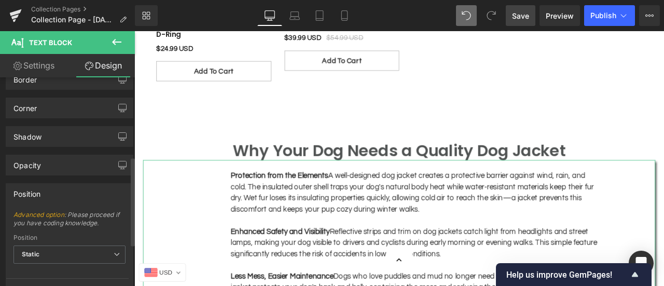
click at [73, 188] on div "Position" at bounding box center [69, 194] width 127 height 20
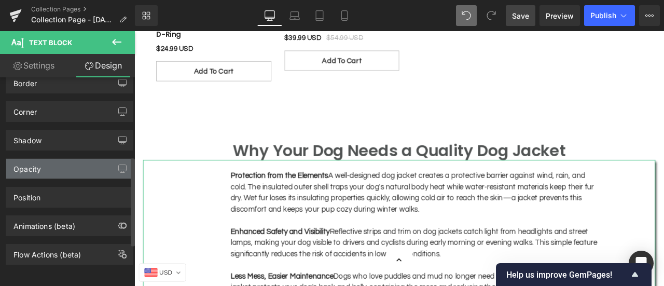
click at [70, 165] on div "Opacity" at bounding box center [69, 169] width 127 height 20
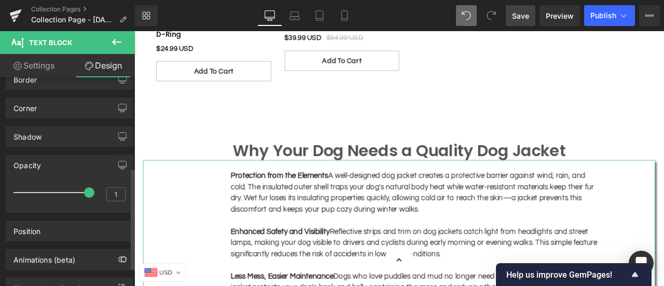
click at [70, 165] on div "Opacity" at bounding box center [69, 165] width 127 height 20
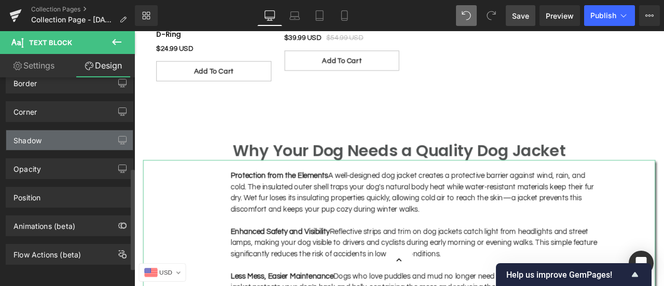
click at [67, 137] on div "Shadow" at bounding box center [69, 140] width 127 height 20
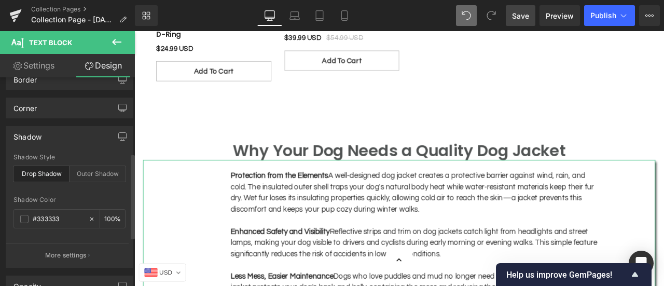
click at [67, 137] on div "Shadow" at bounding box center [69, 137] width 127 height 20
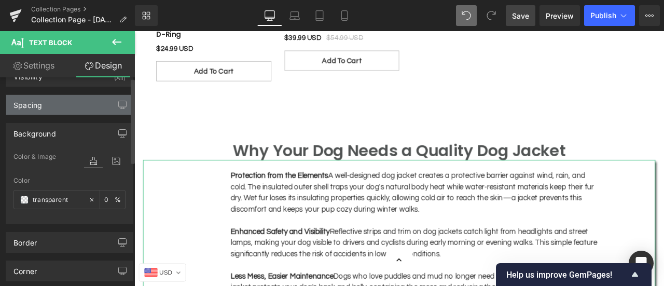
scroll to position [0, 0]
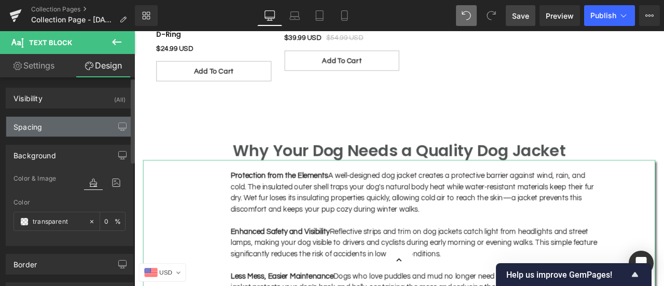
click at [72, 127] on div "Spacing" at bounding box center [69, 127] width 127 height 20
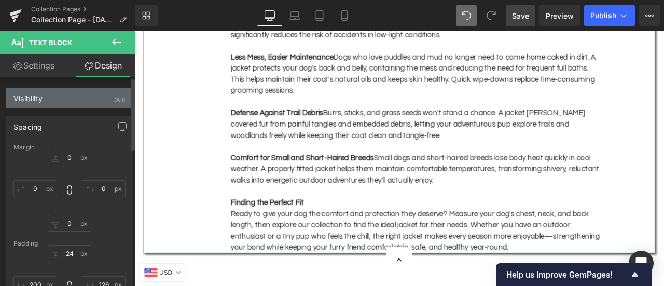
click at [56, 93] on div "Visibility (All)" at bounding box center [69, 98] width 127 height 20
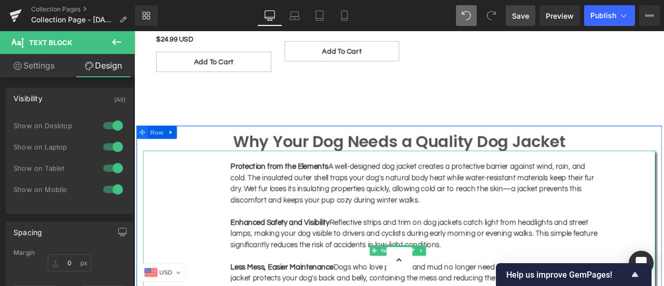
scroll to position [600, 0]
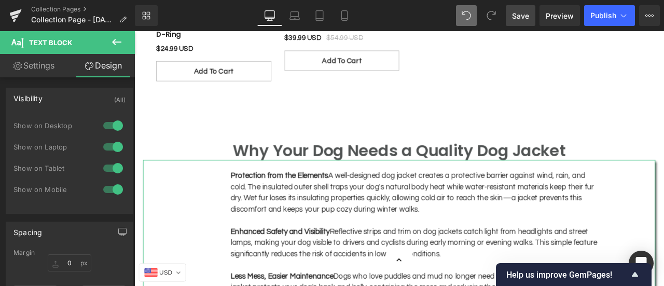
click at [44, 58] on link "Settings" at bounding box center [33, 65] width 67 height 23
type input "100"
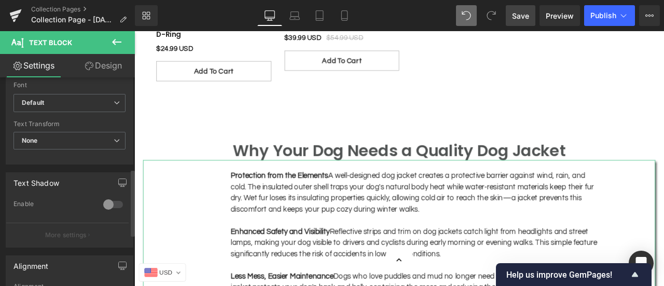
scroll to position [288, 0]
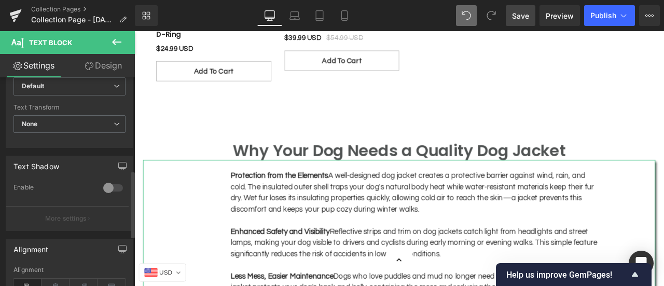
click at [109, 187] on div at bounding box center [113, 187] width 25 height 17
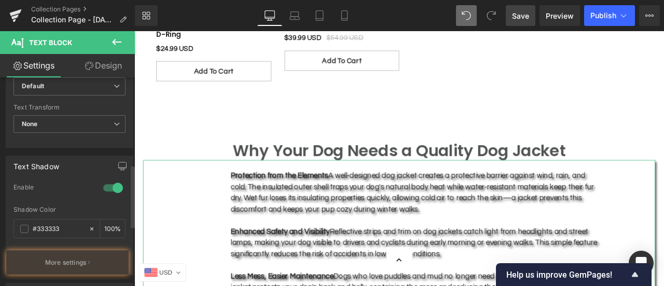
click at [109, 187] on div at bounding box center [113, 187] width 25 height 17
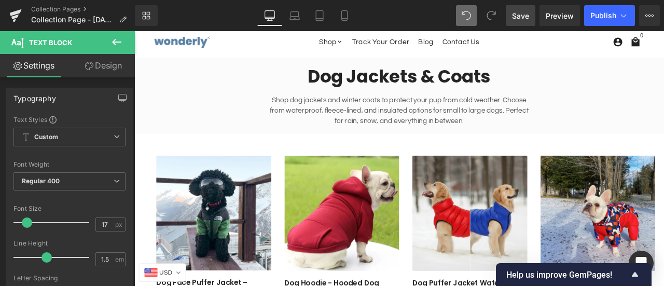
scroll to position [0, 0]
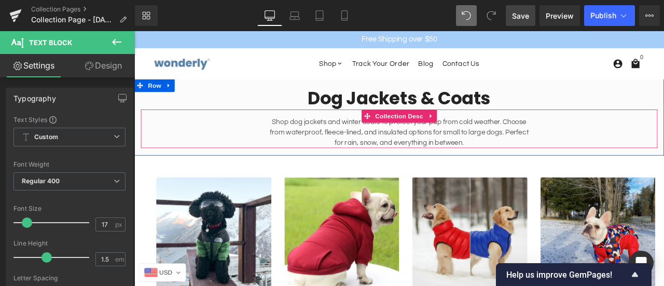
click at [524, 142] on p "Shop dog jackets and winter coats to protect your pup from cold weather. Choose…" at bounding box center [448, 150] width 311 height 37
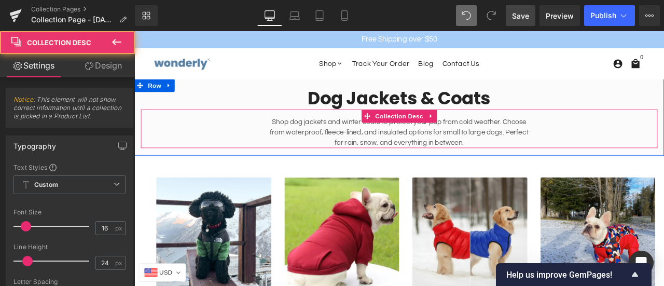
click at [313, 148] on p "Shop dog jackets and winter coats to protect your pup from cold weather. Choose…" at bounding box center [448, 150] width 311 height 37
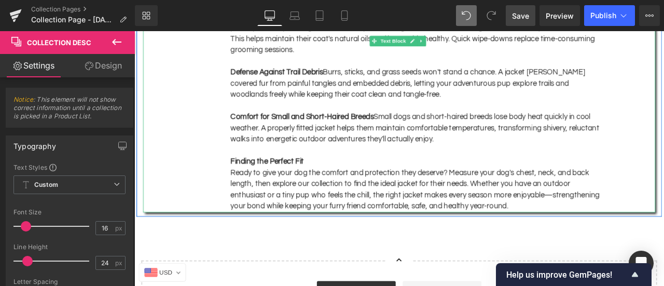
scroll to position [986, 0]
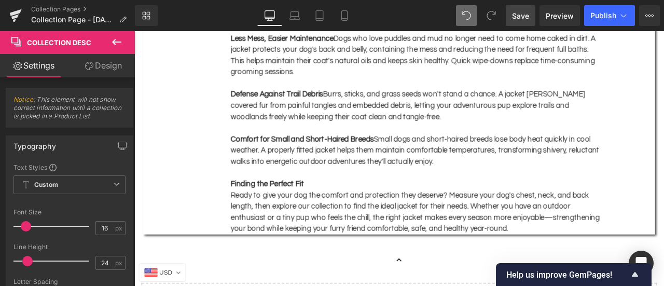
click at [357, 120] on div "Defense Against Trail Debris Burrs, sticks, and grass seeds won't stand a chanc…" at bounding box center [467, 120] width 438 height 40
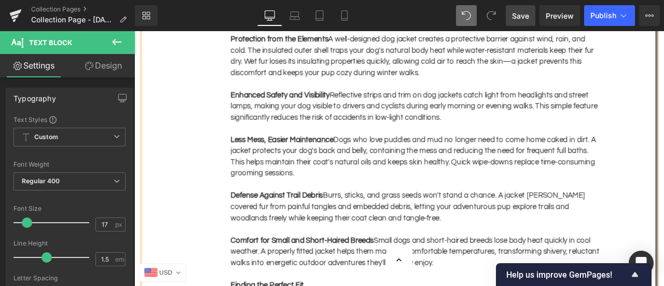
scroll to position [623, 0]
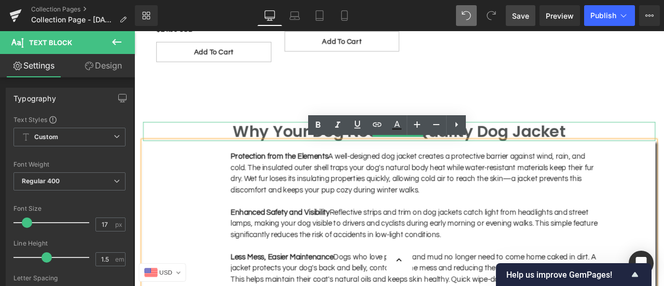
drag, startPoint x: 190, startPoint y: 141, endPoint x: 187, endPoint y: 122, distance: 18.9
click at [190, 141] on h1 "Why Your Dog Needs a Quality Dog Jacket" at bounding box center [448, 150] width 607 height 22
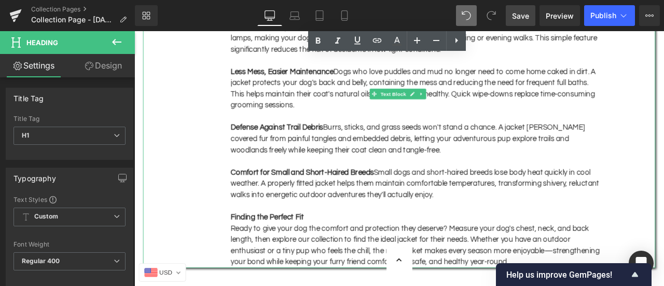
scroll to position [934, 0]
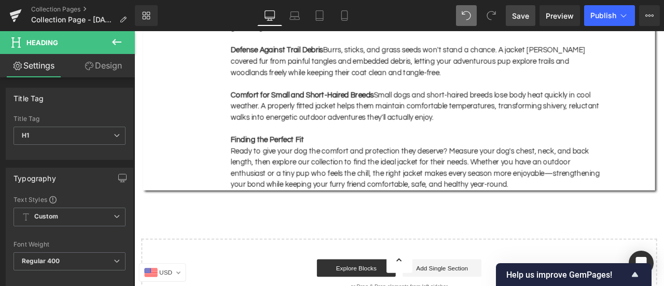
click at [118, 41] on icon at bounding box center [117, 42] width 12 height 12
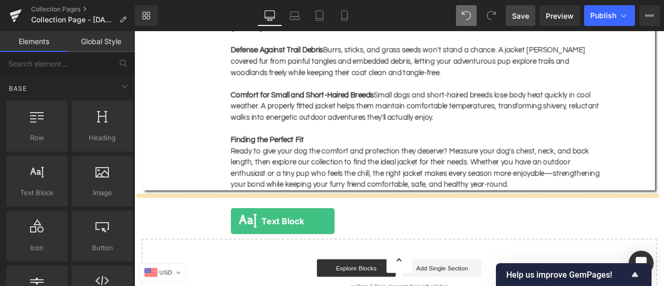
drag, startPoint x: 173, startPoint y: 211, endPoint x: 248, endPoint y: 256, distance: 88.0
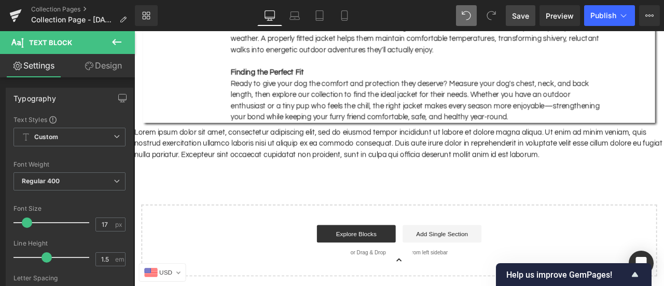
scroll to position [1038, 0]
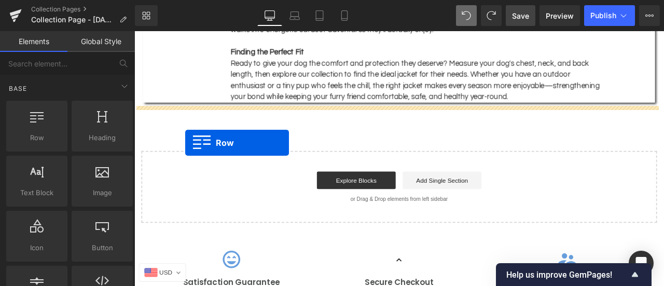
drag, startPoint x: 177, startPoint y: 168, endPoint x: 195, endPoint y: 163, distance: 17.6
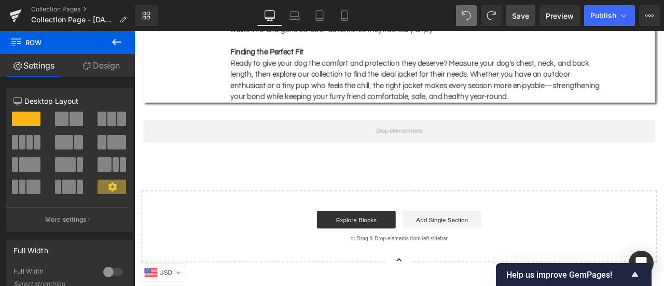
click at [121, 38] on icon at bounding box center [117, 42] width 12 height 12
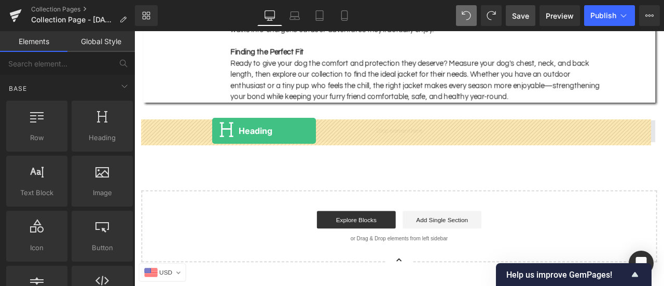
drag, startPoint x: 220, startPoint y: 162, endPoint x: 227, endPoint y: 149, distance: 14.9
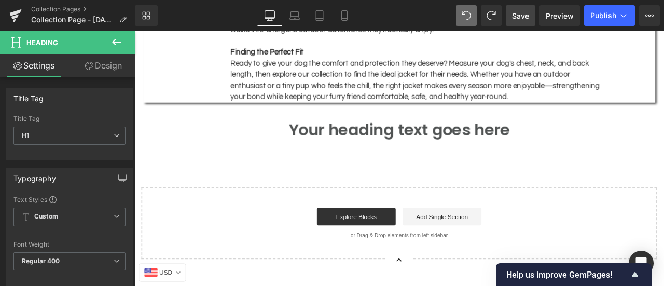
click at [117, 38] on icon at bounding box center [117, 42] width 12 height 12
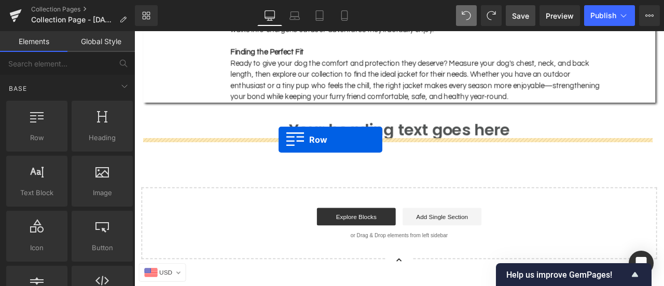
drag, startPoint x: 172, startPoint y: 164, endPoint x: 305, endPoint y: 160, distance: 133.4
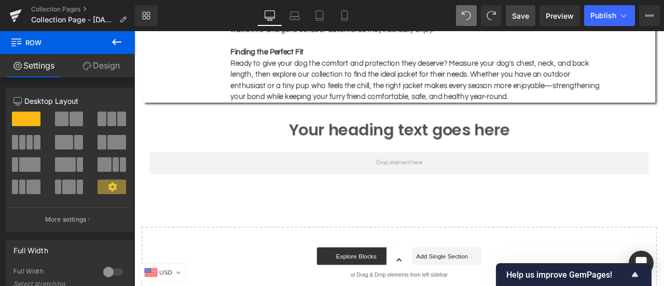
click at [111, 40] on icon at bounding box center [117, 42] width 12 height 12
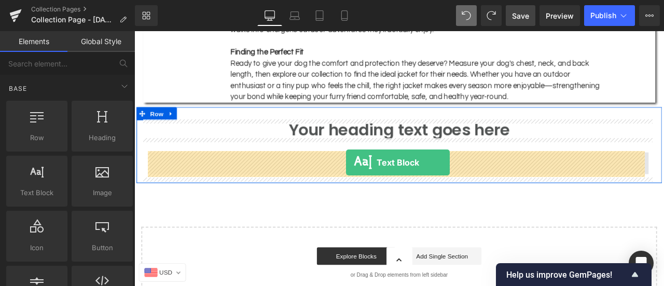
drag, startPoint x: 175, startPoint y: 214, endPoint x: 385, endPoint y: 187, distance: 211.9
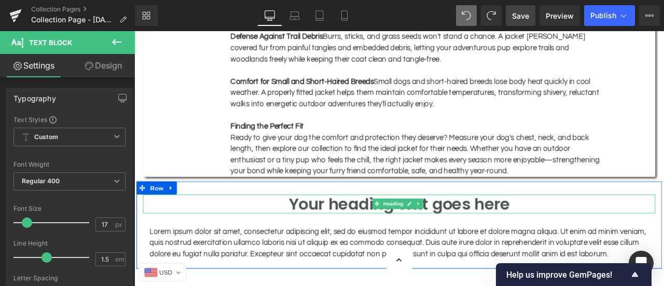
scroll to position [934, 0]
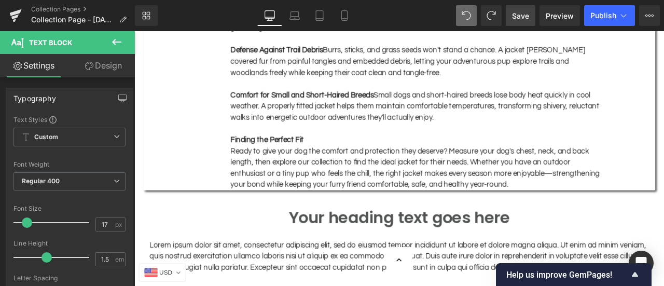
click at [329, 161] on strong "Finding the Perfect Fit" at bounding box center [291, 159] width 87 height 9
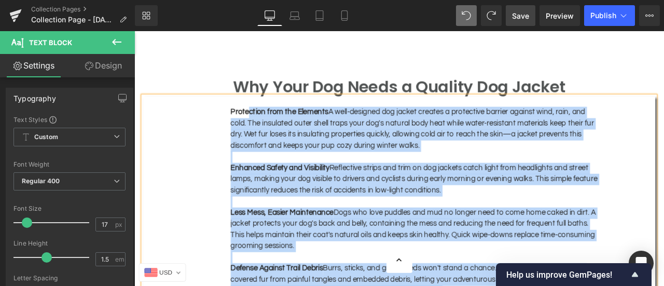
scroll to position [674, 0]
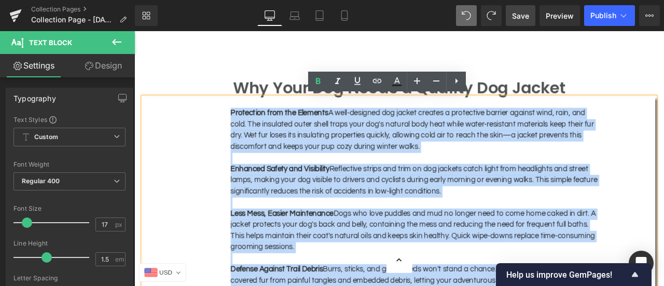
drag, startPoint x: 580, startPoint y: 210, endPoint x: 234, endPoint y: 131, distance: 354.9
copy div "Protection from the Elements A well-designed dog jacket creates a protective ba…"
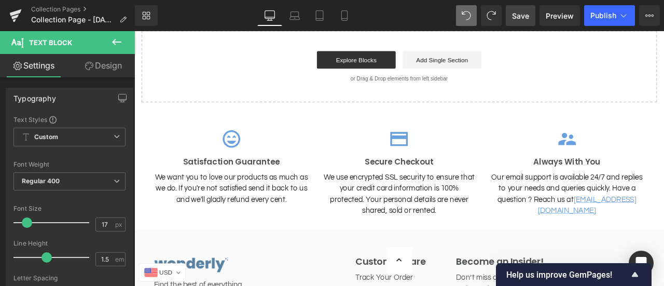
scroll to position [1082, 0]
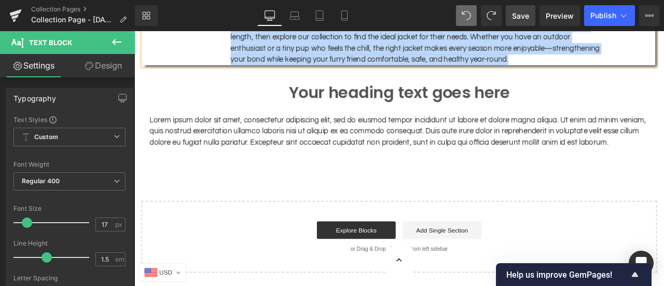
click at [416, 153] on span at bounding box center [420, 150] width 11 height 12
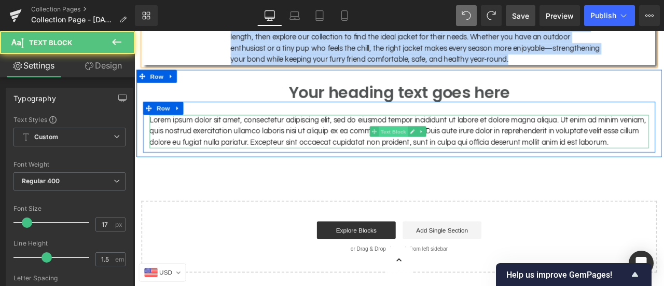
click at [438, 147] on span "Text Block" at bounding box center [441, 150] width 34 height 12
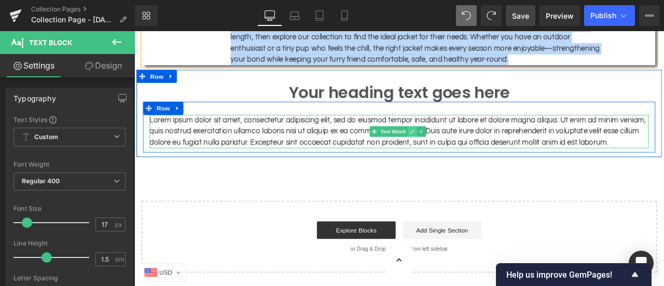
click at [459, 149] on link at bounding box center [464, 150] width 11 height 12
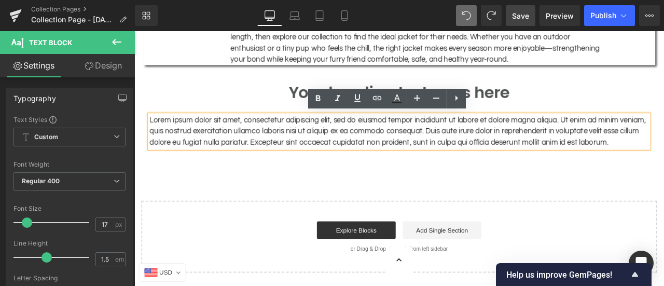
click at [367, 154] on p "Lorem ipsum dolor sit amet, consectetur adipiscing elit, sed do eiusmod tempor …" at bounding box center [448, 150] width 591 height 40
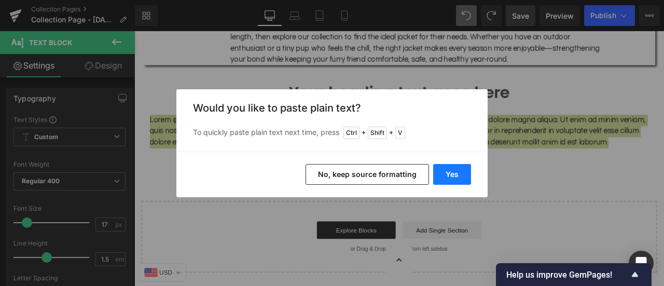
click at [452, 173] on button "Yes" at bounding box center [452, 174] width 38 height 21
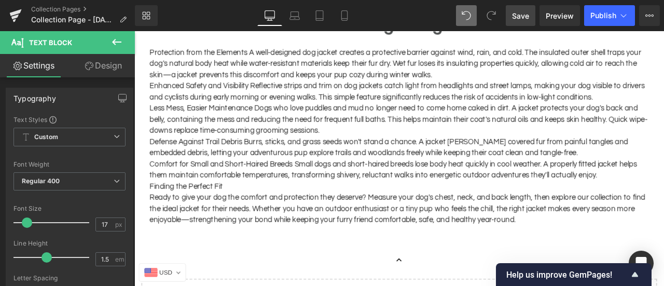
scroll to position [1134, 0]
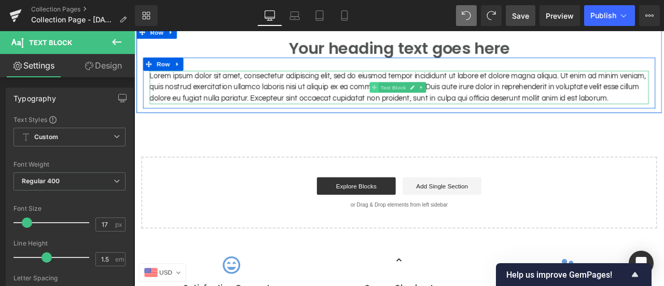
click at [416, 101] on span at bounding box center [418, 98] width 11 height 12
click at [462, 99] on icon at bounding box center [464, 98] width 6 height 6
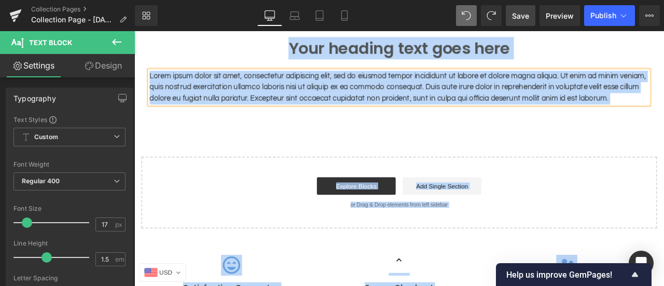
click at [373, 107] on p "Lorem ipsum dolor sit amet, consectetur adipiscing elit, sed do eiusmod tempor …" at bounding box center [448, 98] width 591 height 40
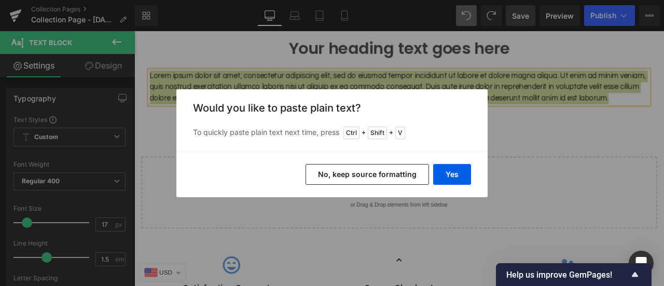
click at [375, 176] on button "No, keep source formatting" at bounding box center [367, 174] width 123 height 21
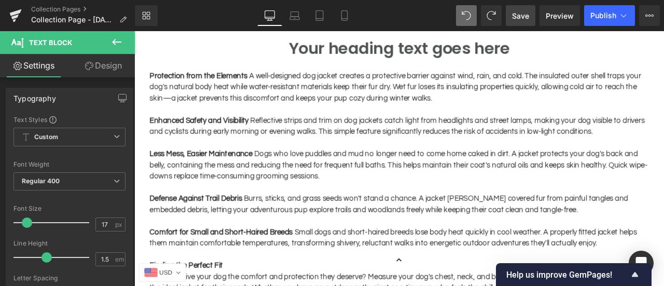
click at [521, 19] on span "Save" at bounding box center [520, 15] width 17 height 11
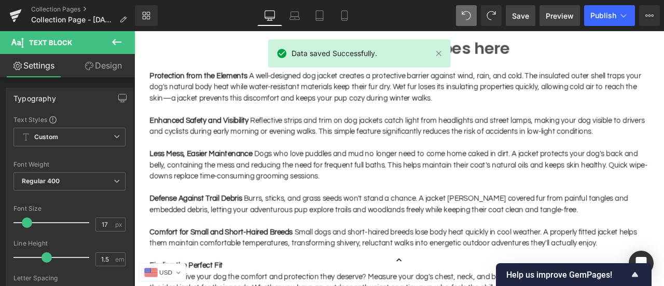
click at [562, 19] on span "Preview" at bounding box center [560, 15] width 28 height 11
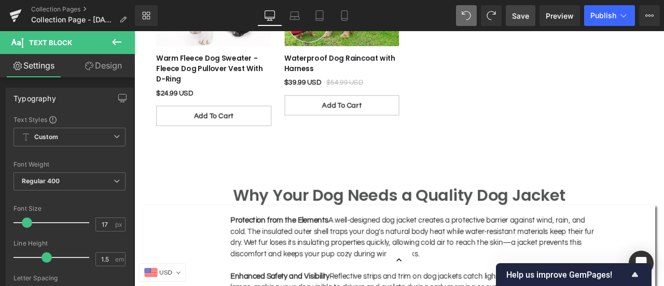
scroll to position [512, 0]
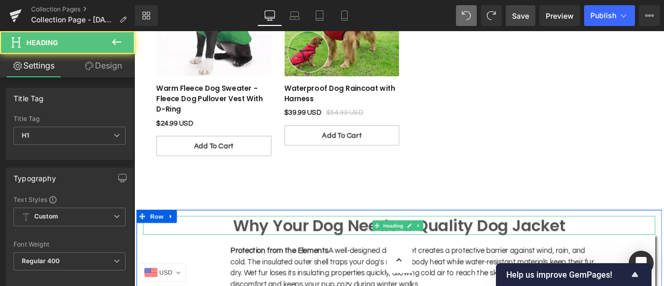
click at [629, 257] on h1 "Why Your Dog Needs a Quality Dog Jacket" at bounding box center [448, 261] width 607 height 22
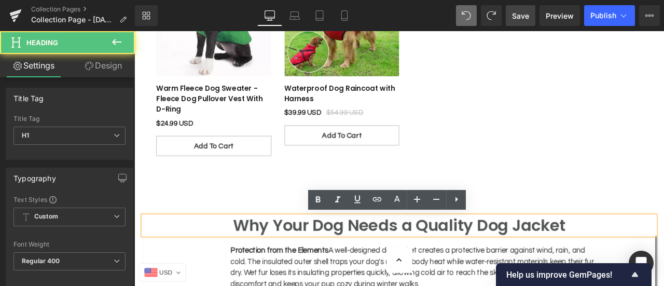
click at [648, 260] on h1 "Why Your Dog Needs a Quality Dog Jacket" at bounding box center [448, 261] width 607 height 22
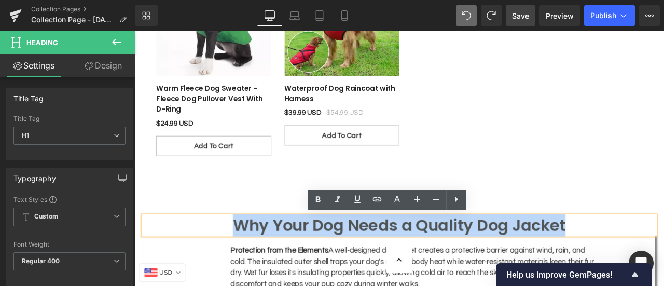
drag, startPoint x: 647, startPoint y: 259, endPoint x: 216, endPoint y: 261, distance: 431.1
click at [216, 261] on h1 "Why Your Dog Needs a Quality Dog Jacket" at bounding box center [448, 261] width 607 height 22
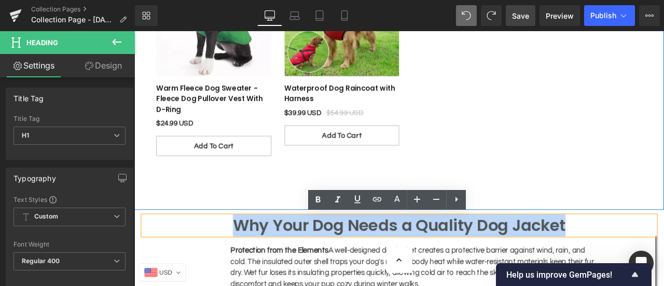
copy h1 "Why Your Dog Needs a Quality Dog Jacket"
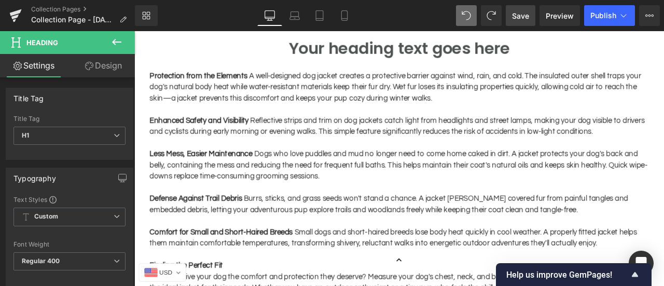
scroll to position [1082, 0]
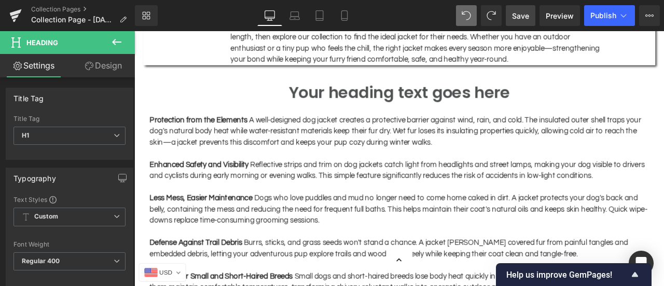
click at [463, 99] on div "Your heading text goes here Heading" at bounding box center [448, 103] width 607 height 22
click at [547, 101] on h1 "Your heading text goes here" at bounding box center [448, 103] width 607 height 22
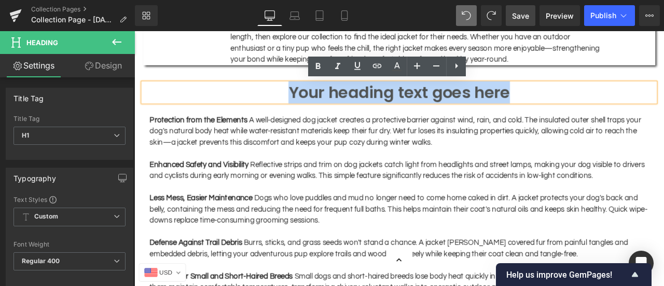
drag, startPoint x: 584, startPoint y: 102, endPoint x: 312, endPoint y: 103, distance: 272.4
click at [312, 103] on h1 "Your heading text goes here" at bounding box center [448, 103] width 607 height 22
paste div
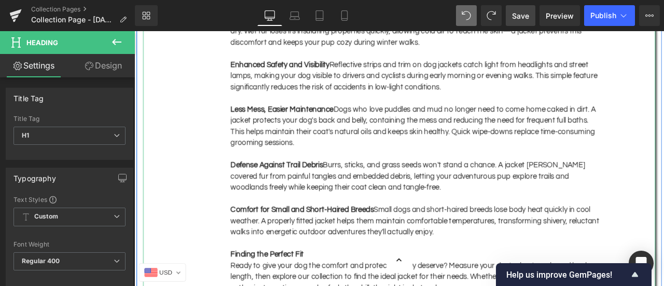
scroll to position [615, 0]
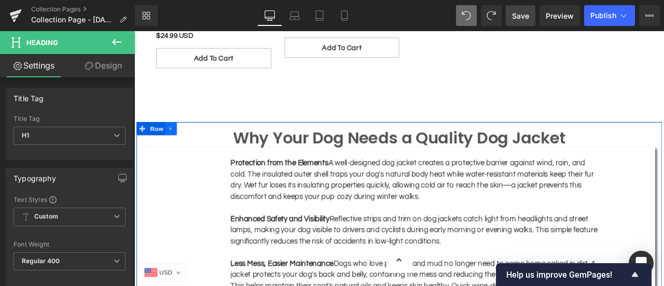
click at [177, 147] on icon at bounding box center [177, 147] width 7 height 8
click at [206, 147] on link at bounding box center [204, 147] width 13 height 16
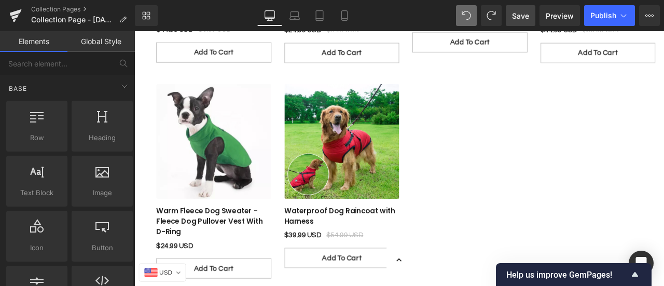
scroll to position [356, 0]
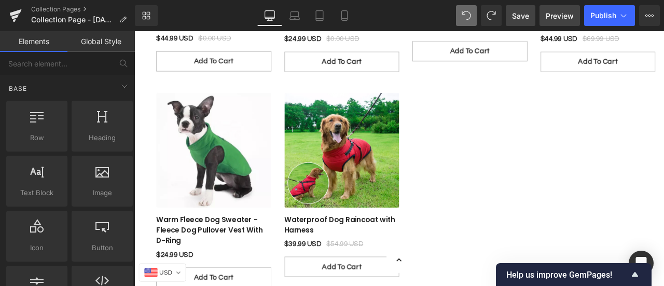
drag, startPoint x: 559, startPoint y: 12, endPoint x: 475, endPoint y: 14, distance: 84.1
click at [559, 12] on span "Preview" at bounding box center [560, 15] width 28 height 11
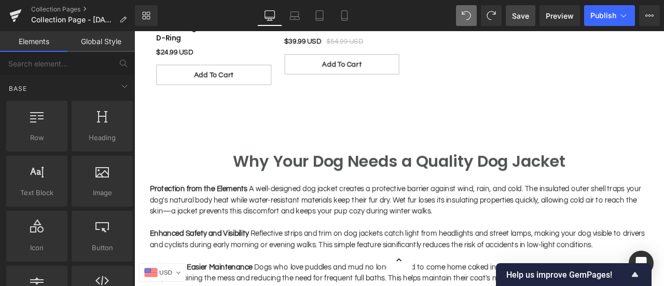
scroll to position [563, 0]
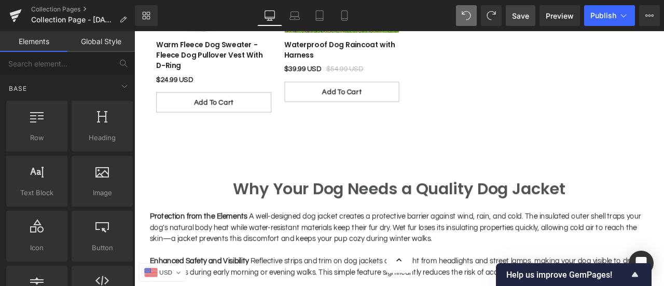
drag, startPoint x: 524, startPoint y: 9, endPoint x: 306, endPoint y: 145, distance: 258.0
click at [524, 9] on link "Save" at bounding box center [521, 15] width 30 height 21
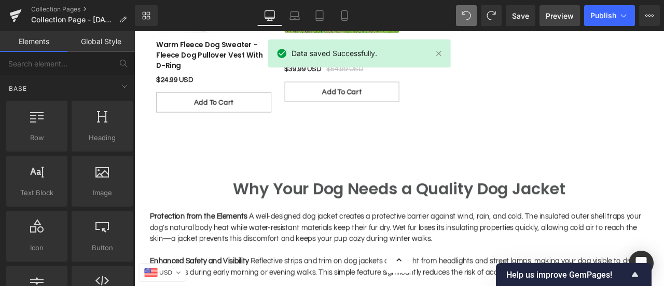
click at [557, 15] on span "Preview" at bounding box center [560, 15] width 28 height 11
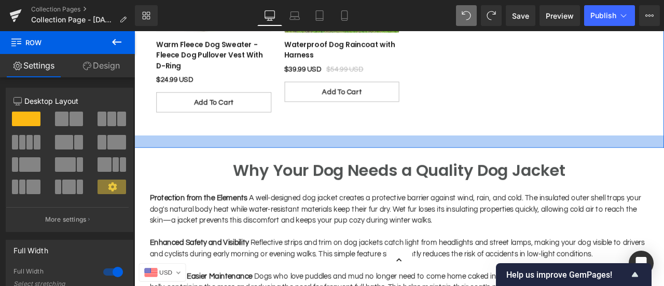
drag, startPoint x: 412, startPoint y: 180, endPoint x: 411, endPoint y: 158, distance: 21.8
click at [411, 158] on div at bounding box center [448, 162] width 628 height 15
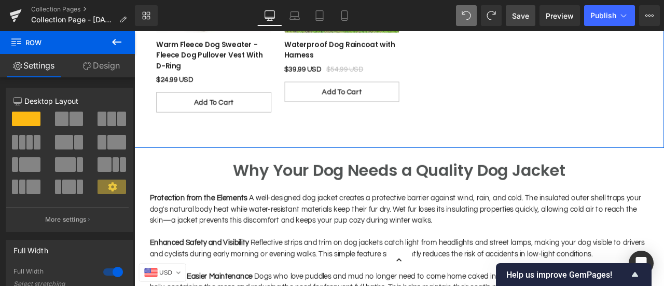
click at [518, 21] on link "Save" at bounding box center [521, 15] width 30 height 21
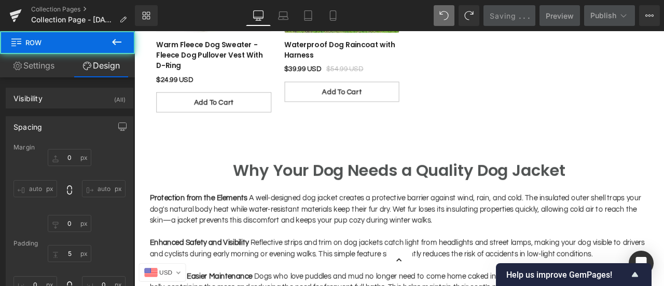
type input "0"
type input "5"
type input "0"
type input "28"
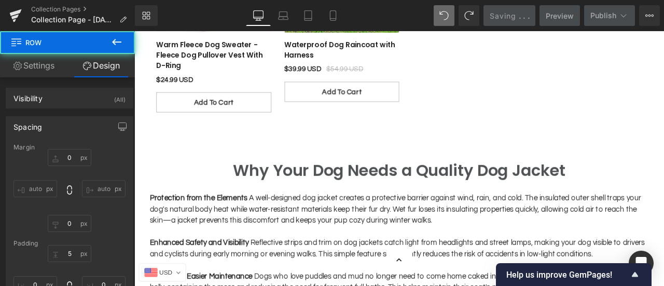
type input "0"
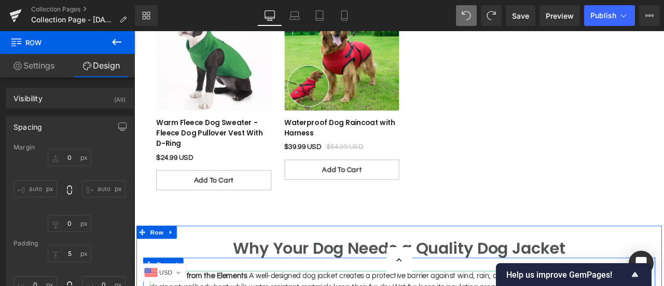
scroll to position [408, 0]
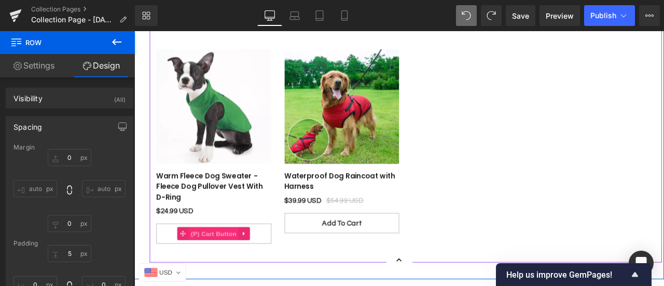
click at [200, 268] on span "(P) Cart Button" at bounding box center [228, 271] width 59 height 16
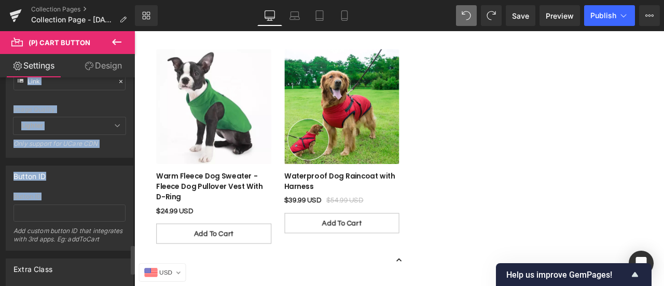
scroll to position [1293, 0]
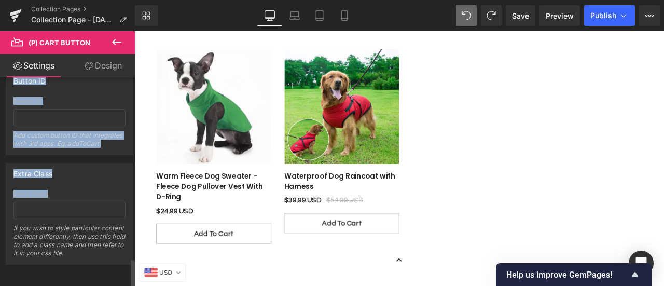
drag, startPoint x: 7, startPoint y: 86, endPoint x: 65, endPoint y: 195, distance: 122.8
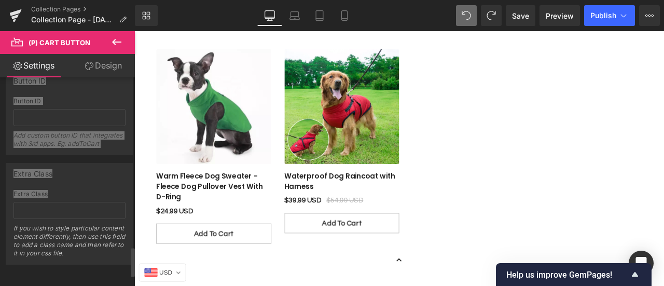
scroll to position [1137, 0]
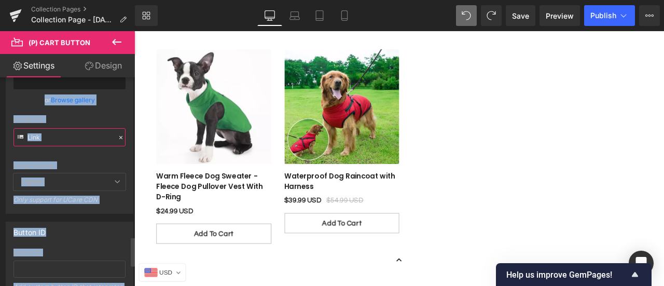
click at [75, 133] on input "text" at bounding box center [69, 137] width 112 height 18
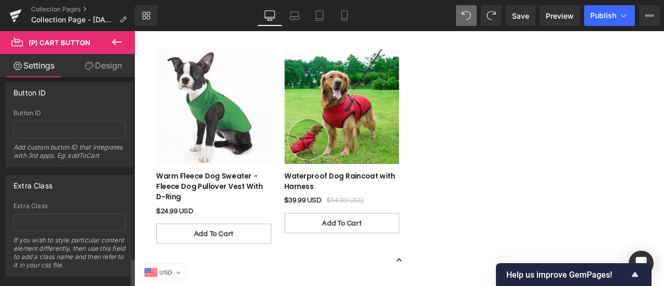
scroll to position [1293, 0]
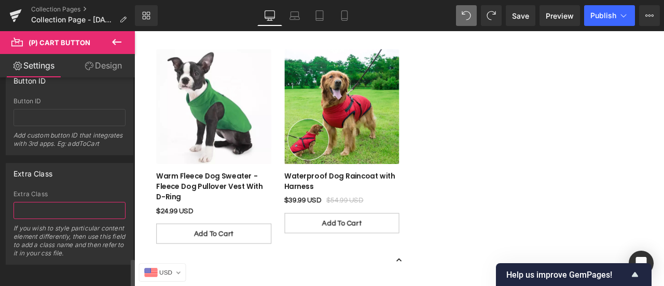
click at [73, 202] on input "text" at bounding box center [69, 210] width 112 height 17
type input "align-cart-button"
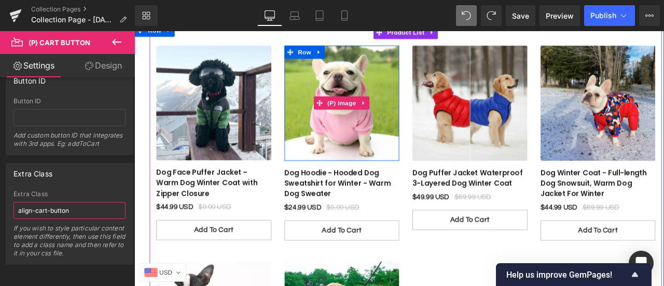
scroll to position [252, 0]
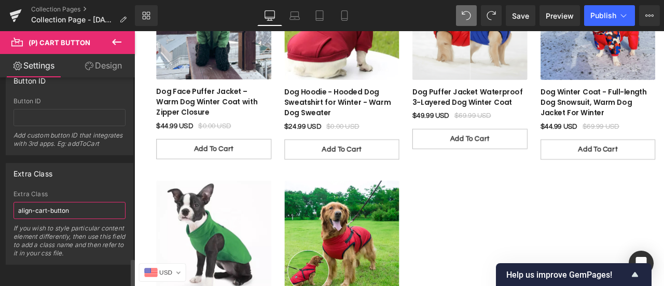
drag, startPoint x: 73, startPoint y: 208, endPoint x: 15, endPoint y: 189, distance: 60.9
click at [15, 190] on div "Extra Class align-cart-button If you wish to style particular content element d…" at bounding box center [69, 227] width 112 height 74
click at [108, 42] on button at bounding box center [117, 42] width 36 height 23
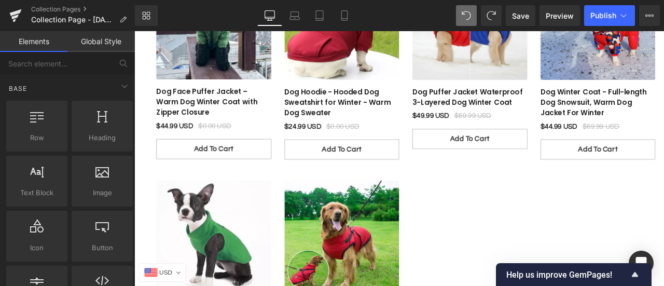
click at [231, 104] on link "Dog Face Puffer Jacket – Warm Dog Winter Coat with Zipper Closure" at bounding box center [228, 114] width 136 height 37
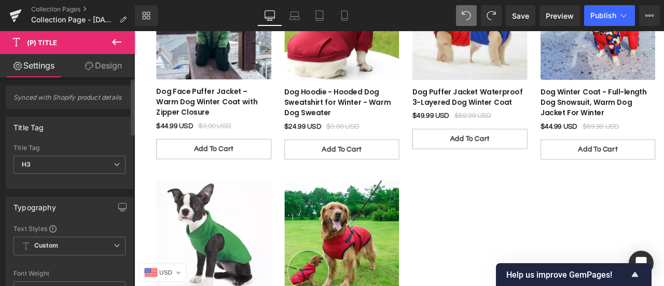
scroll to position [0, 0]
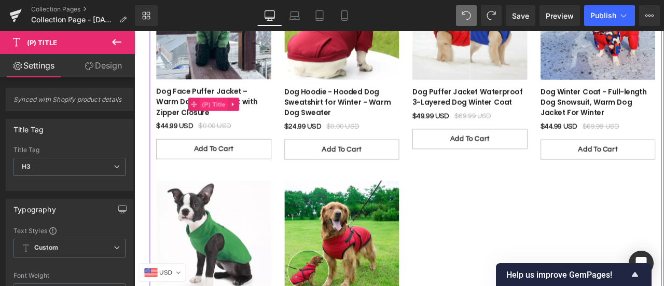
click at [212, 116] on span "(P) Title" at bounding box center [228, 118] width 33 height 16
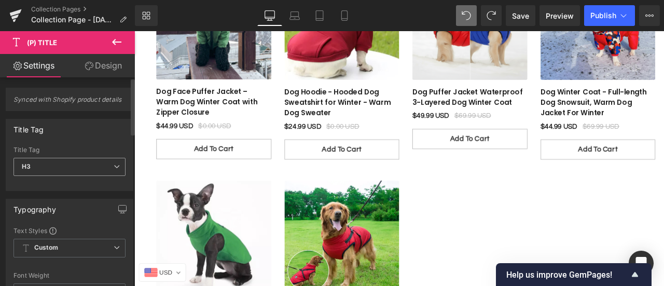
click at [114, 170] on icon at bounding box center [117, 166] width 6 height 6
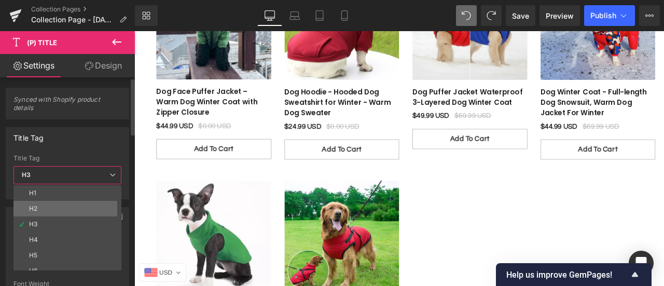
click at [85, 206] on li "H2" at bounding box center [69, 209] width 113 height 16
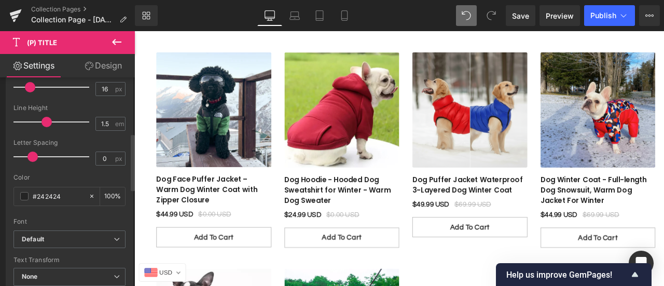
scroll to position [194, 0]
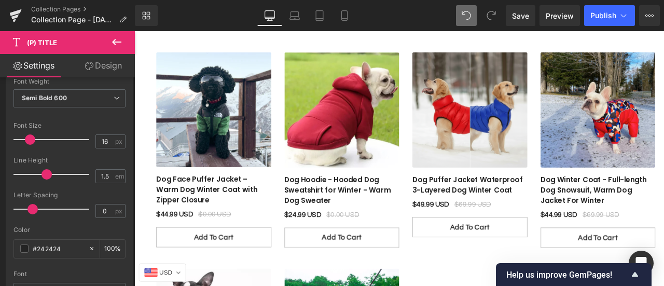
click at [121, 65] on link "Design" at bounding box center [103, 65] width 67 height 23
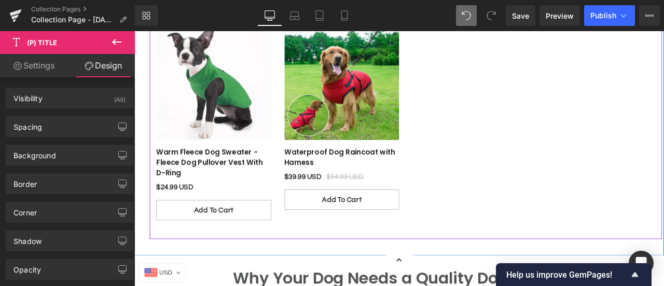
scroll to position [460, 0]
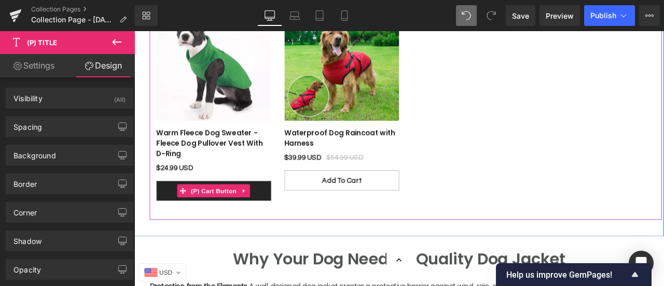
click at [230, 217] on span "(P) Cart Button" at bounding box center [228, 221] width 59 height 16
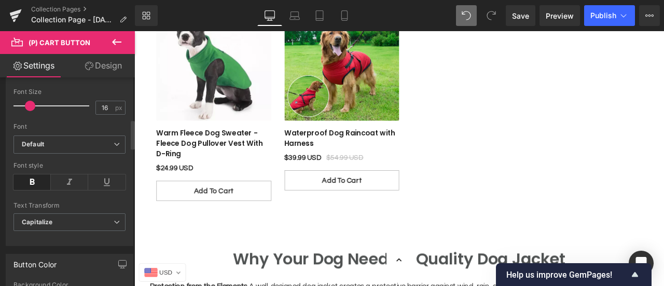
scroll to position [0, 0]
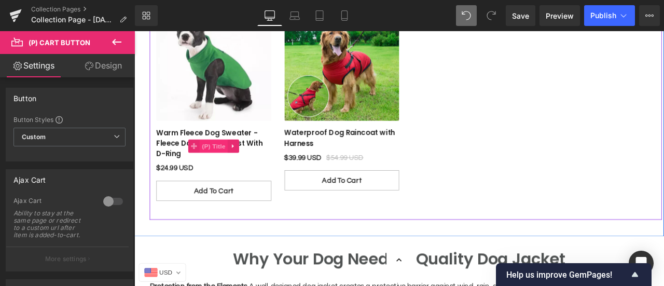
click at [212, 162] on span "(P) Title" at bounding box center [228, 168] width 33 height 16
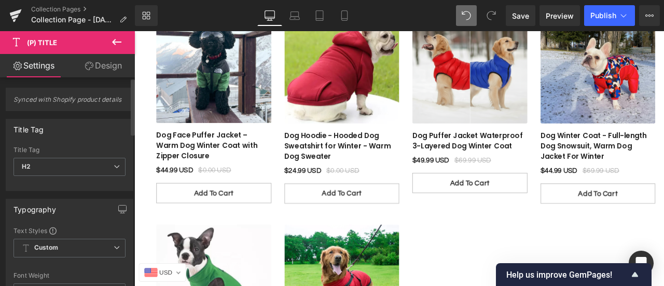
scroll to position [52, 0]
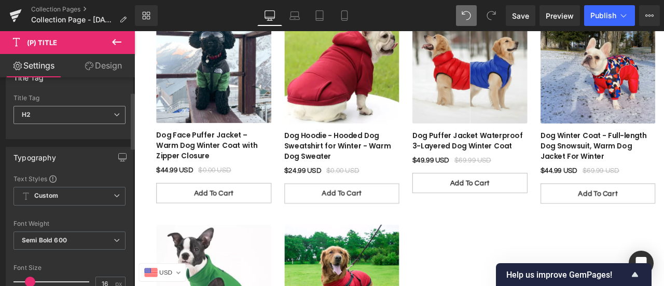
click at [82, 124] on span "H2" at bounding box center [69, 115] width 112 height 18
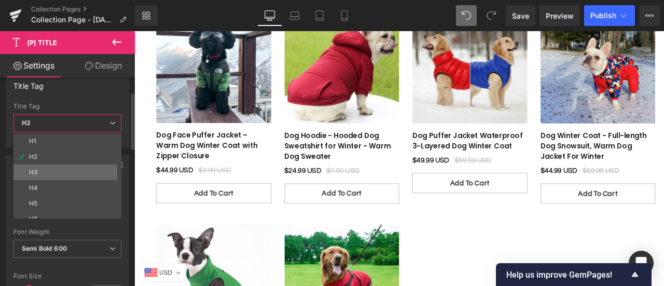
click at [69, 167] on li "H3" at bounding box center [69, 172] width 113 height 16
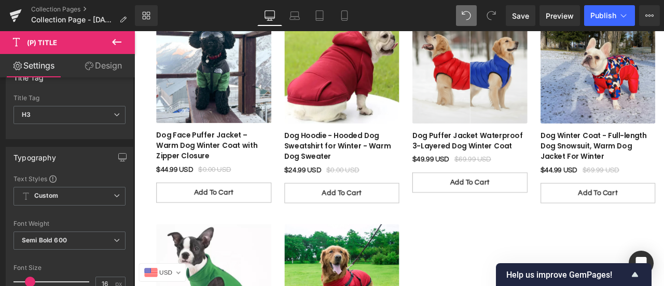
scroll to position [208, 0]
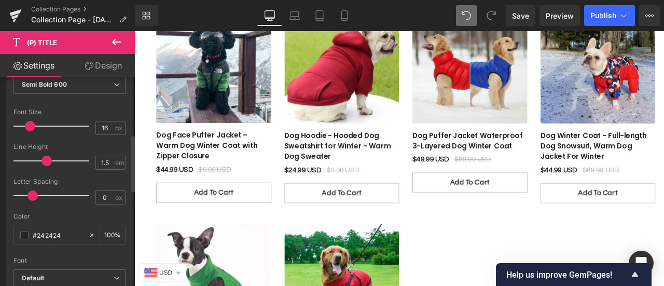
click at [28, 122] on span at bounding box center [30, 126] width 10 height 10
click at [106, 134] on input "16" at bounding box center [105, 127] width 18 height 13
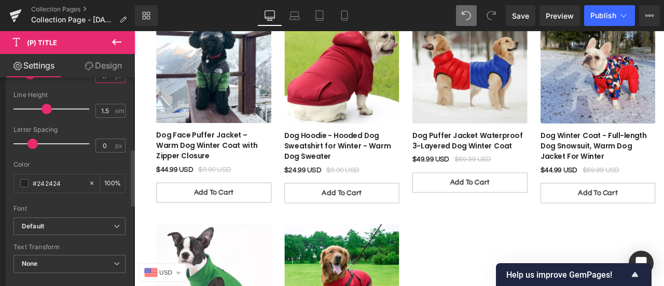
scroll to position [311, 0]
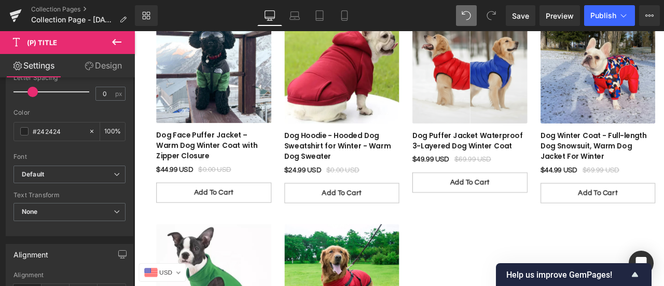
type input "17"
click at [102, 176] on b "Default" at bounding box center [68, 174] width 92 height 9
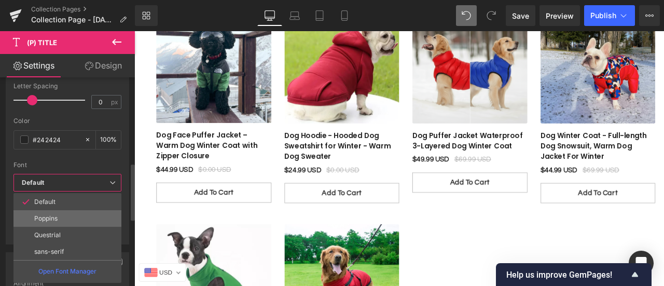
click at [84, 216] on li "Poppins" at bounding box center [67, 218] width 108 height 17
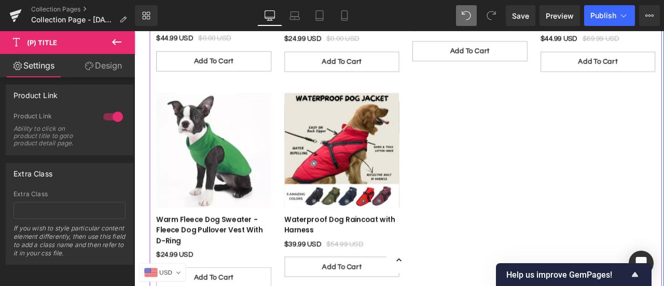
scroll to position [408, 0]
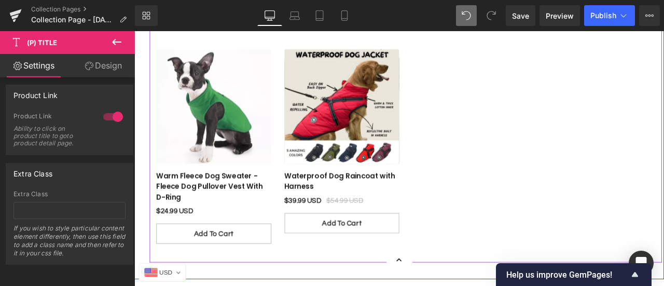
drag, startPoint x: 380, startPoint y: 122, endPoint x: 393, endPoint y: 158, distance: 38.7
click at [380, 122] on div "- 27 % (P) Image" at bounding box center [380, 120] width 136 height 136
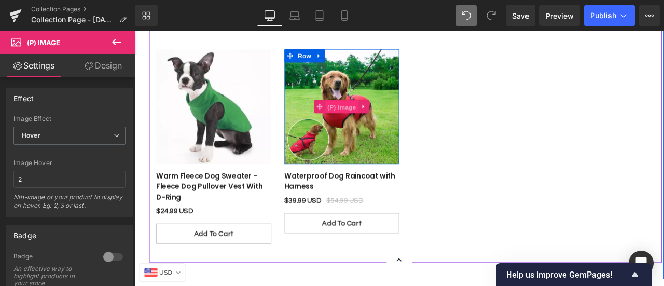
click at [381, 120] on span "(P) Image" at bounding box center [380, 121] width 39 height 16
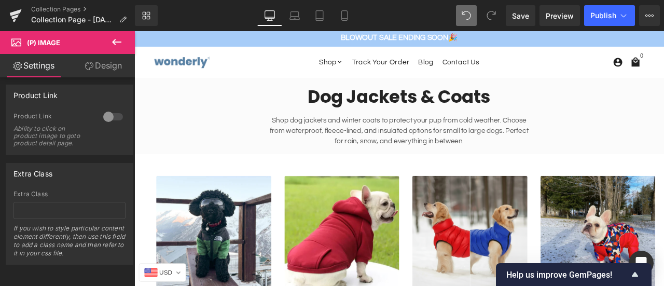
scroll to position [0, 0]
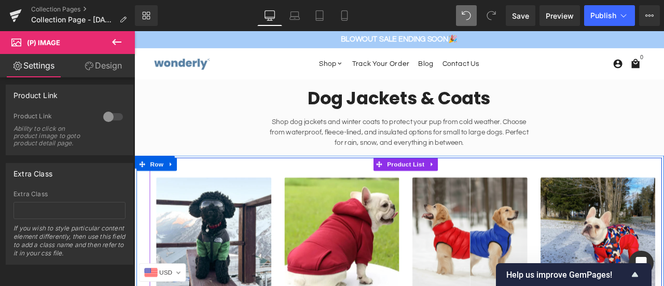
drag, startPoint x: 437, startPoint y: 187, endPoint x: 438, endPoint y: 200, distance: 13.0
click at [437, 187] on span "Product List" at bounding box center [455, 189] width 49 height 16
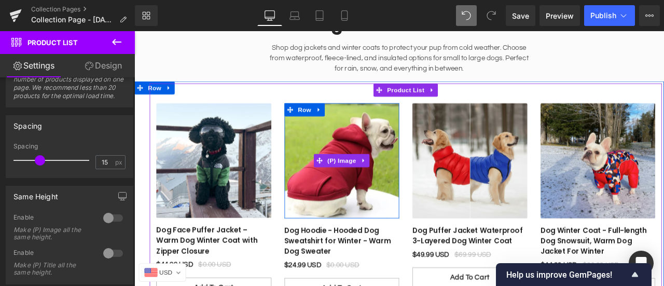
scroll to position [104, 0]
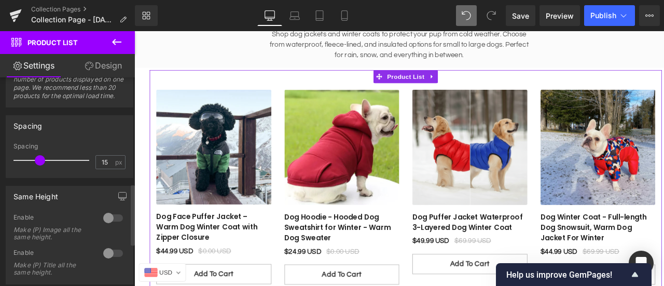
click at [102, 226] on div at bounding box center [113, 218] width 25 height 17
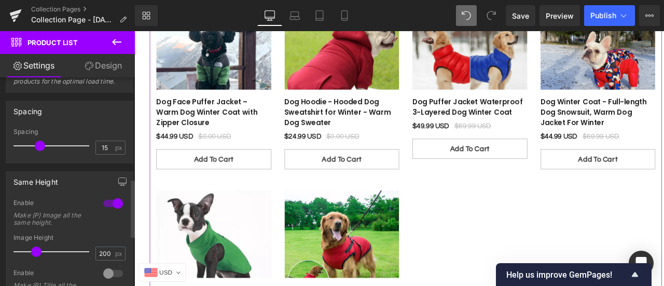
scroll to position [415, 0]
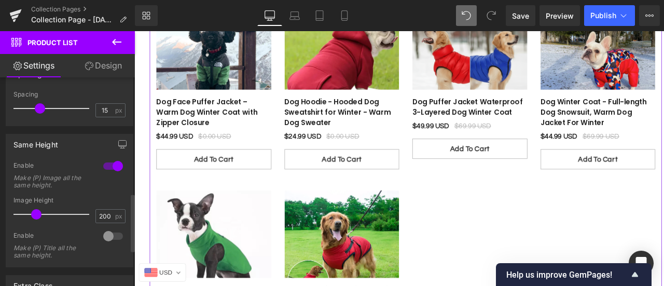
click at [117, 174] on div at bounding box center [113, 166] width 25 height 17
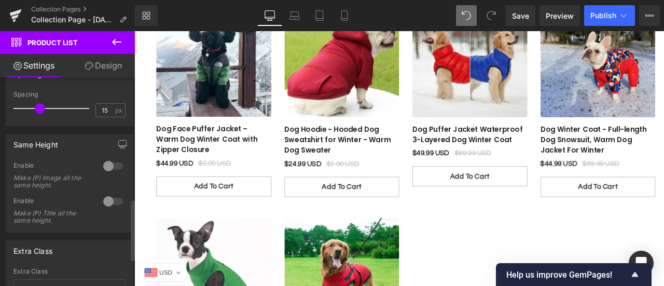
click at [106, 210] on div at bounding box center [113, 201] width 25 height 17
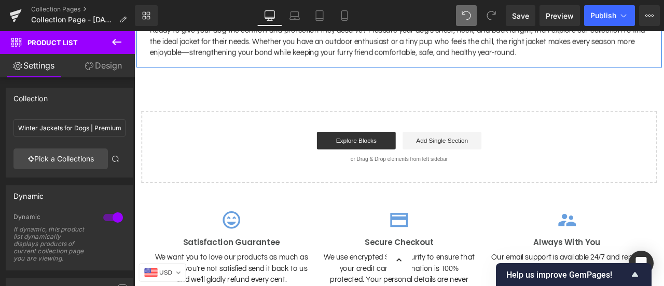
scroll to position [1038, 0]
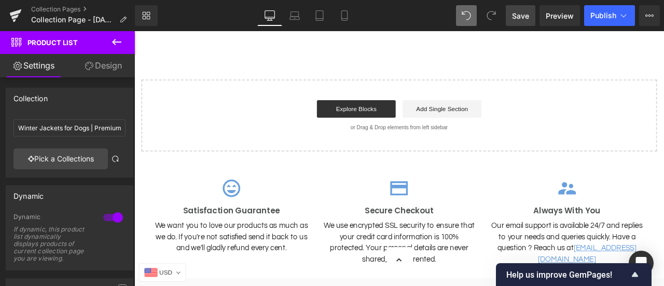
click at [521, 18] on span "Save" at bounding box center [520, 15] width 17 height 11
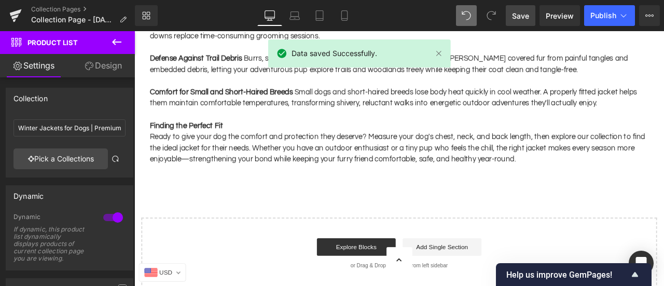
scroll to position [726, 0]
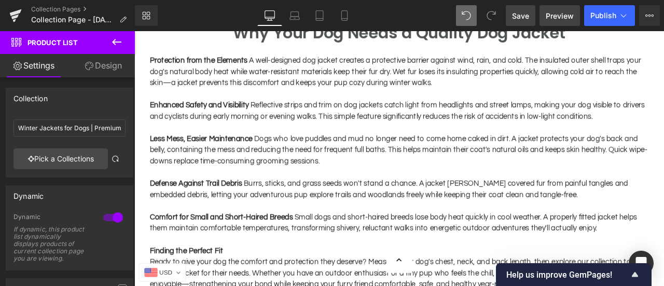
click at [560, 18] on span "Preview" at bounding box center [560, 15] width 28 height 11
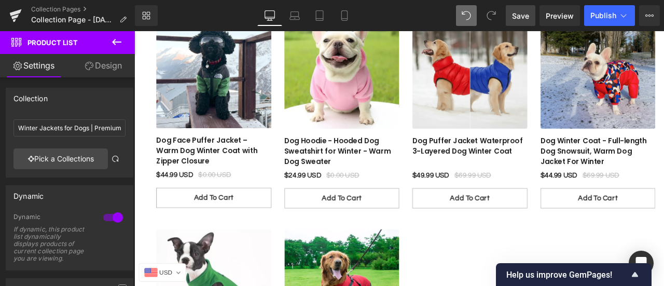
scroll to position [208, 0]
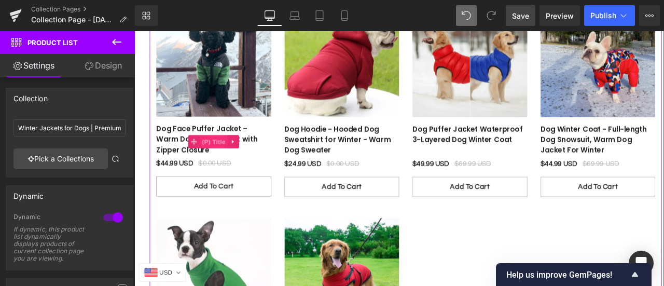
click at [224, 163] on span "(P) Title" at bounding box center [228, 163] width 33 height 16
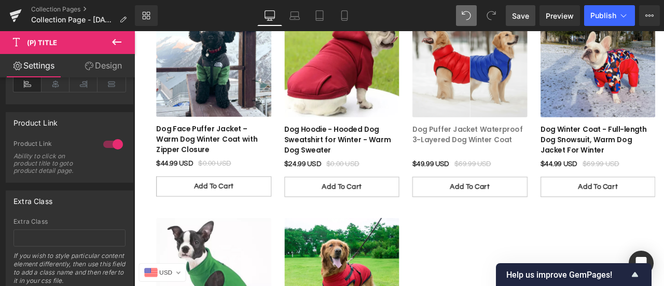
scroll to position [259, 0]
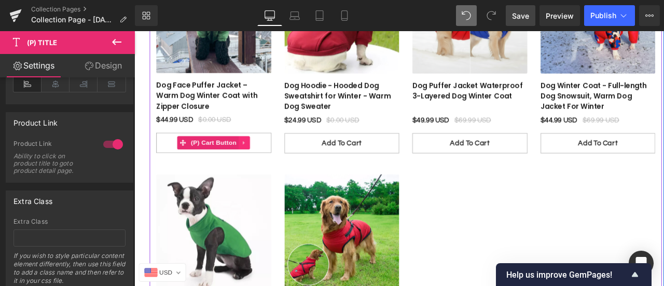
click at [261, 165] on icon at bounding box center [264, 163] width 7 height 8
click at [265, 165] on link at bounding box center [271, 164] width 13 height 16
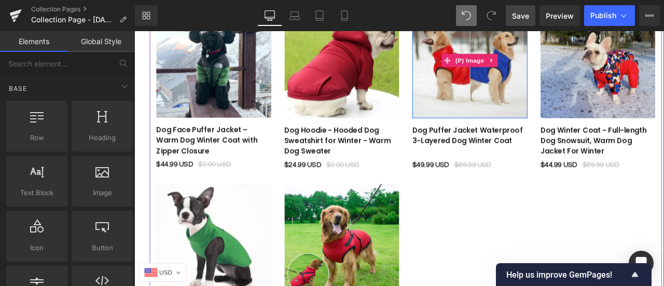
scroll to position [208, 0]
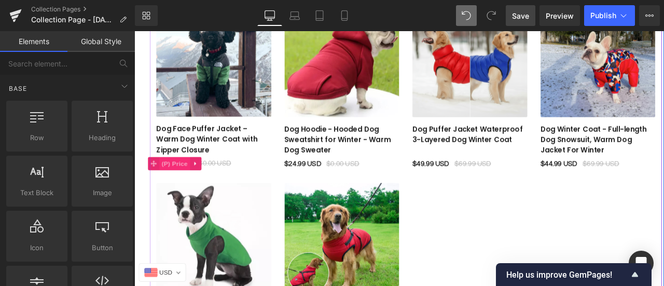
click at [182, 190] on span "(P) Price" at bounding box center [182, 189] width 36 height 16
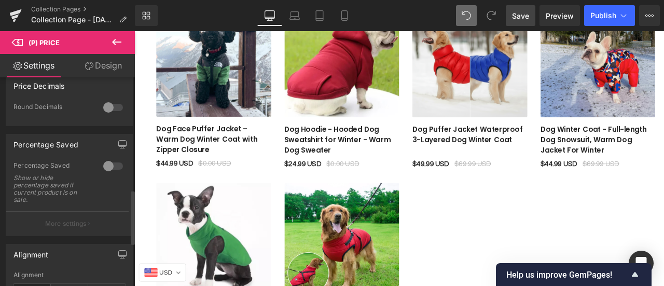
scroll to position [130, 0]
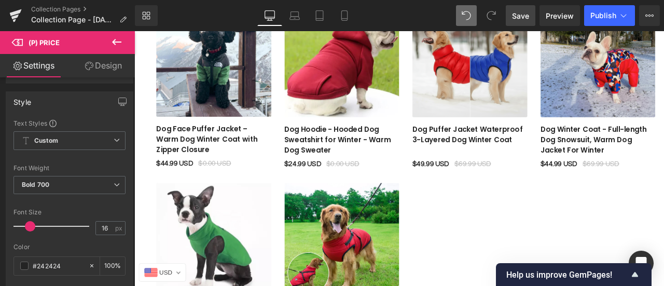
click at [91, 62] on icon at bounding box center [89, 66] width 8 height 8
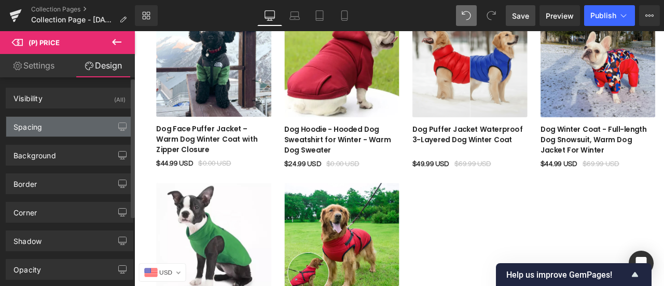
click at [61, 125] on div "Spacing" at bounding box center [69, 127] width 127 height 20
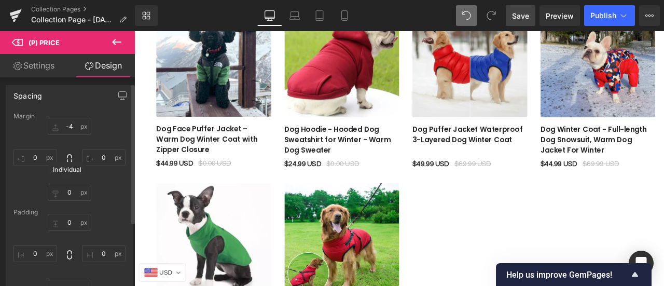
scroll to position [52, 0]
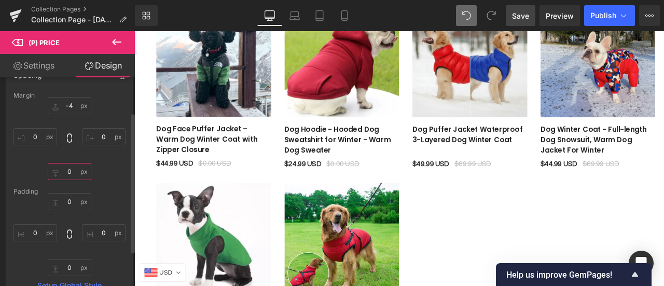
click at [66, 174] on input "0" at bounding box center [70, 171] width 44 height 17
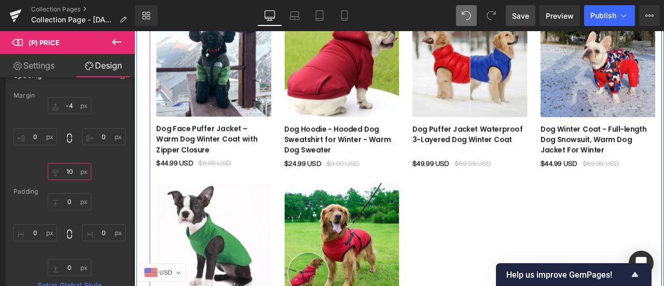
type input "10"
click at [506, 260] on div "- 4499 %" at bounding box center [456, 198] width 607 height 449
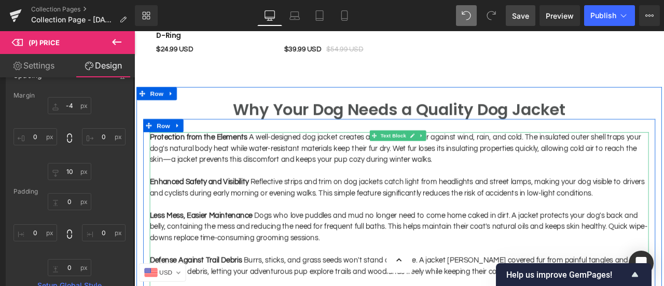
scroll to position [467, 0]
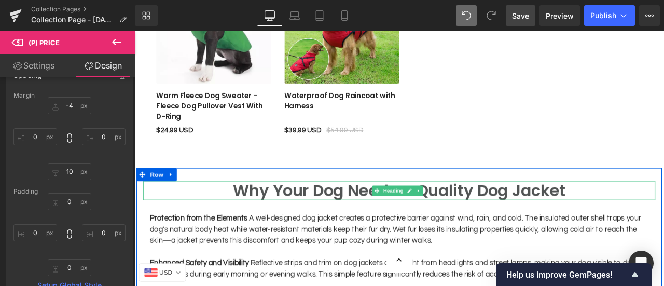
drag, startPoint x: 403, startPoint y: 221, endPoint x: 436, endPoint y: 217, distance: 33.5
click at [403, 221] on h1 "Why Your Dog Needs a Quality Dog Jacket" at bounding box center [448, 220] width 607 height 22
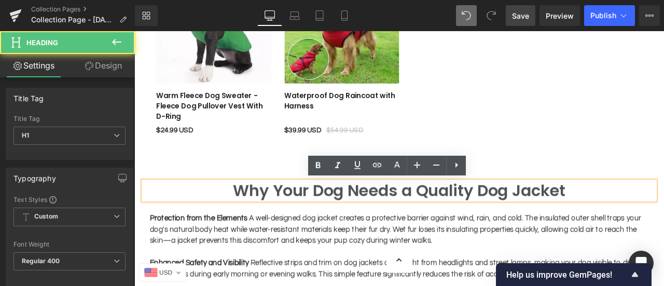
click at [441, 220] on h1 "Why Your Dog Needs a Quality Dog Jacket" at bounding box center [448, 220] width 607 height 22
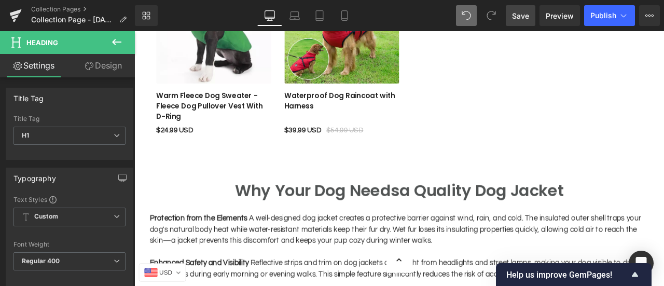
click at [526, 11] on span "Save" at bounding box center [520, 15] width 17 height 11
click at [609, 16] on span "Publish" at bounding box center [603, 15] width 26 height 8
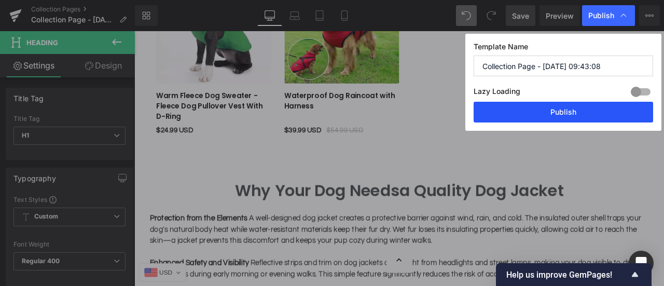
click at [565, 113] on button "Publish" at bounding box center [563, 112] width 179 height 21
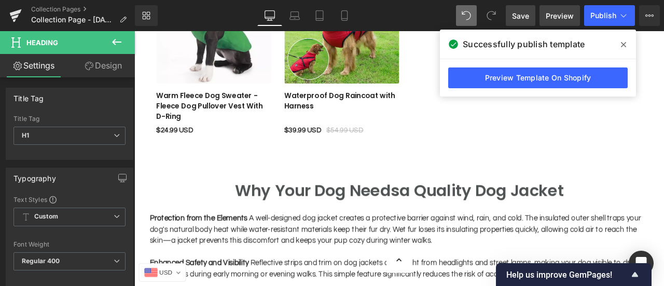
click at [547, 11] on span "Preview" at bounding box center [560, 15] width 28 height 11
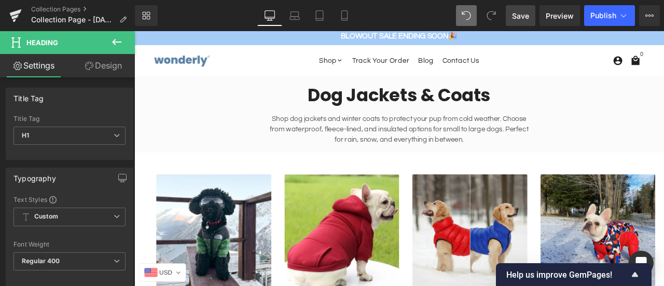
scroll to position [0, 0]
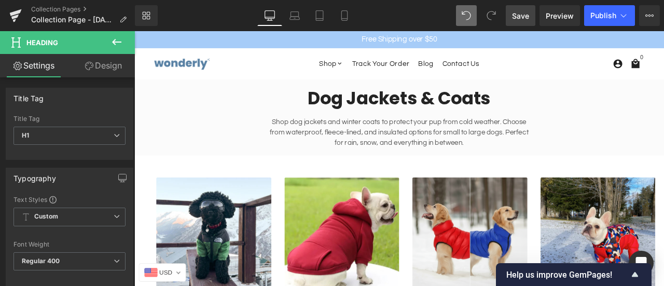
click at [432, 111] on h1 "Dog Jackets & Coats" at bounding box center [448, 110] width 612 height 27
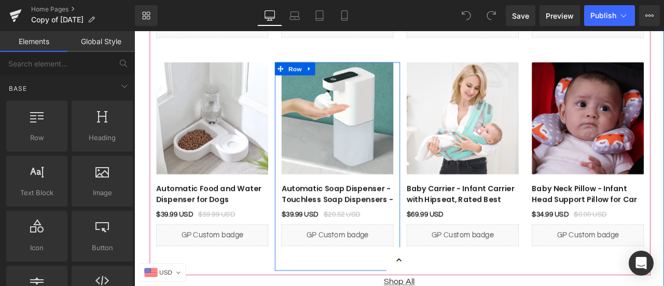
scroll to position [2750, 0]
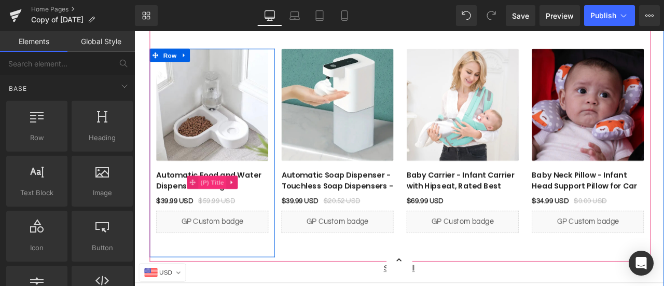
click at [213, 206] on span "(P) Title" at bounding box center [226, 210] width 33 height 16
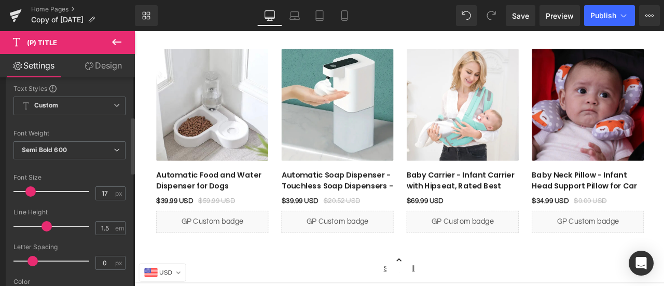
scroll to position [0, 0]
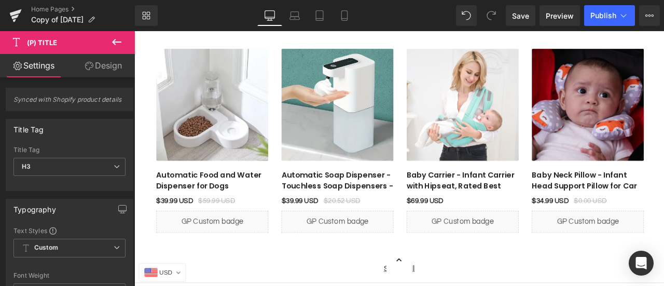
click at [94, 66] on link "Design" at bounding box center [103, 65] width 67 height 23
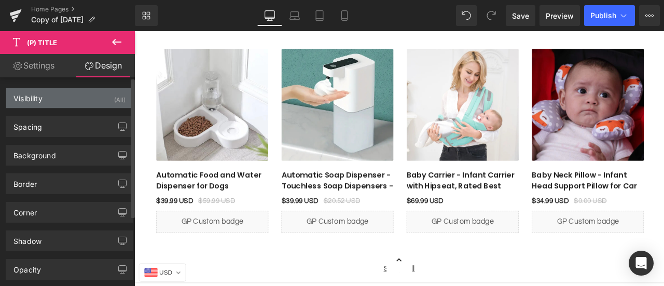
click at [79, 99] on div "Visibility (All)" at bounding box center [69, 98] width 127 height 20
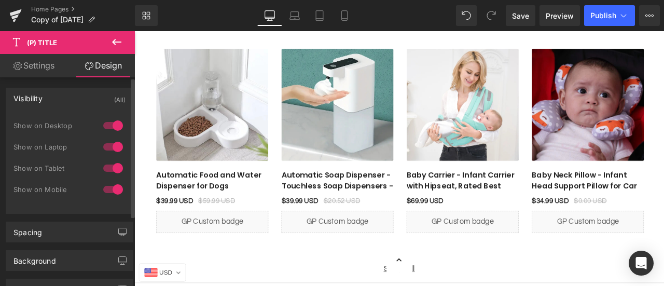
click at [73, 98] on div "Visibility (All)" at bounding box center [69, 98] width 127 height 20
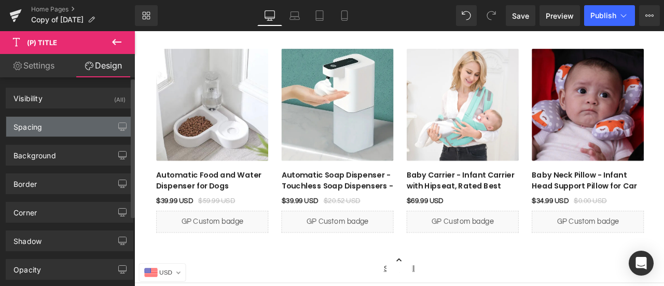
click at [64, 129] on div "Spacing" at bounding box center [69, 127] width 127 height 20
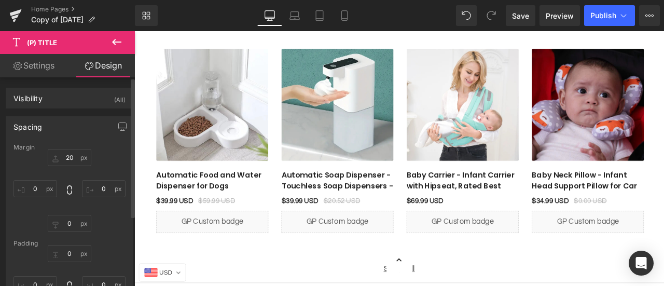
click at [64, 129] on div "Spacing" at bounding box center [69, 127] width 127 height 20
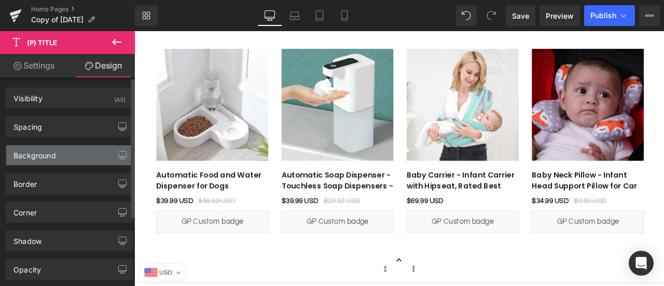
click at [62, 150] on div "Background" at bounding box center [69, 155] width 127 height 20
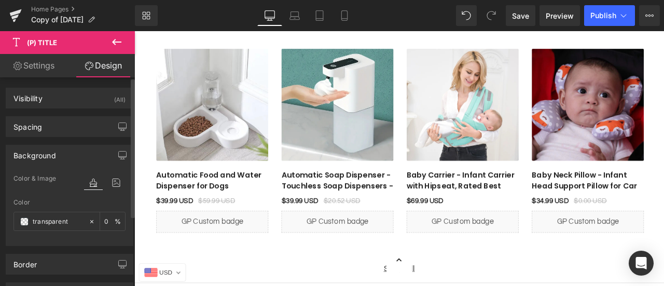
click at [62, 150] on div "Background" at bounding box center [69, 155] width 127 height 20
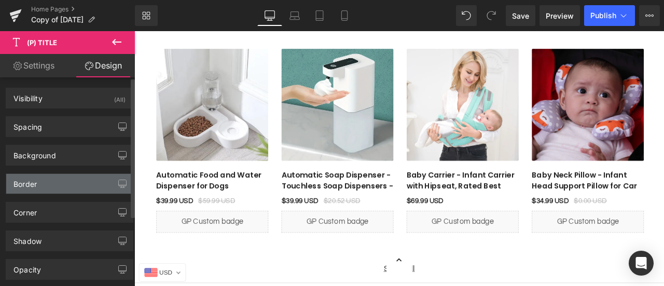
click at [56, 179] on div "Border" at bounding box center [69, 184] width 127 height 20
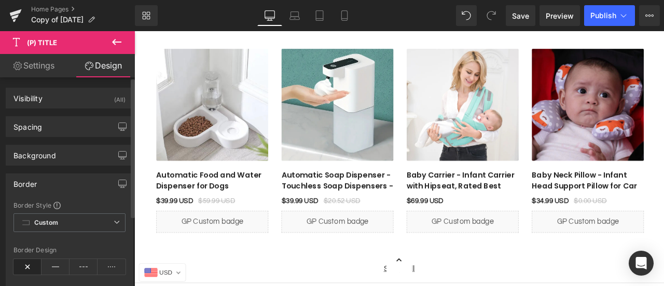
click at [56, 179] on div "Border" at bounding box center [69, 184] width 127 height 20
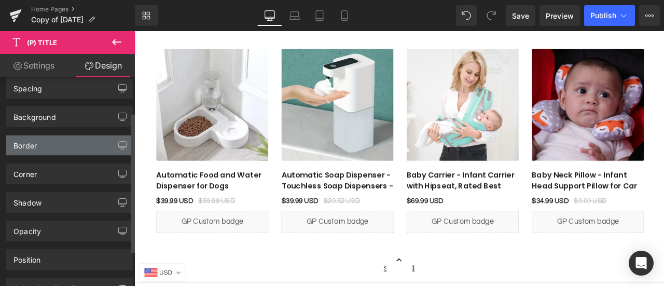
scroll to position [52, 0]
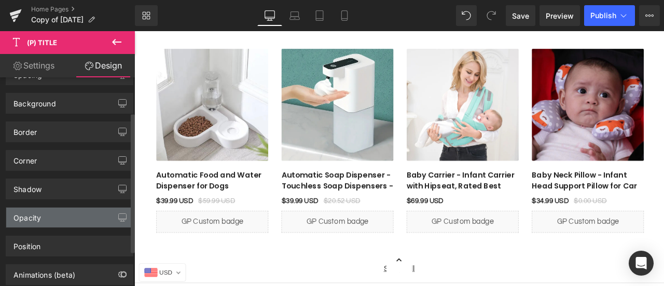
click at [55, 208] on div "Opacity" at bounding box center [69, 218] width 127 height 20
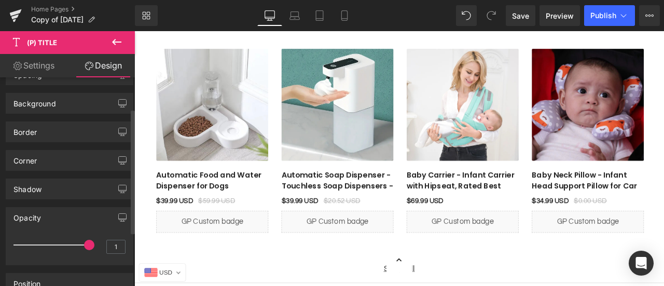
click at [55, 208] on div "Opacity" at bounding box center [69, 218] width 127 height 20
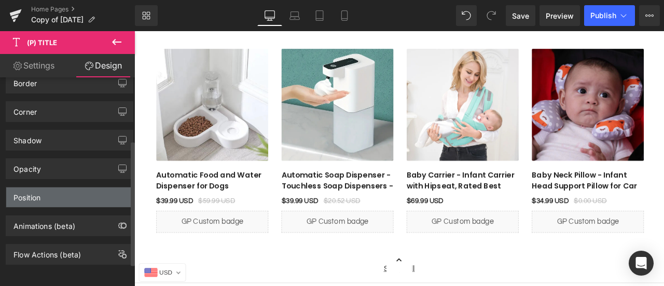
scroll to position [105, 0]
click at [60, 187] on div "Position" at bounding box center [69, 197] width 127 height 20
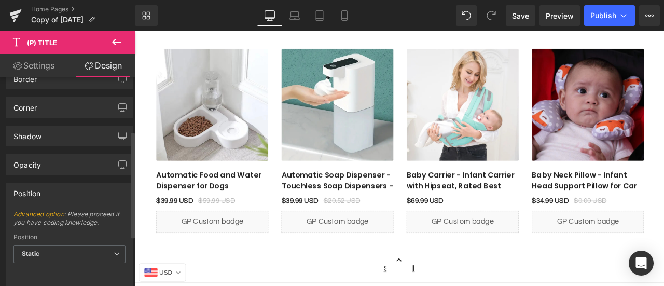
click at [60, 186] on div "Position" at bounding box center [69, 193] width 127 height 20
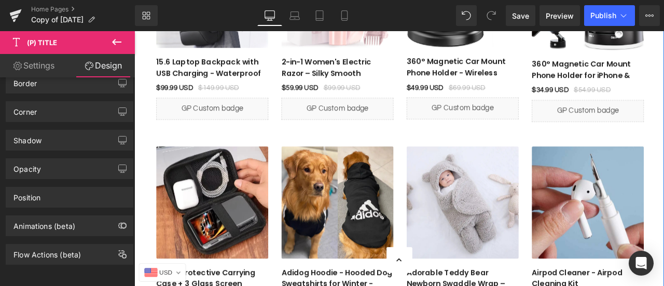
scroll to position [2386, 0]
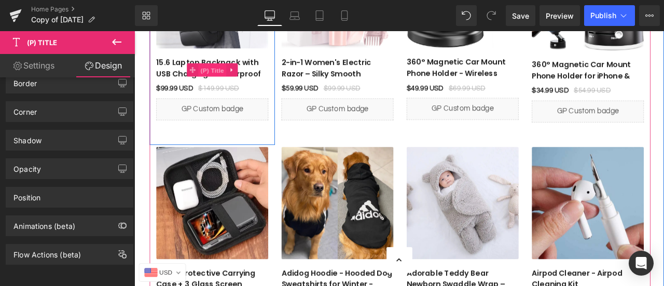
click at [217, 72] on span "(P) Title" at bounding box center [226, 78] width 33 height 16
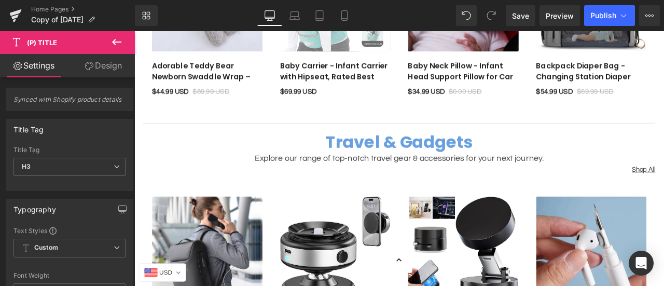
scroll to position [882, 0]
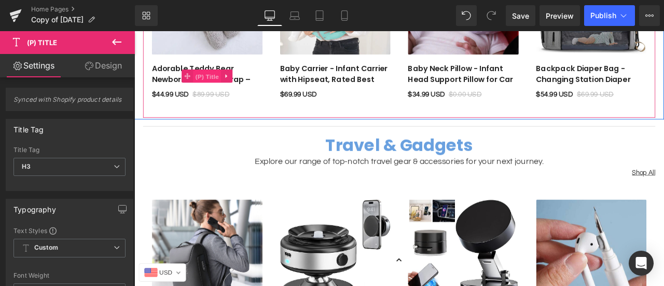
click at [206, 77] on span "(P) Title" at bounding box center [220, 85] width 33 height 16
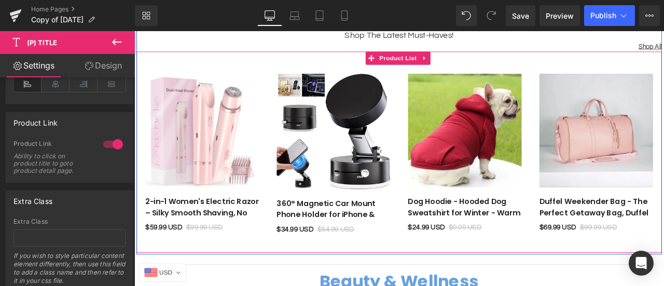
scroll to position [156, 0]
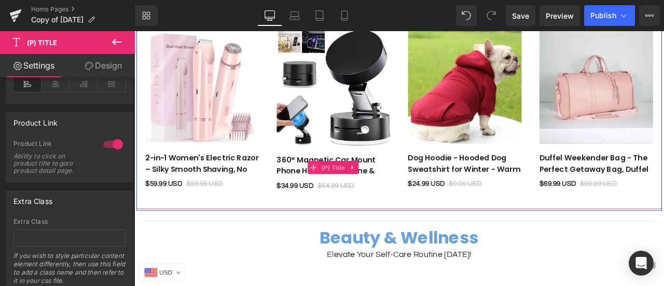
click at [349, 190] on span at bounding box center [346, 193] width 13 height 16
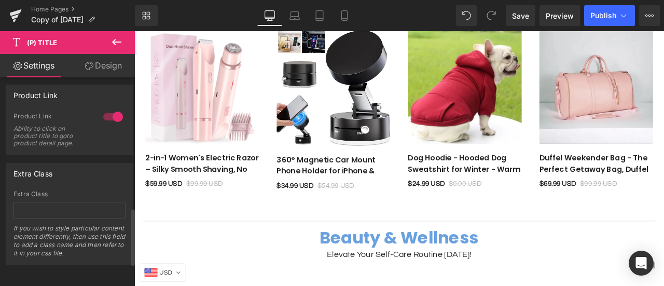
scroll to position [557, 0]
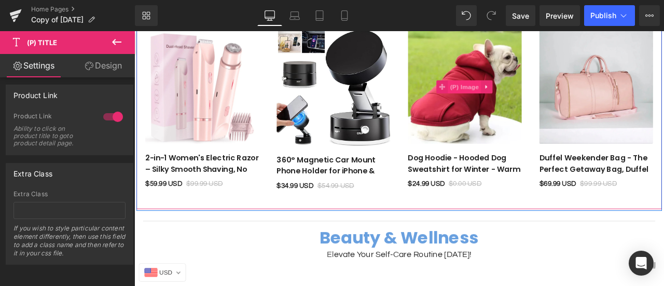
click at [511, 98] on span "(P) Image" at bounding box center [525, 97] width 39 height 16
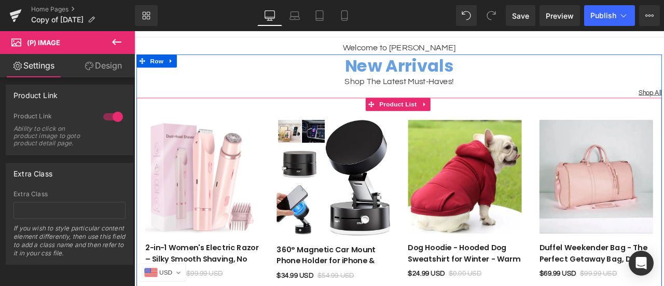
scroll to position [0, 0]
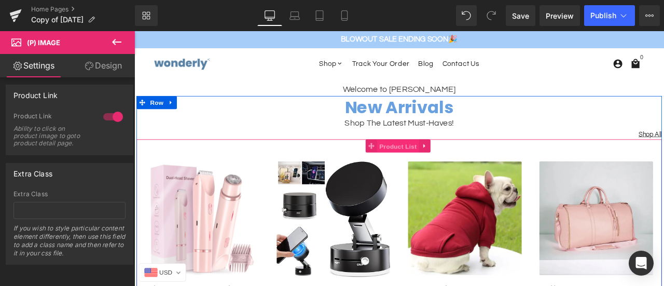
click at [438, 165] on span "Product List" at bounding box center [446, 168] width 49 height 16
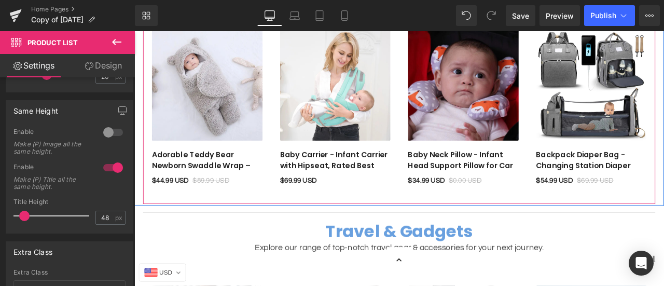
scroll to position [830, 0]
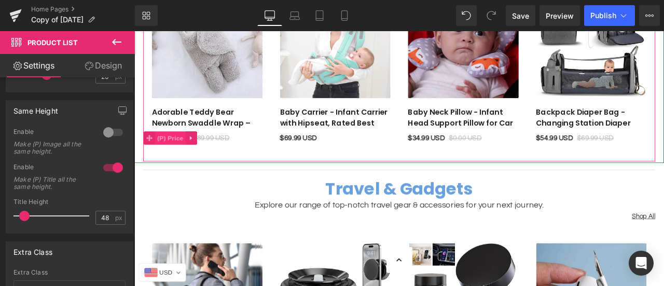
click at [176, 159] on span "(P) Price" at bounding box center [177, 158] width 36 height 16
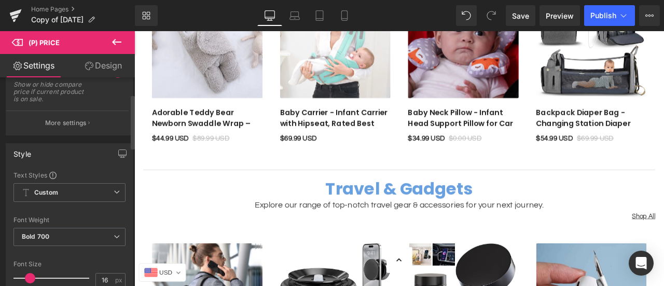
scroll to position [0, 0]
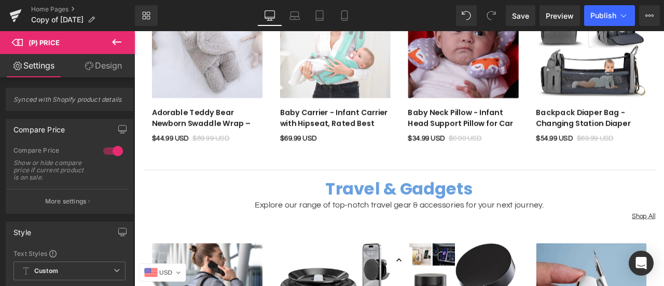
click at [97, 63] on link "Design" at bounding box center [103, 65] width 67 height 23
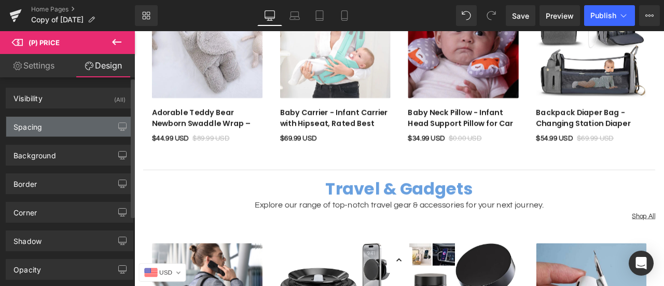
click at [80, 129] on div "Spacing" at bounding box center [69, 127] width 127 height 20
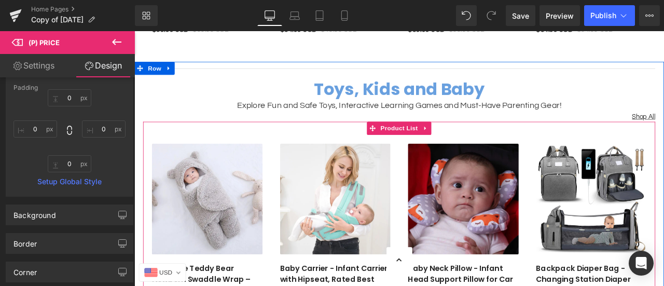
scroll to position [415, 0]
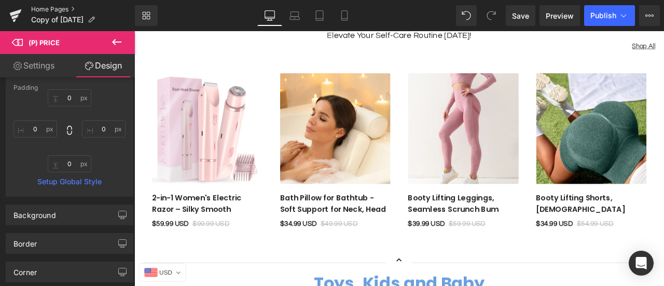
click at [36, 10] on link "Home Pages" at bounding box center [83, 9] width 104 height 8
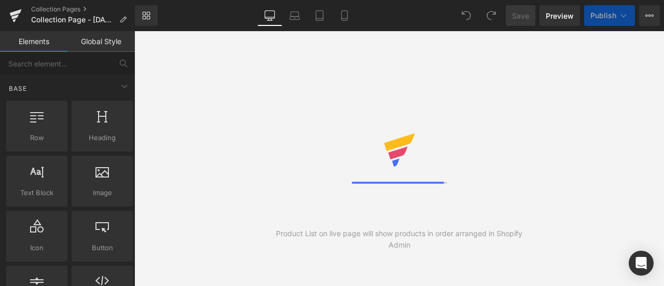
click at [631, 19] on button "Publish" at bounding box center [609, 15] width 51 height 21
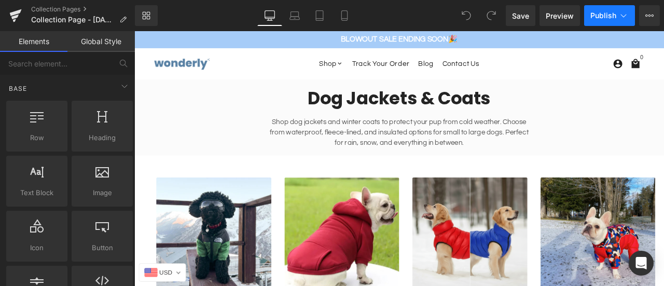
click at [625, 16] on icon at bounding box center [624, 15] width 6 height 3
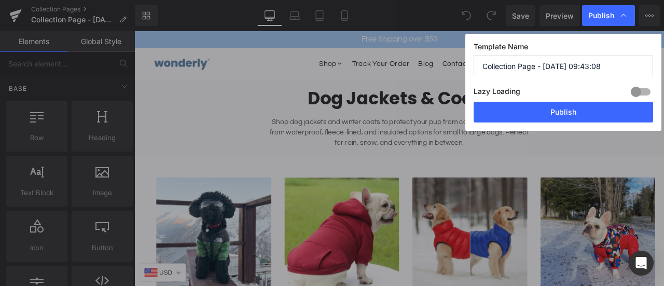
click at [625, 16] on icon at bounding box center [623, 15] width 10 height 10
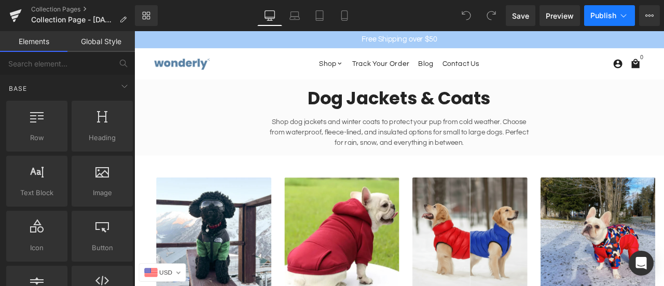
click at [628, 16] on icon at bounding box center [623, 15] width 10 height 10
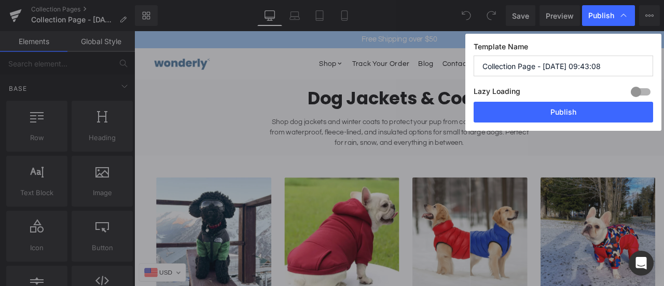
click at [628, 16] on icon at bounding box center [623, 15] width 10 height 10
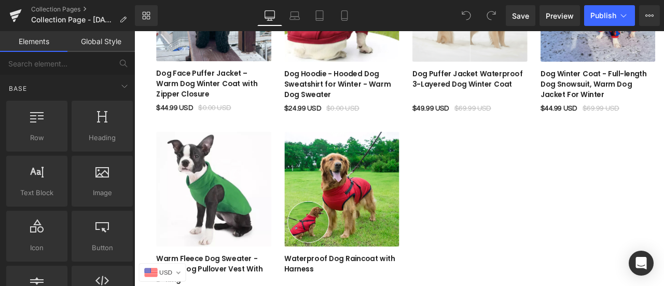
scroll to position [311, 0]
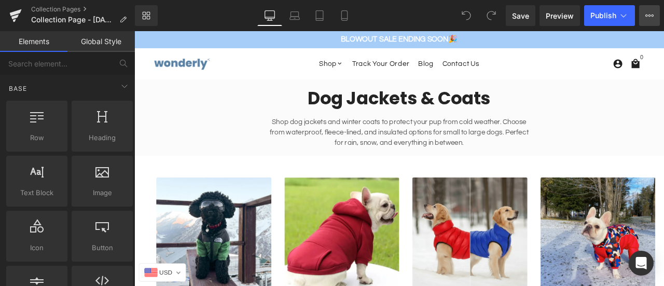
click at [653, 18] on icon at bounding box center [649, 15] width 8 height 8
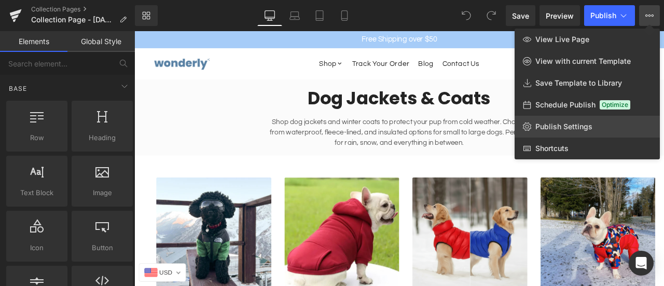
click at [607, 125] on link "Publish Settings" at bounding box center [587, 127] width 145 height 22
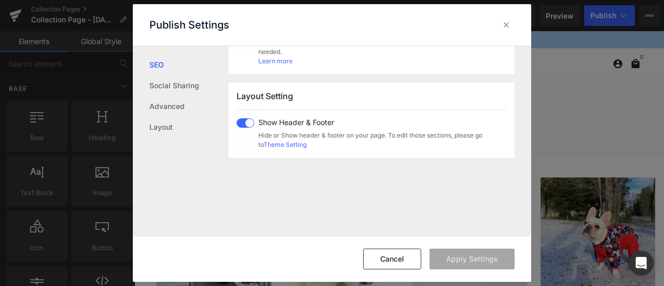
scroll to position [236, 0]
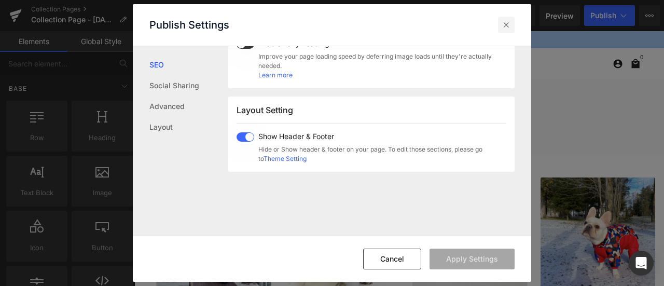
click at [507, 23] on icon at bounding box center [506, 25] width 10 height 10
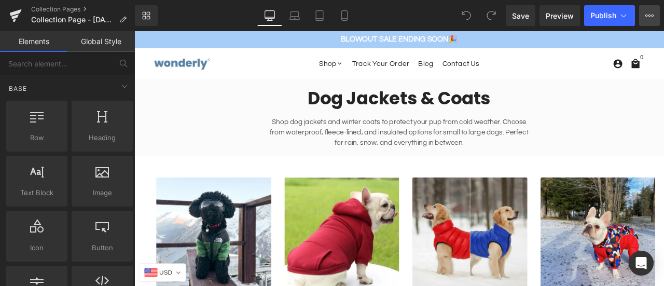
click at [642, 14] on button "View Live Page View with current Template Save Template to Library Schedule Pub…" at bounding box center [649, 15] width 21 height 21
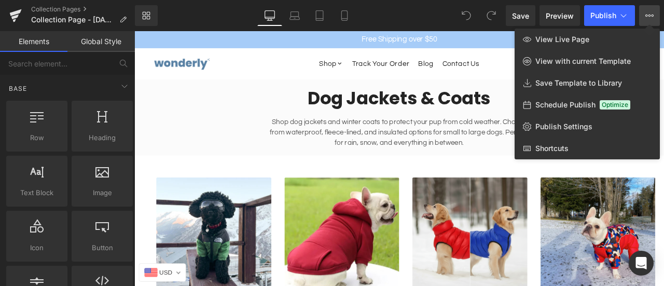
click at [646, 13] on icon at bounding box center [649, 15] width 8 height 8
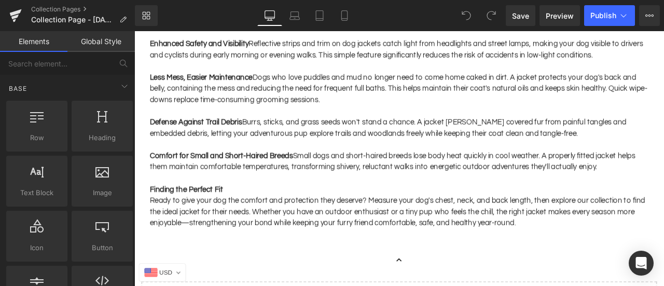
scroll to position [571, 0]
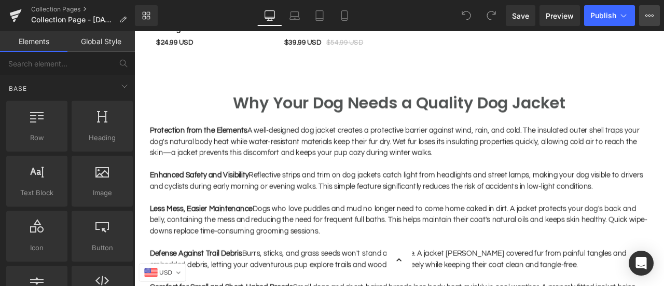
click at [644, 20] on button "View Live Page View with current Template Save Template to Library Schedule Pub…" at bounding box center [649, 15] width 21 height 21
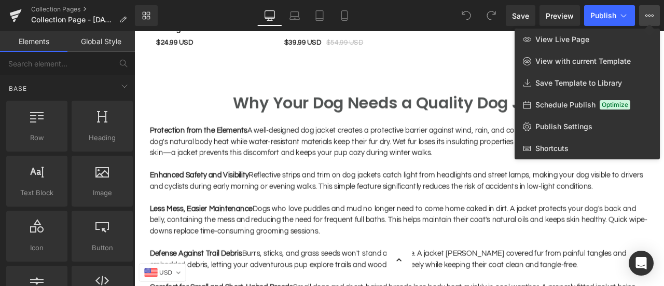
click at [644, 20] on button "View Live Page View with current Template Save Template to Library Schedule Pub…" at bounding box center [649, 15] width 21 height 21
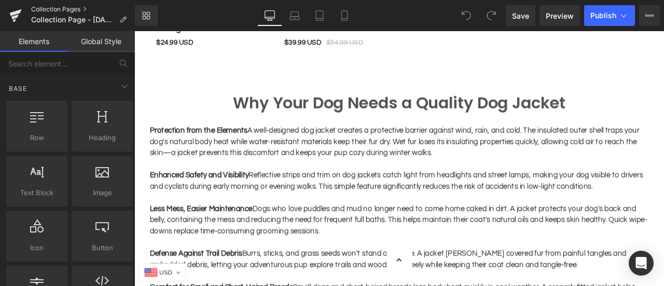
click at [43, 9] on link "Collection Pages" at bounding box center [83, 9] width 104 height 8
